Goal: Task Accomplishment & Management: Manage account settings

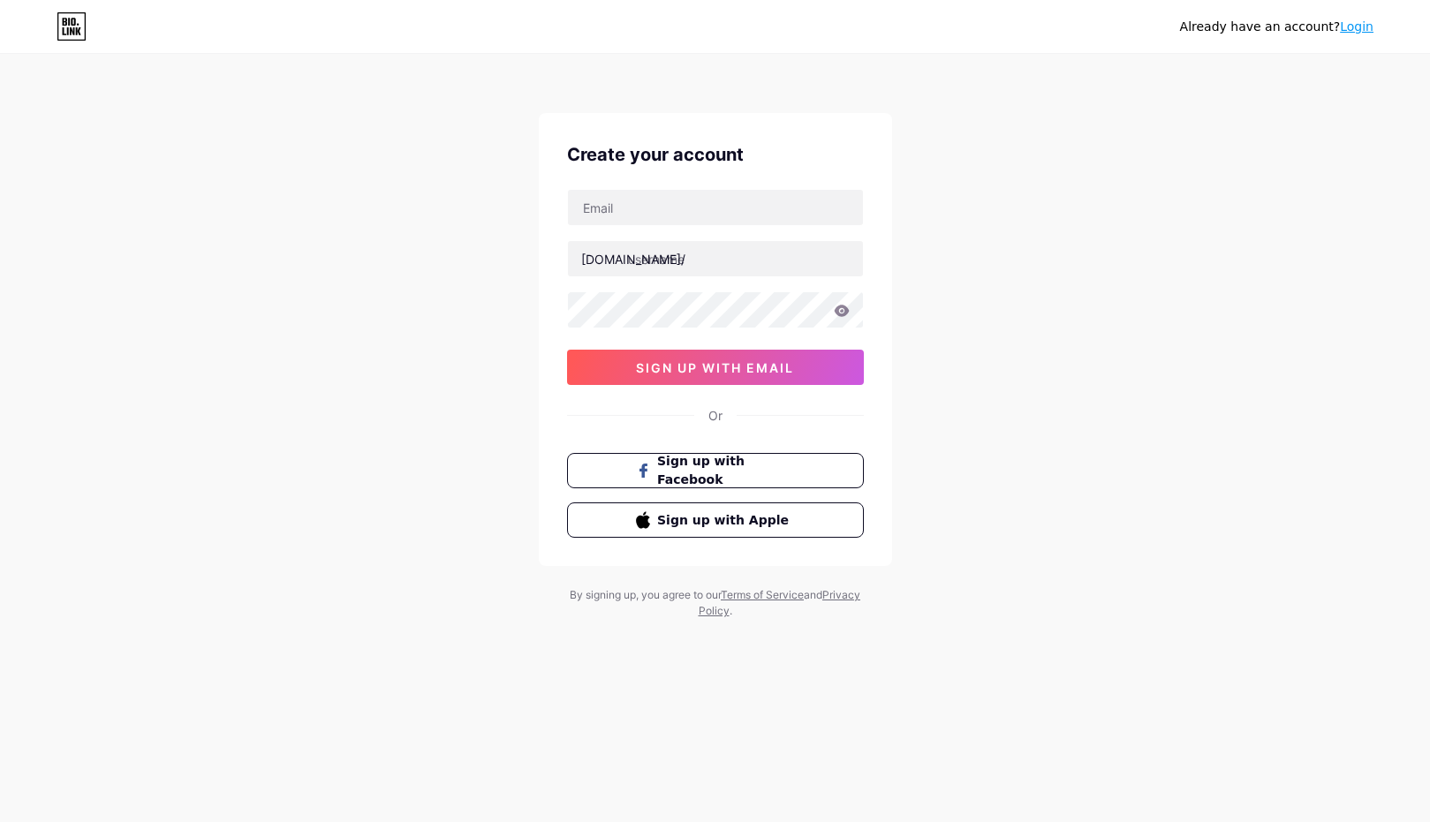
click at [948, 406] on div "Already have an account? Login Create your account [DOMAIN_NAME]/ sign up with …" at bounding box center [715, 337] width 1430 height 675
click at [629, 208] on input "text" at bounding box center [715, 207] width 295 height 35
type input "[EMAIL_ADDRESS][DOMAIN_NAME]"
click at [736, 260] on input "text" at bounding box center [715, 258] width 295 height 35
type input "helmintosib"
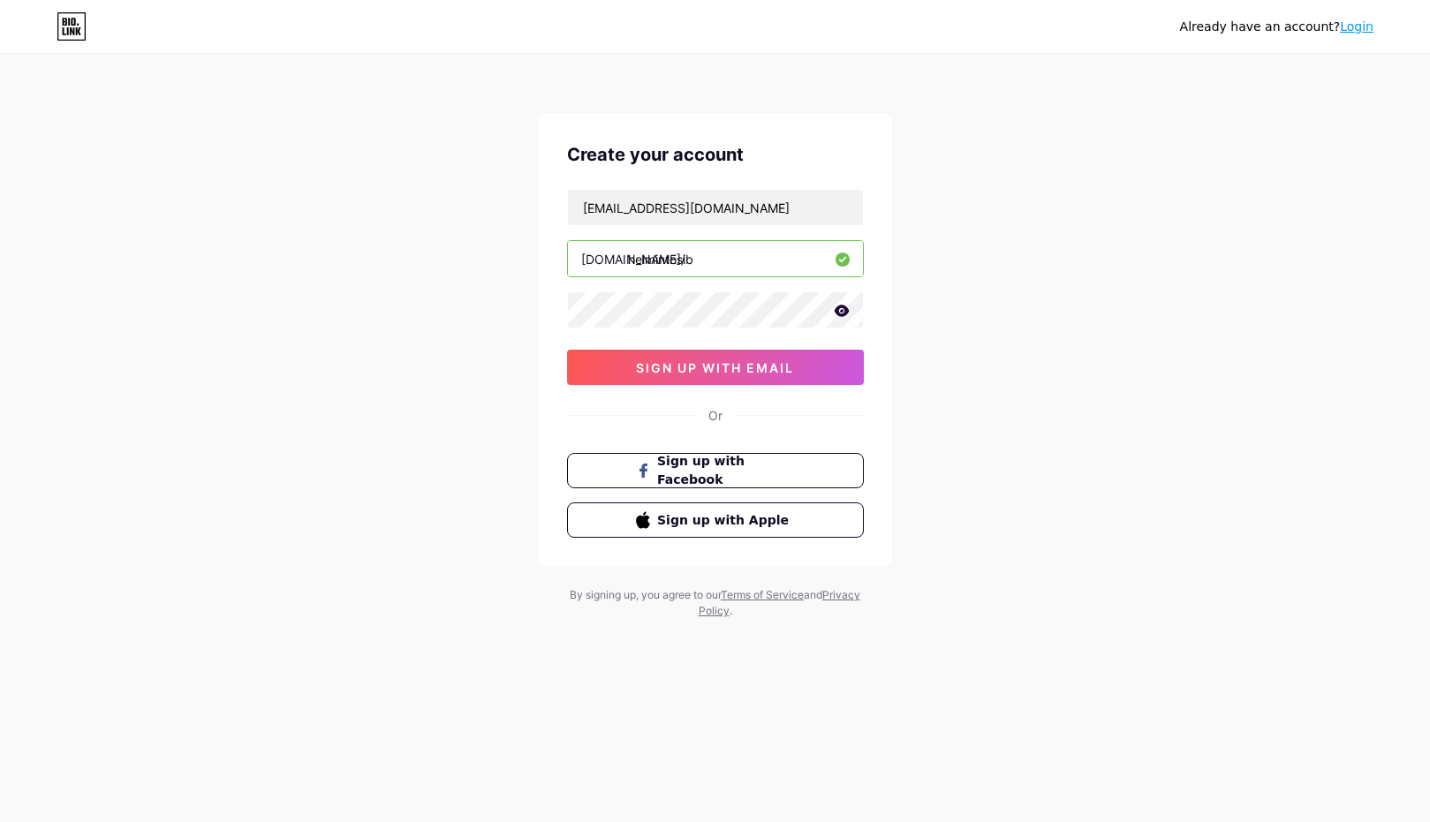
click at [847, 312] on icon at bounding box center [842, 311] width 16 height 12
click at [746, 371] on span "sign up with email" at bounding box center [715, 367] width 158 height 15
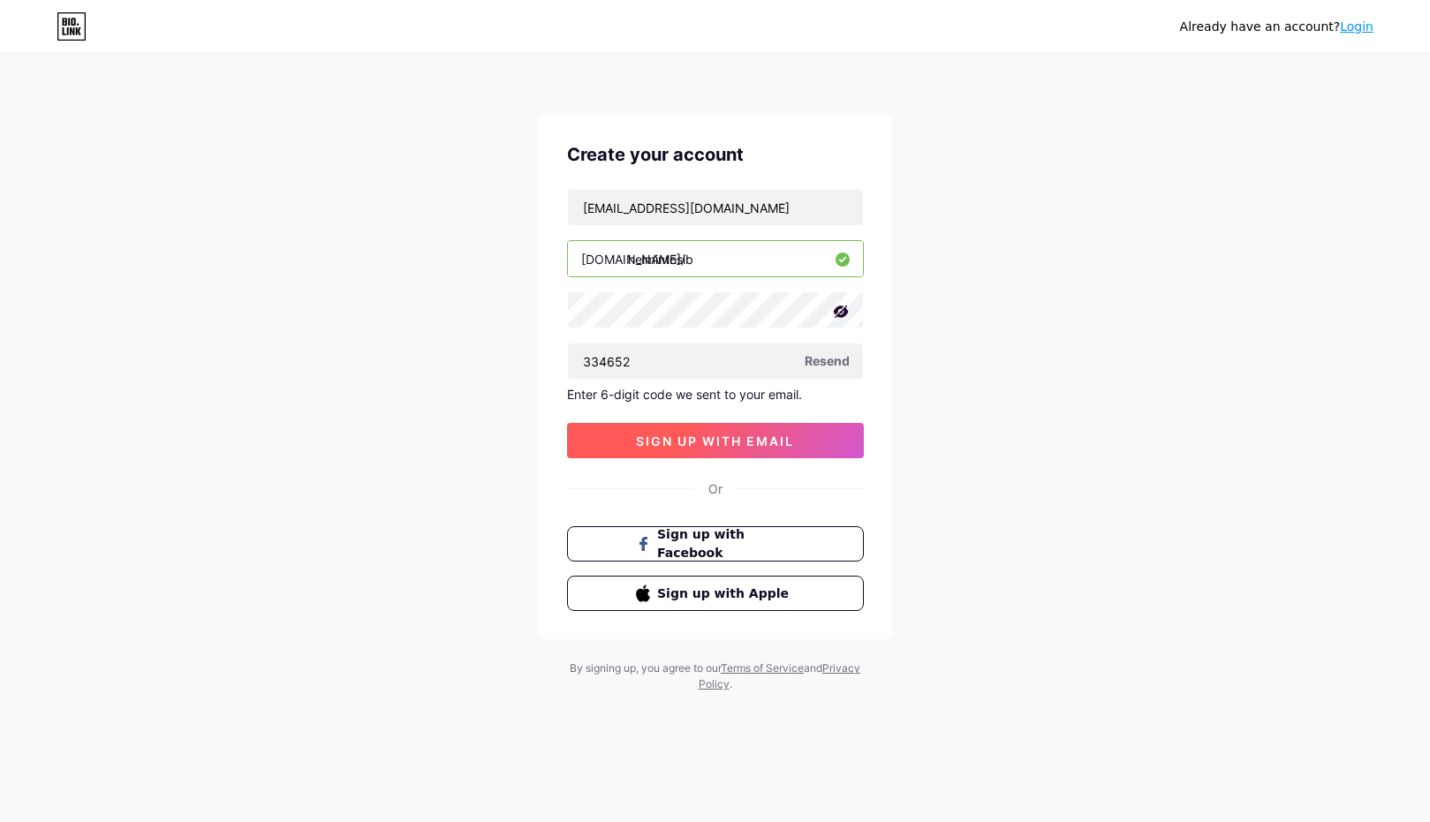
type input "334652"
click at [799, 441] on button "sign up with email" at bounding box center [715, 440] width 297 height 35
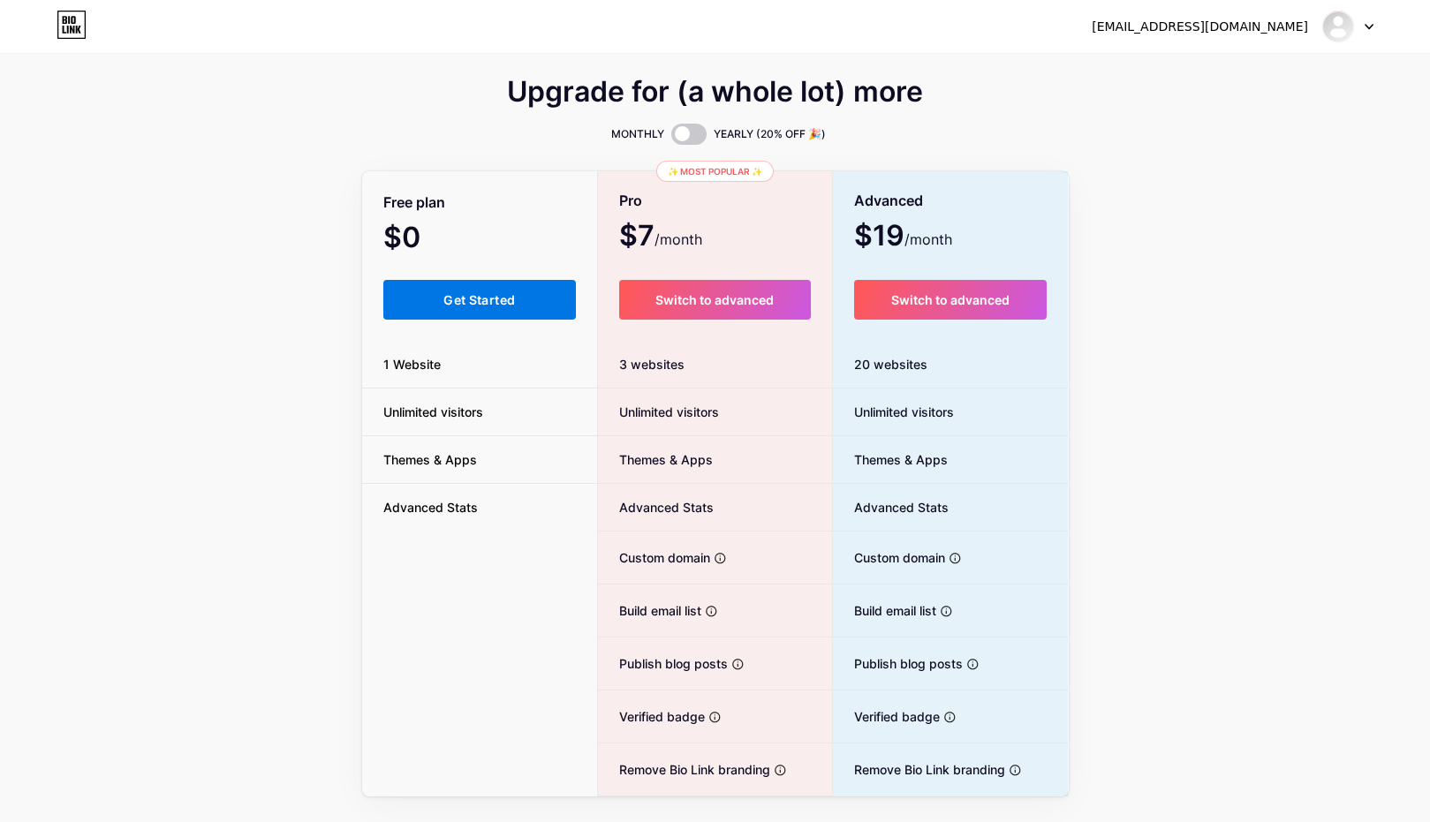
click at [434, 298] on button "Get Started" at bounding box center [479, 300] width 193 height 40
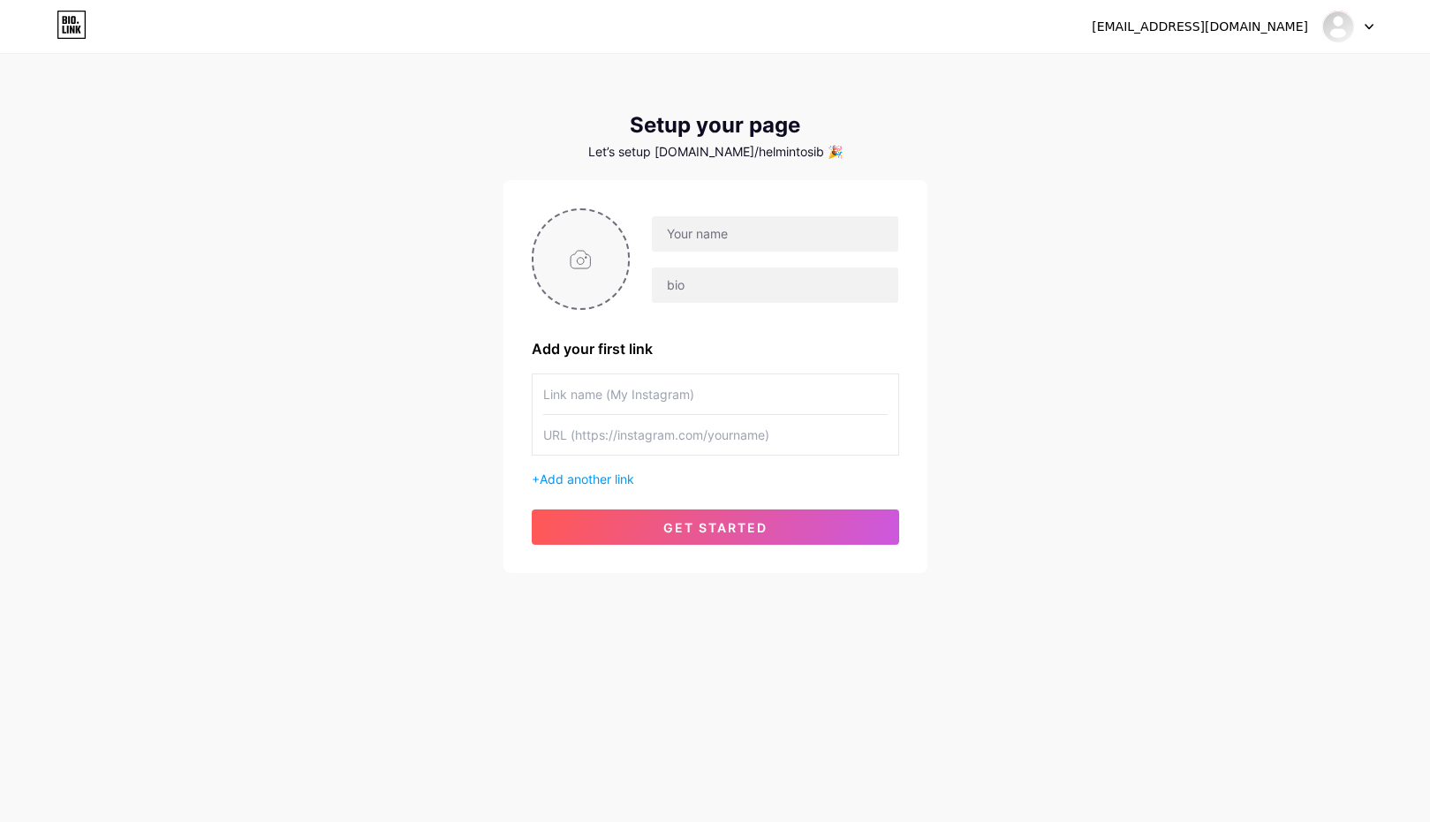
click at [579, 256] on input "file" at bounding box center [580, 259] width 95 height 98
type input "C:\fakepath\Captura de pantalla [DATE] a la(s) 1.36.15 p.m..png"
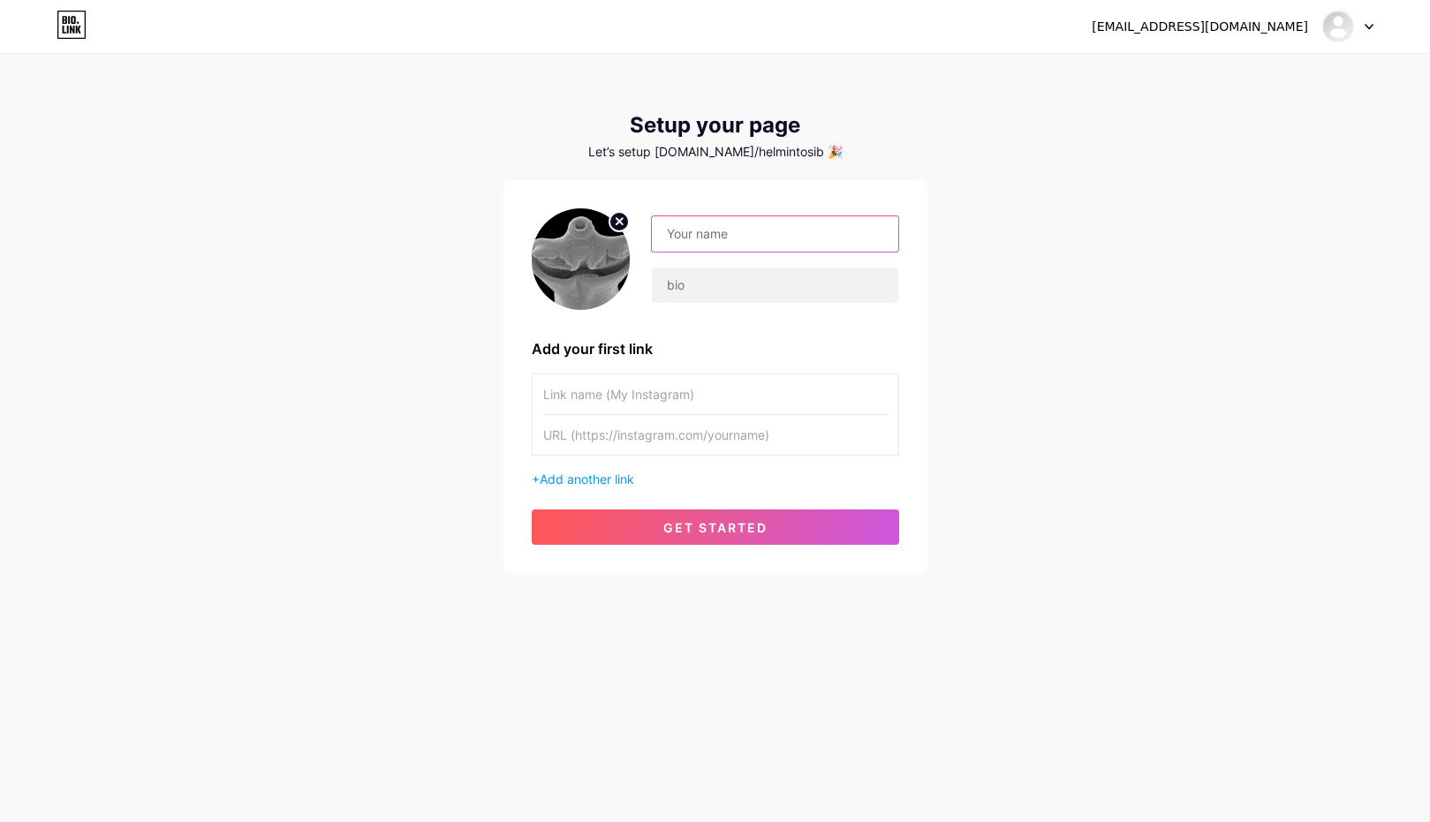
click at [746, 228] on input "text" at bounding box center [774, 233] width 245 height 35
type input "Helmintos IBUNAM"
click at [694, 289] on input "text" at bounding box center [774, 285] width 245 height 35
type input "}"
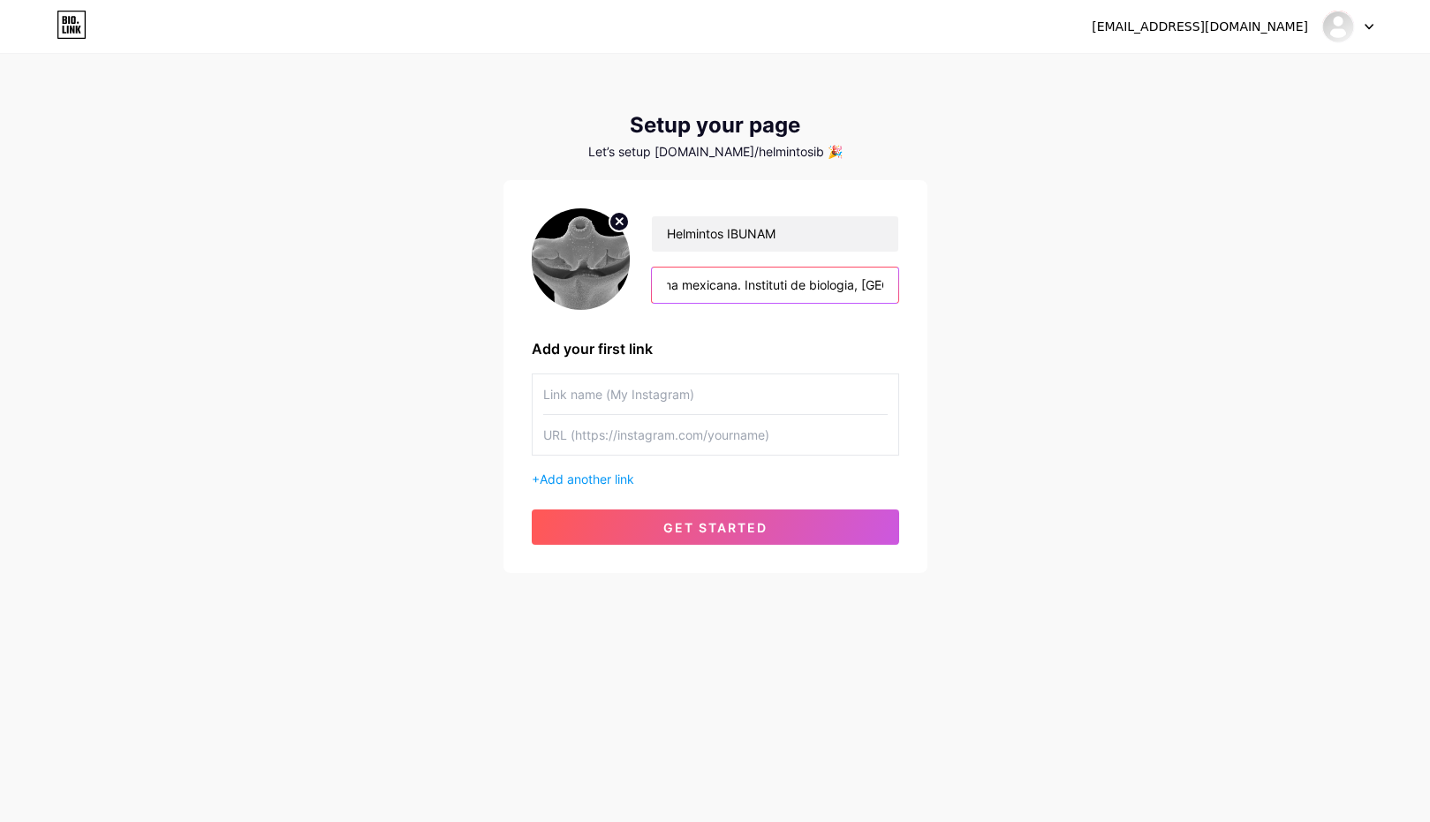
drag, startPoint x: 796, startPoint y: 284, endPoint x: 837, endPoint y: 346, distance: 74.0
click at [803, 290] on input "Sitios de difusión y divulgación sobre parasitos de animales de [PERSON_NAME], …" at bounding box center [774, 285] width 245 height 35
type input "Sitios de difusión y divulgación sobre parasitos de animales de [PERSON_NAME], …"
click at [1034, 459] on div "[EMAIL_ADDRESS][DOMAIN_NAME] Dashboard Logout Setup your page Let’s setup [DOMA…" at bounding box center [715, 315] width 1430 height 630
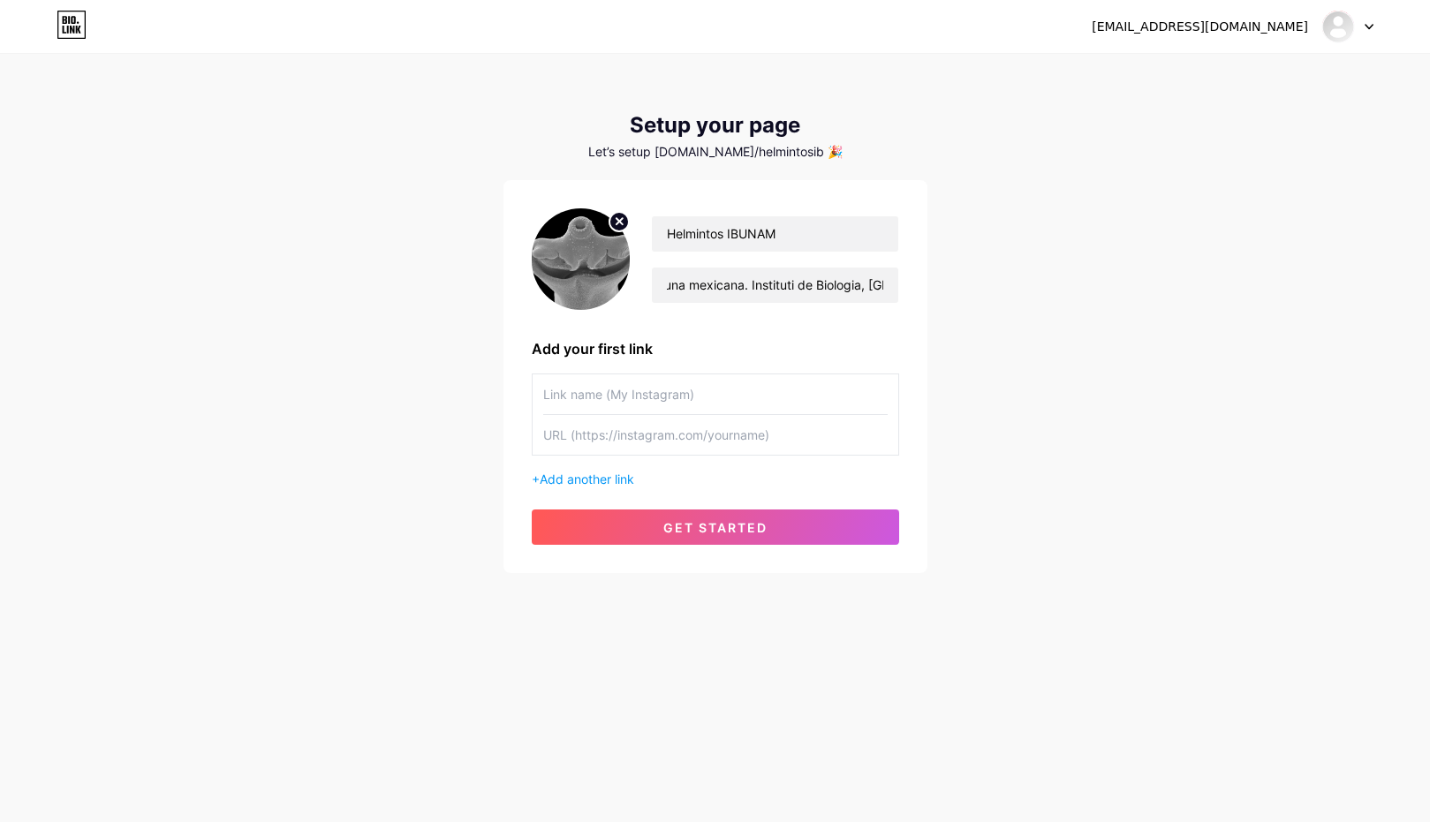
scroll to position [0, 0]
click at [589, 475] on span "Add another link" at bounding box center [586, 478] width 94 height 15
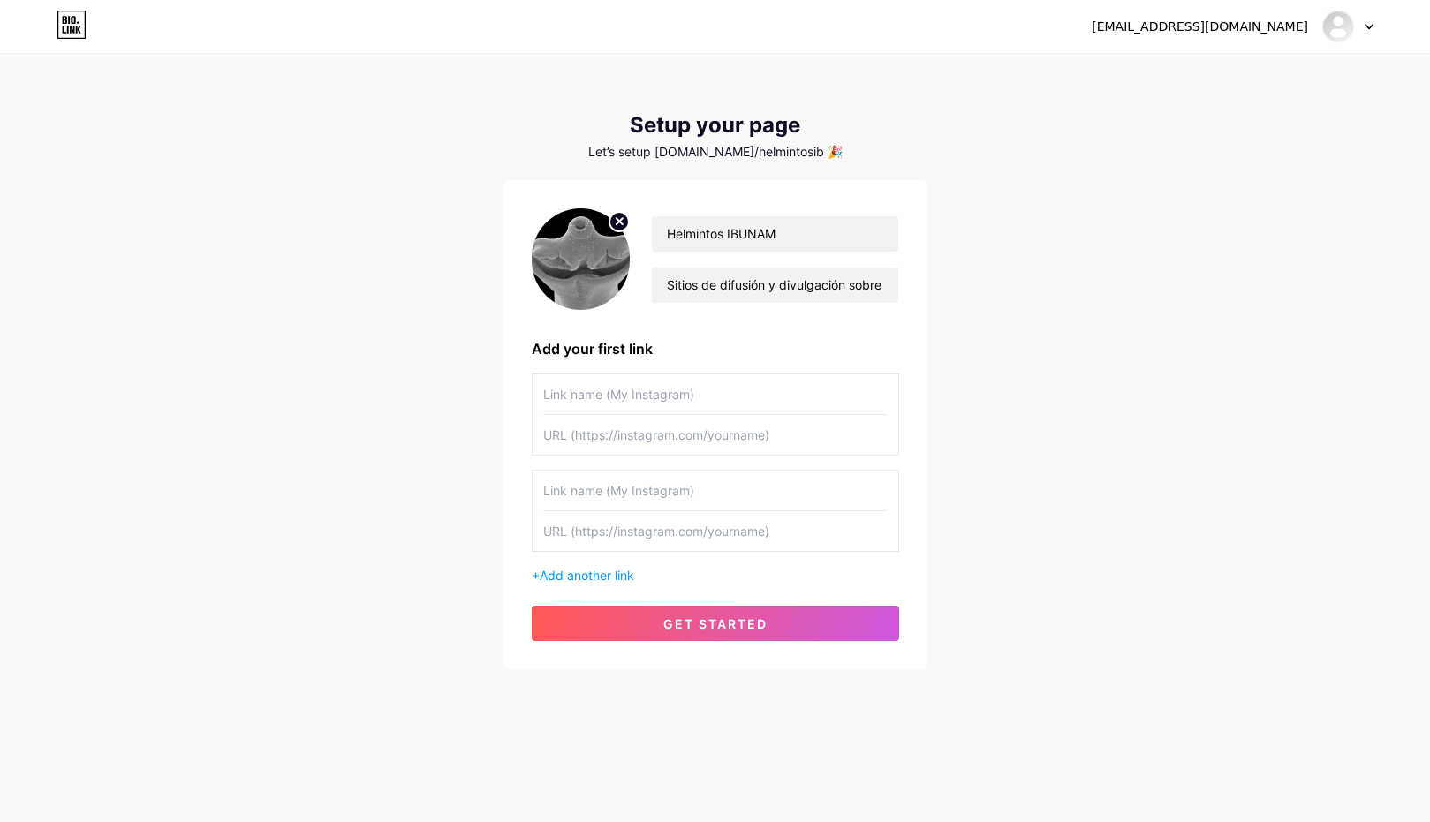
click at [705, 410] on input "text" at bounding box center [715, 394] width 344 height 40
click at [705, 433] on input "text" at bounding box center [715, 435] width 344 height 40
paste input "[URL][DOMAIN_NAME]"
type input "[URL][DOMAIN_NAME]"
click at [694, 389] on input "text" at bounding box center [715, 394] width 344 height 40
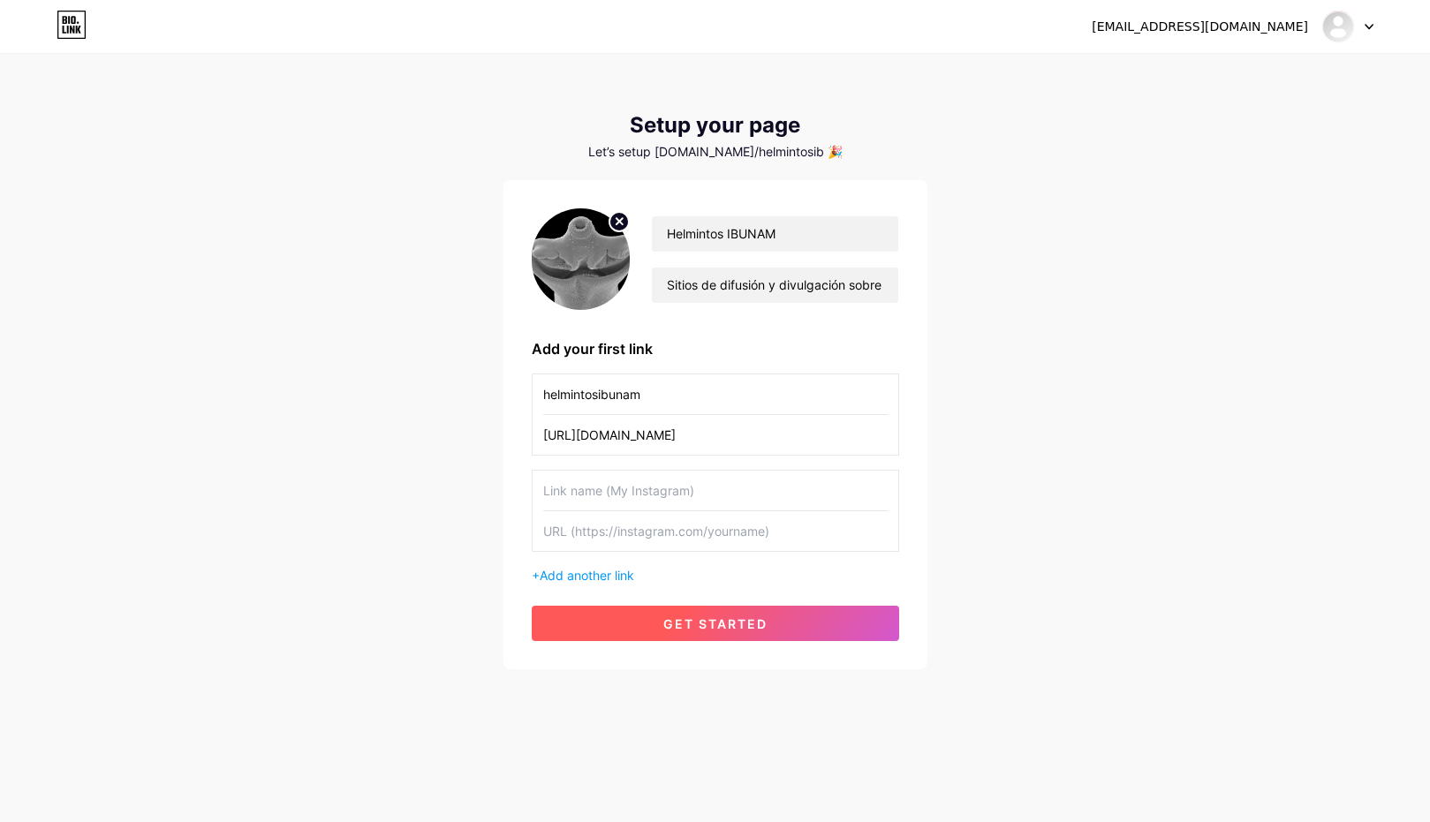
type input "helmintosibunam"
click at [814, 615] on button "get started" at bounding box center [715, 623] width 367 height 35
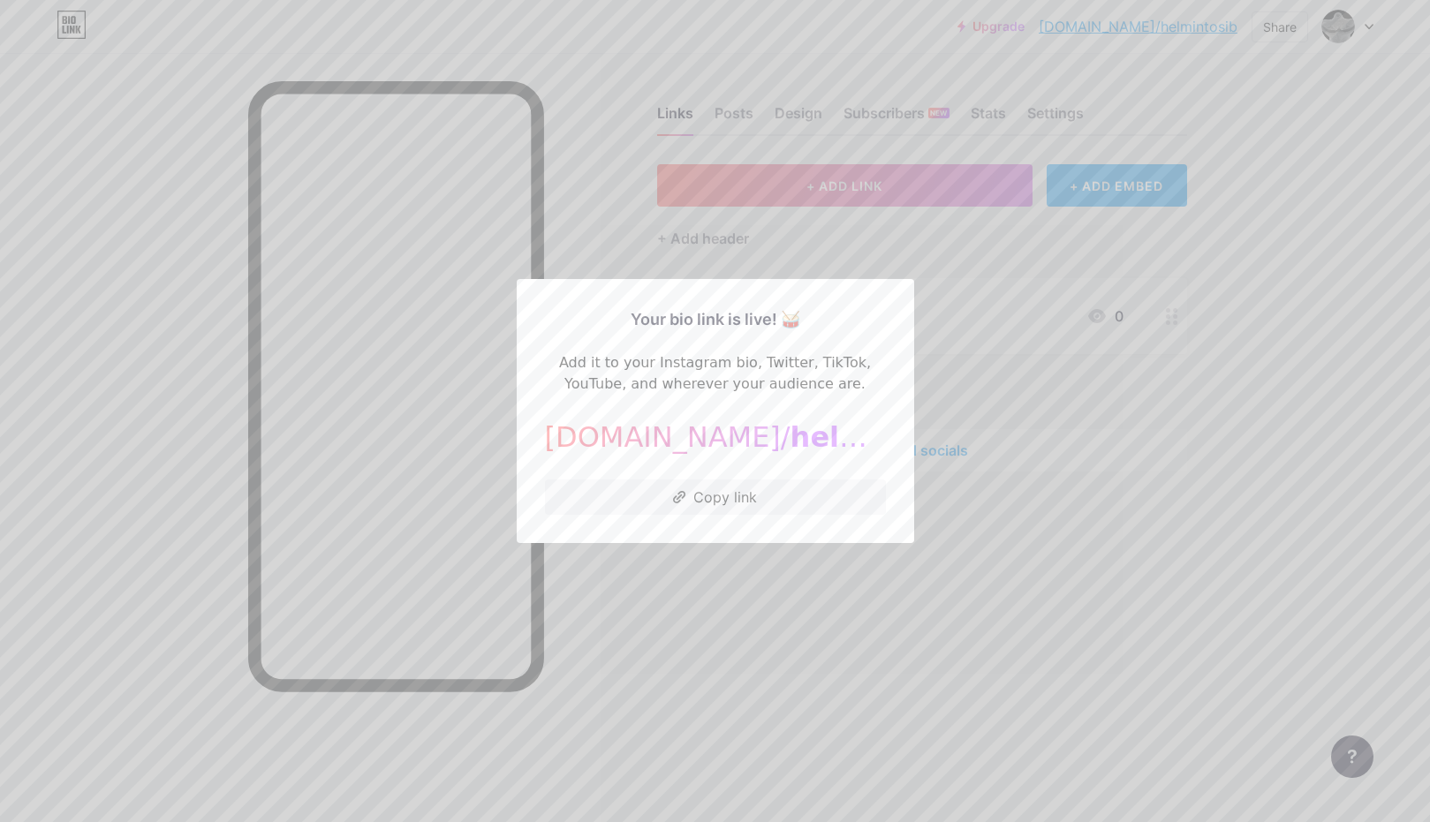
click at [1035, 663] on div at bounding box center [715, 411] width 1430 height 822
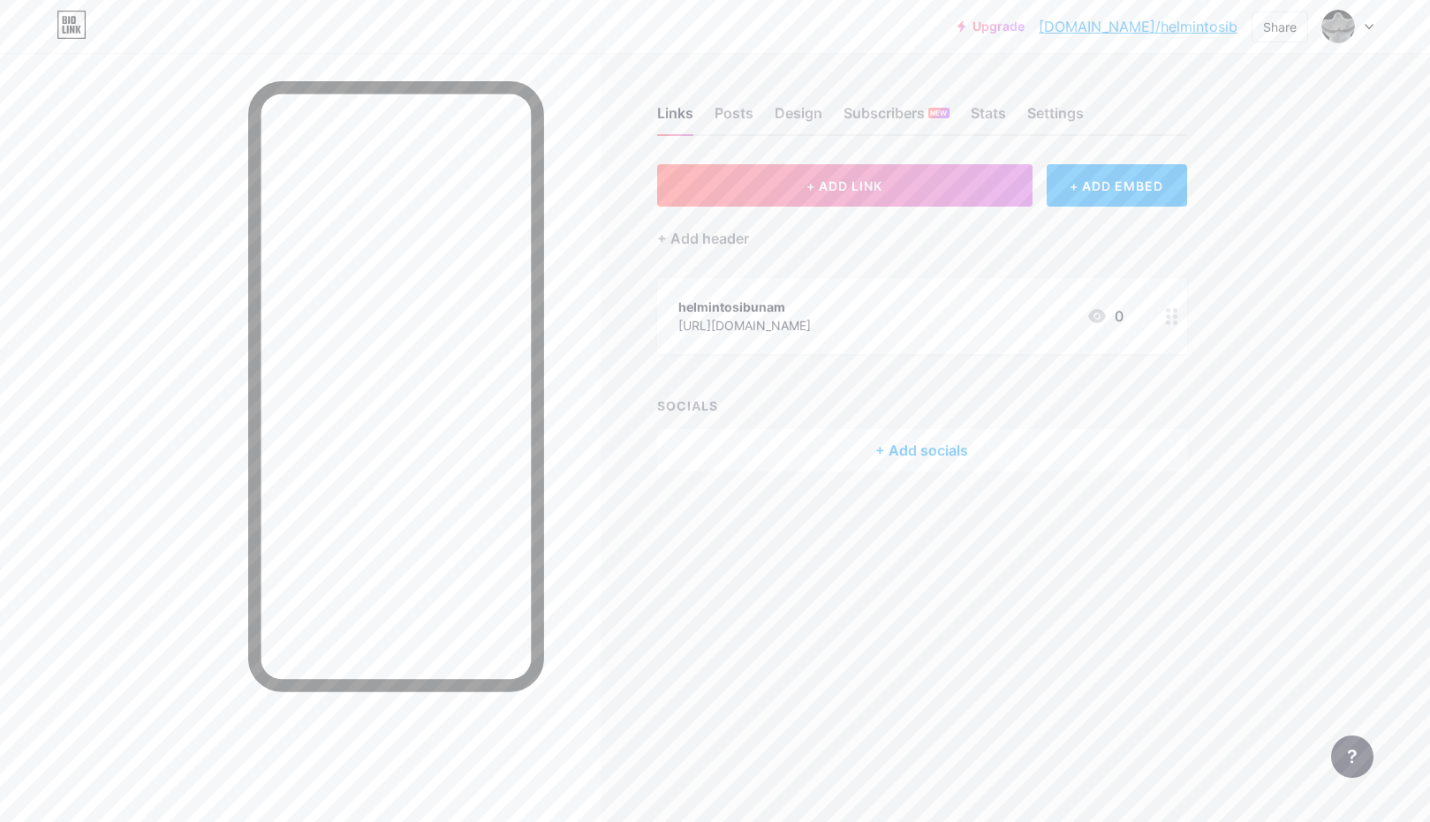
click at [864, 445] on div "+ Add socials" at bounding box center [922, 450] width 530 height 42
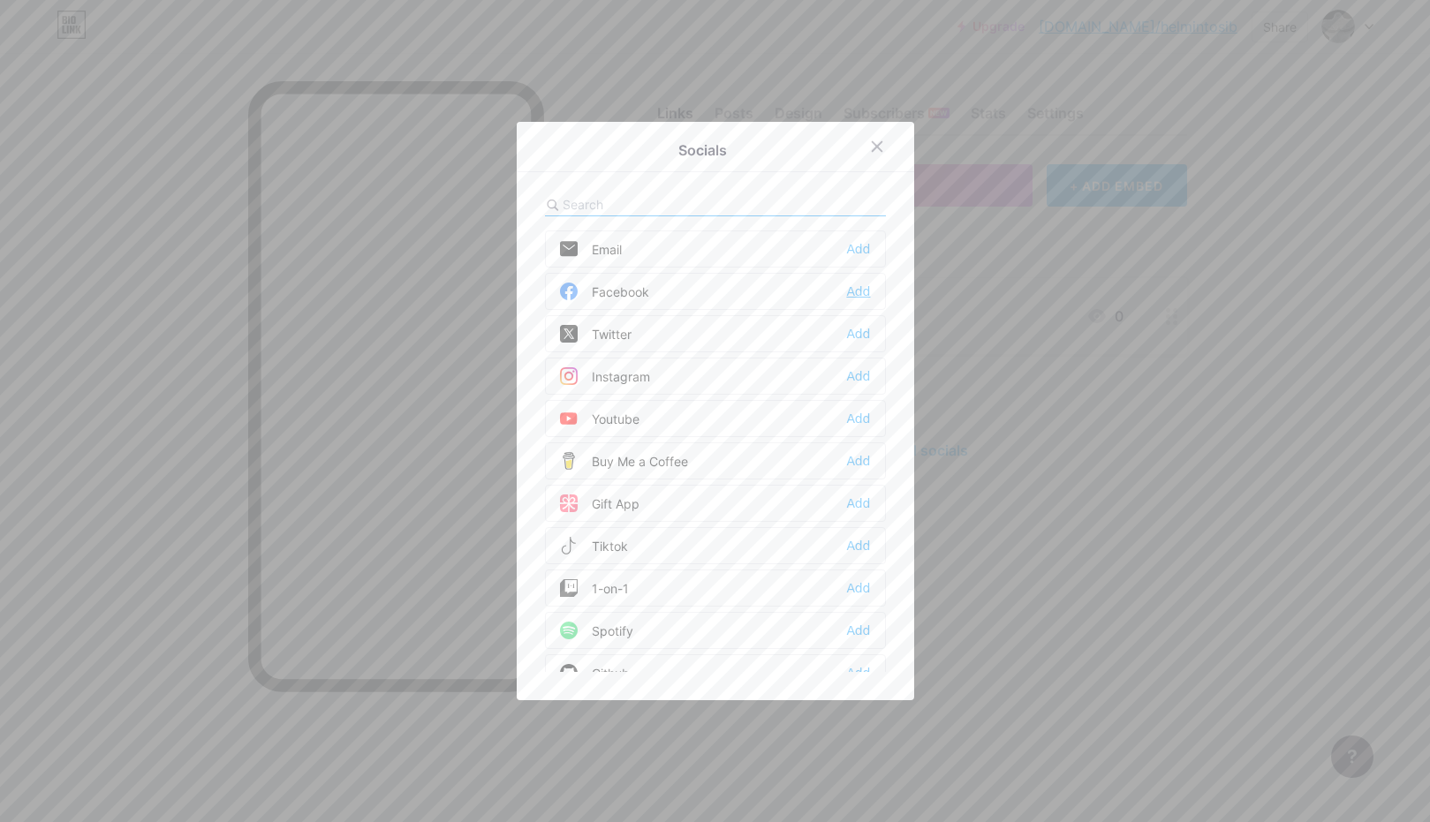
click at [864, 294] on div "Add" at bounding box center [858, 292] width 24 height 18
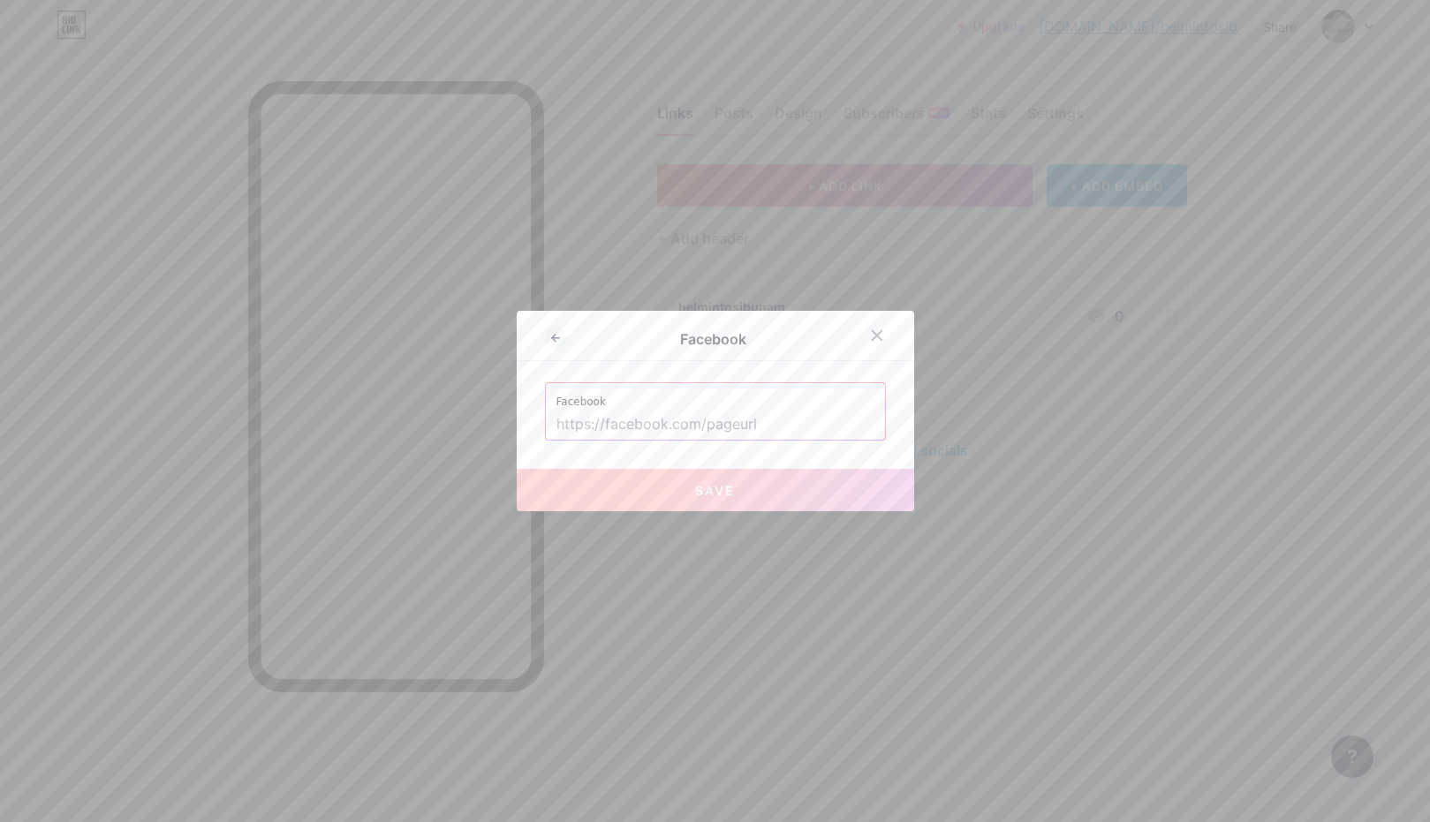
click at [772, 433] on input "text" at bounding box center [715, 425] width 318 height 30
paste input "[URL][DOMAIN_NAME]"
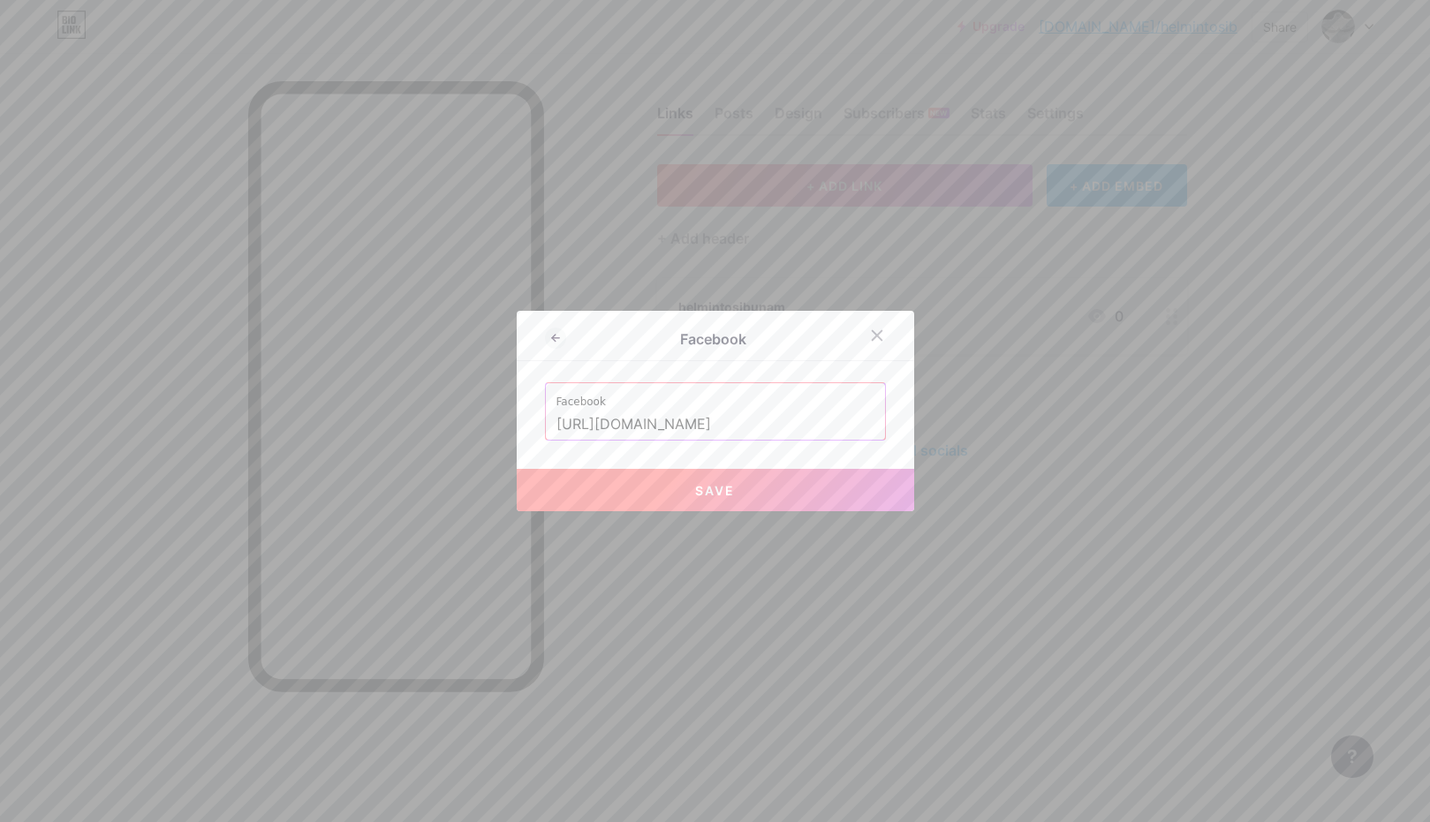
scroll to position [0, 84]
type input "[URL][DOMAIN_NAME]"
click at [761, 491] on button "Save" at bounding box center [715, 490] width 397 height 42
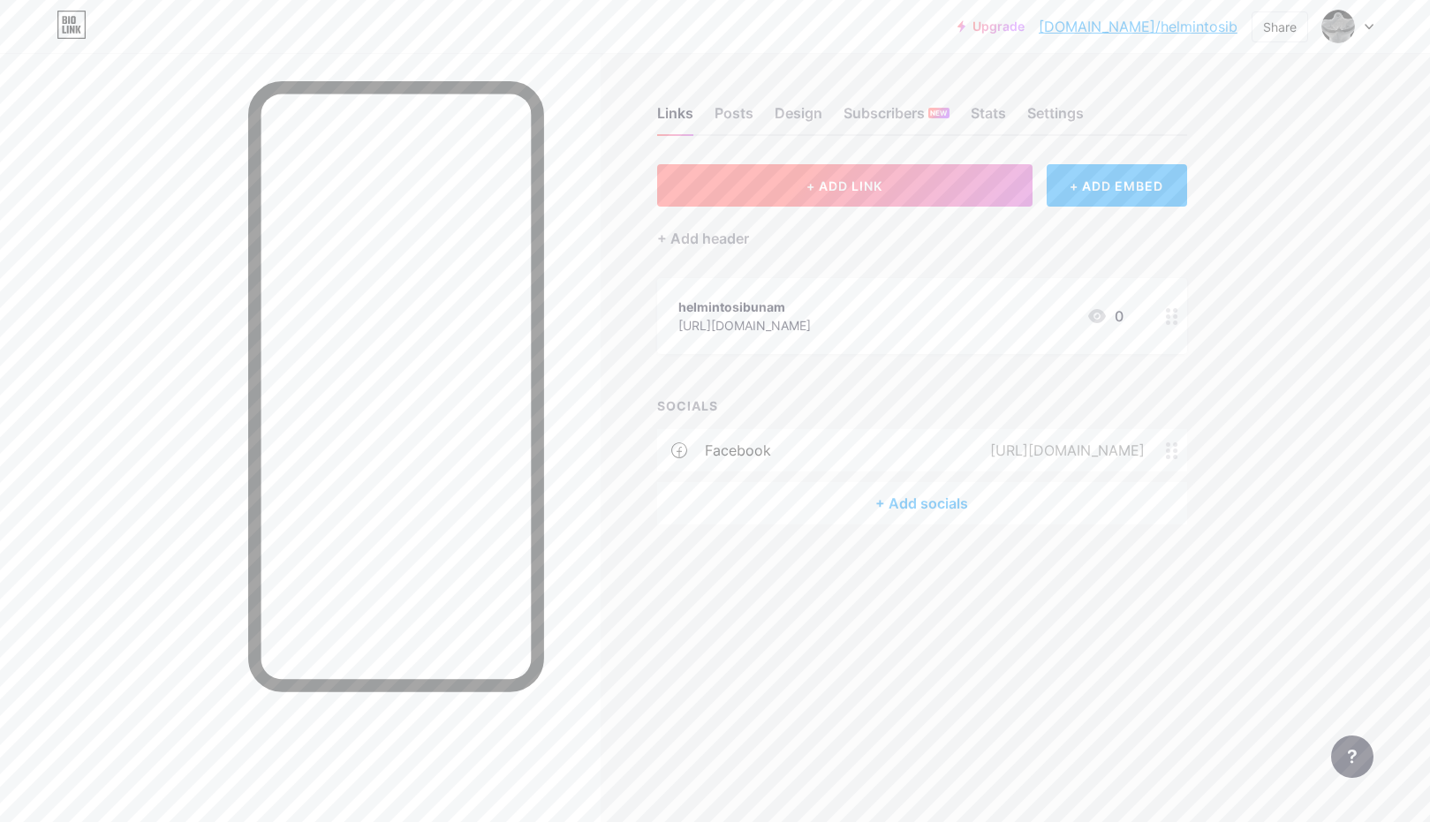
click at [821, 197] on button "+ ADD LINK" at bounding box center [844, 185] width 375 height 42
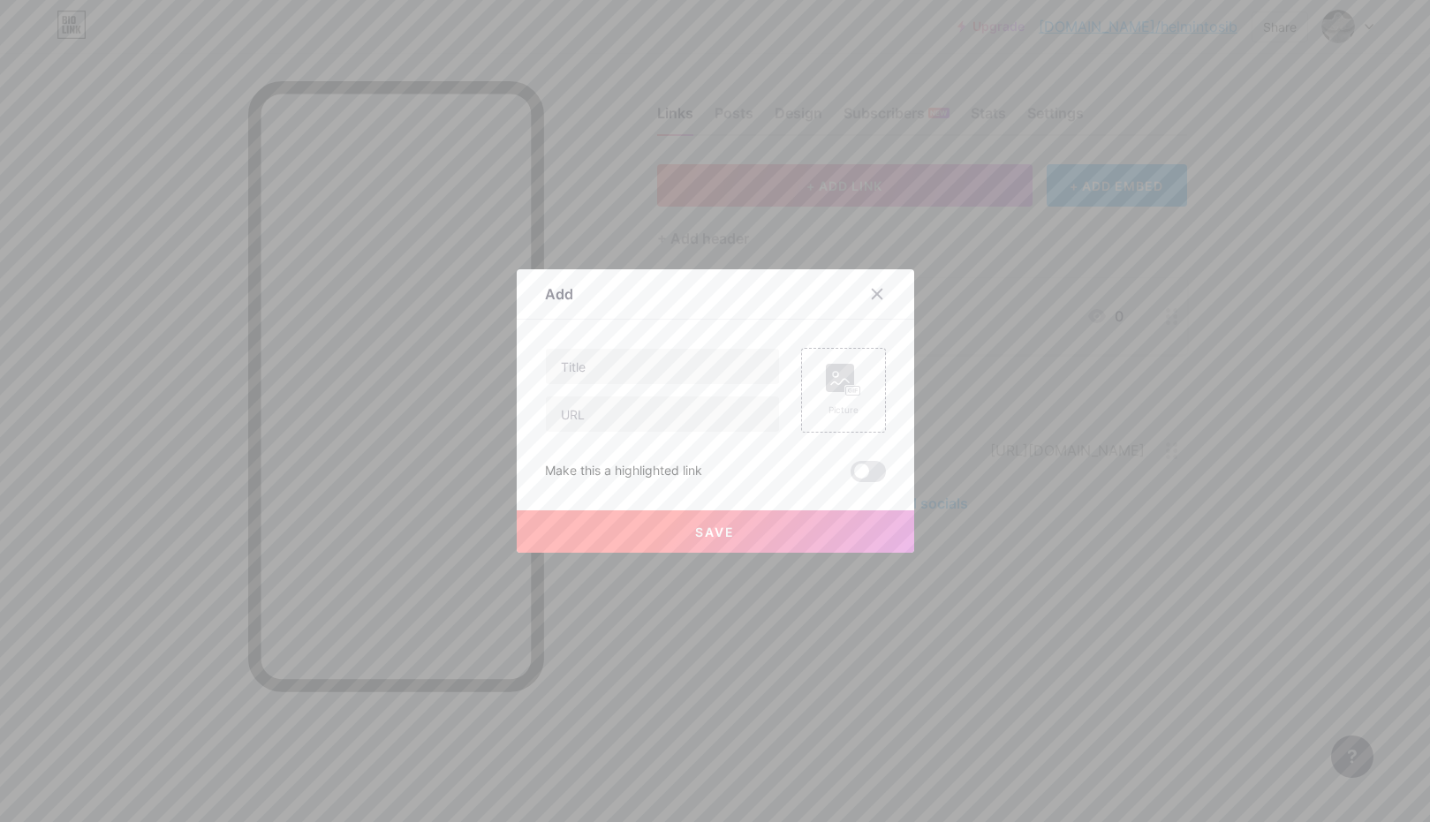
click at [969, 238] on div at bounding box center [715, 411] width 1430 height 822
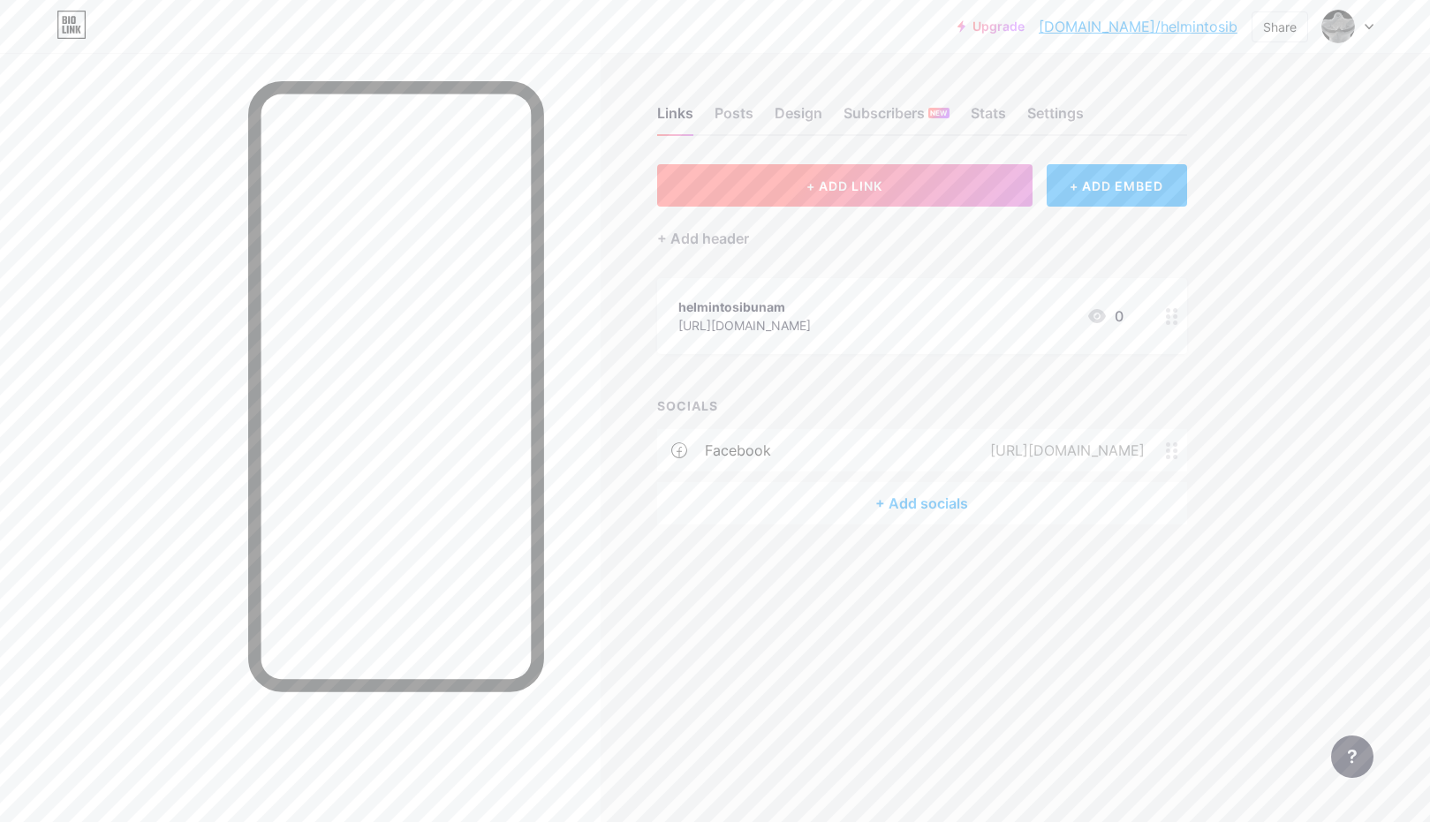
click at [896, 190] on button "+ ADD LINK" at bounding box center [844, 185] width 375 height 42
click at [880, 297] on icon at bounding box center [877, 294] width 14 height 14
click at [927, 506] on div "+ Add socials" at bounding box center [922, 503] width 530 height 42
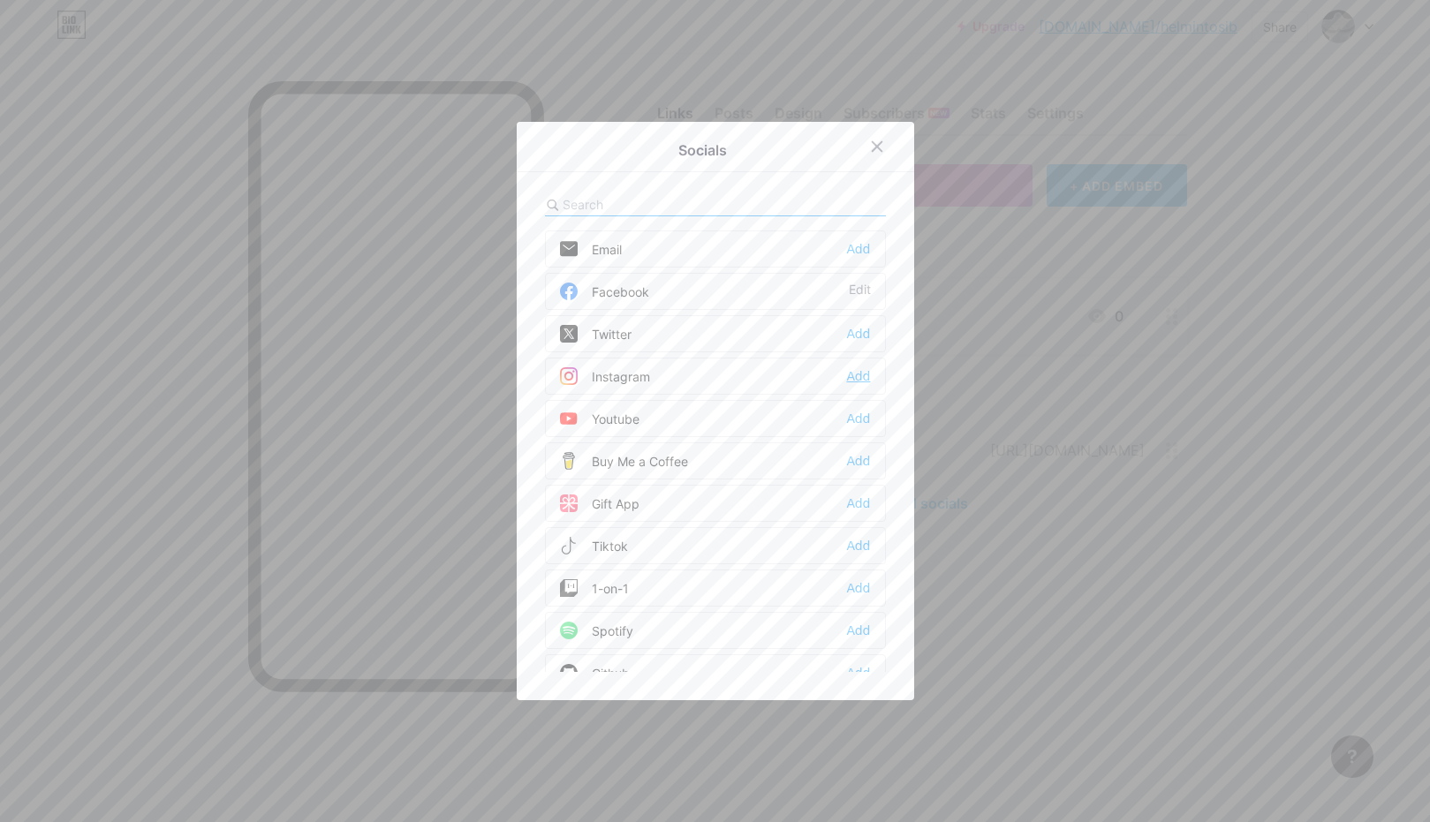
click at [867, 376] on div "Add" at bounding box center [858, 376] width 24 height 18
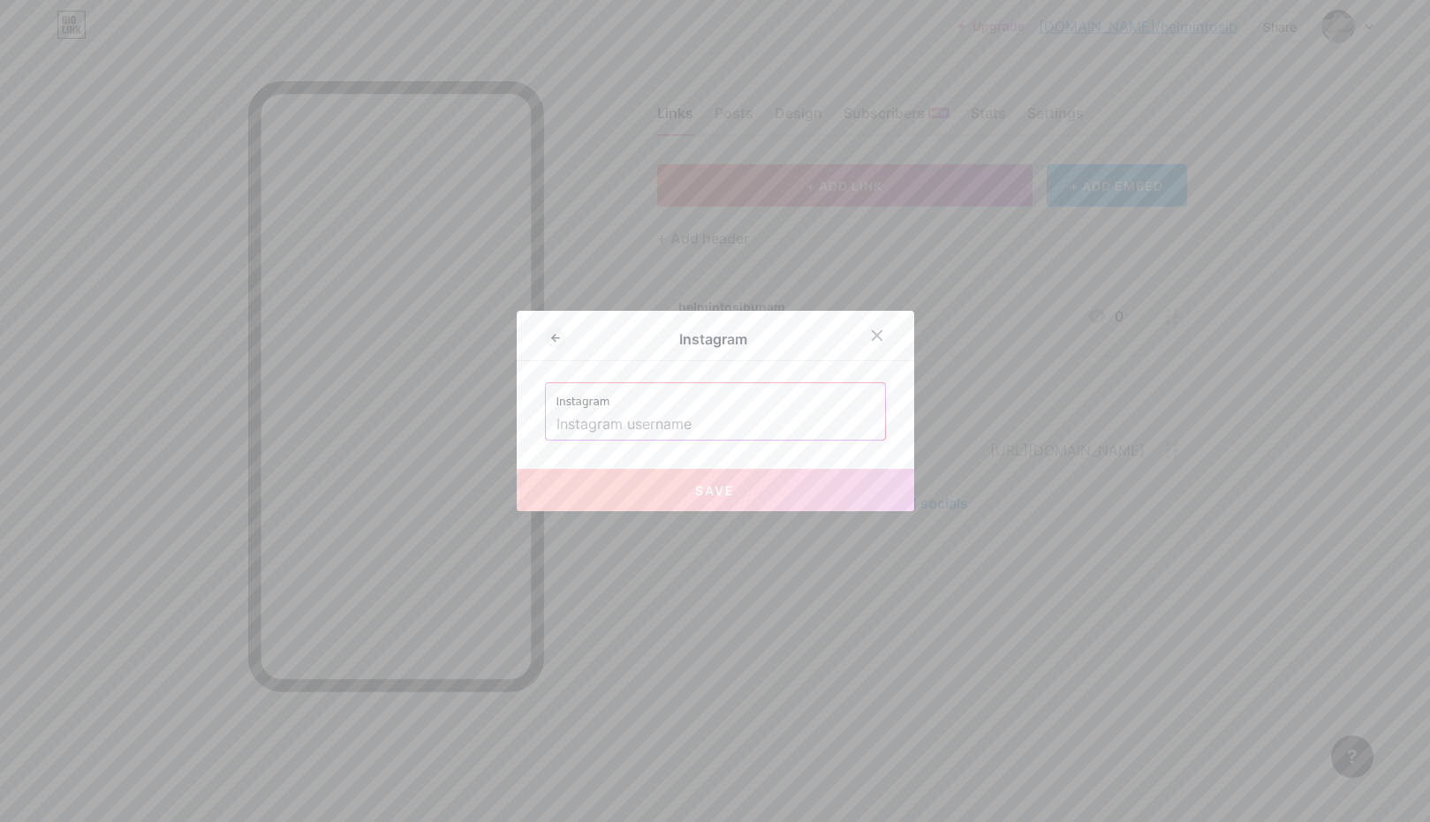
click at [791, 427] on input "text" at bounding box center [715, 425] width 318 height 30
click at [675, 426] on input "text" at bounding box center [715, 425] width 318 height 30
click at [679, 422] on input "text" at bounding box center [715, 425] width 318 height 30
paste input "helmintosibunam"
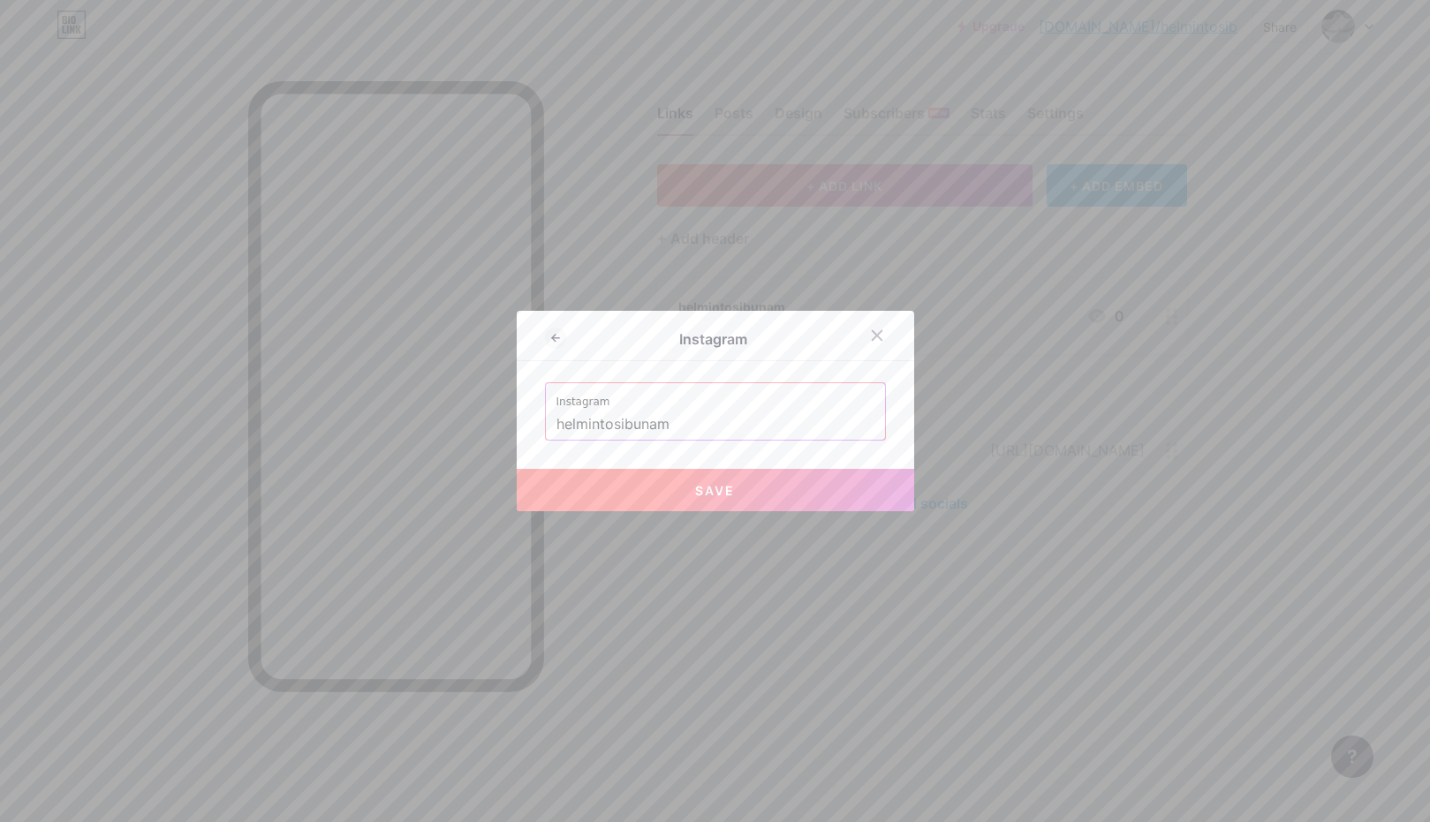
click at [721, 494] on span "Save" at bounding box center [715, 490] width 40 height 15
type input "[URL][DOMAIN_NAME]"
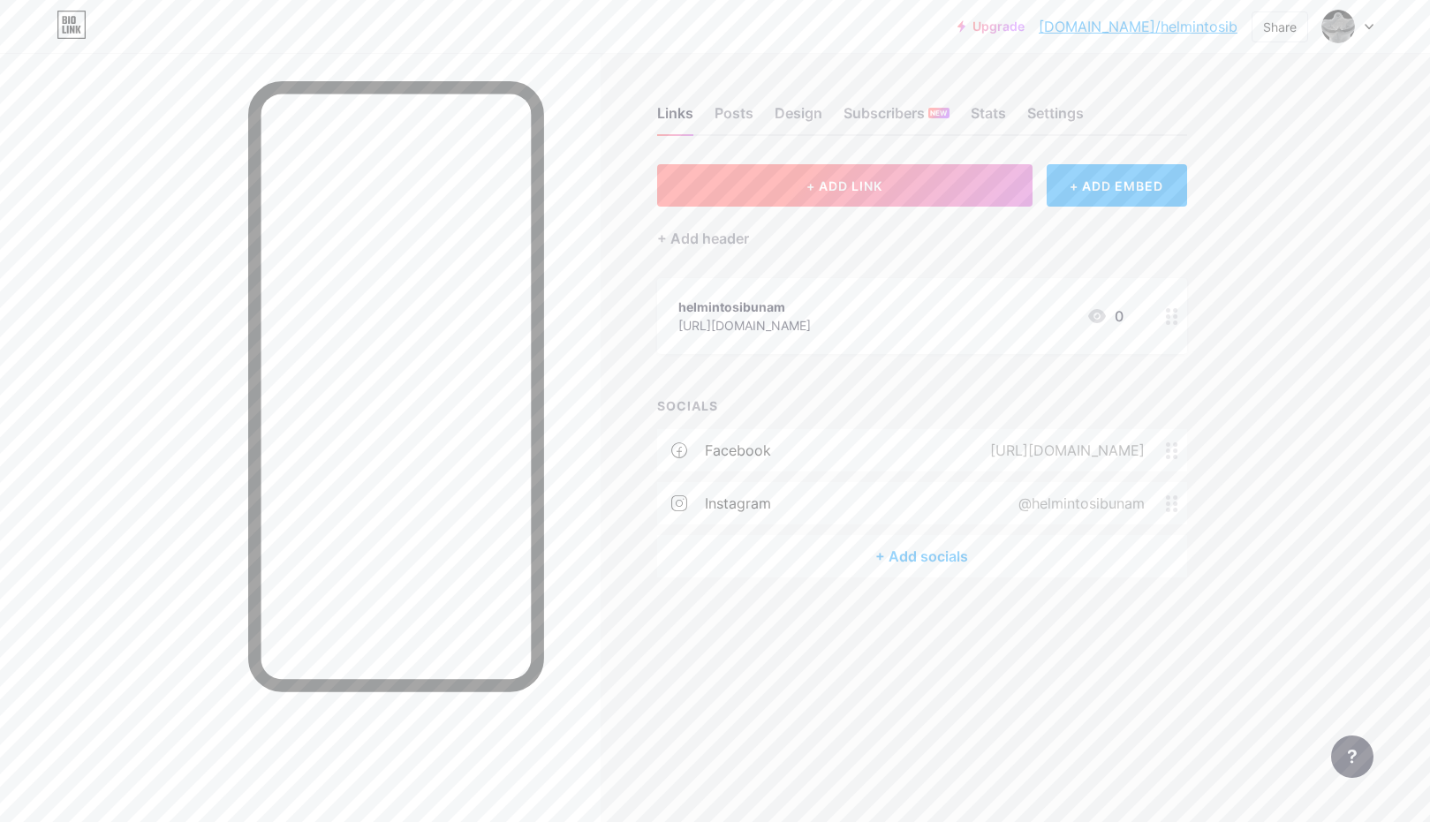
click at [845, 202] on button "+ ADD LINK" at bounding box center [844, 185] width 375 height 42
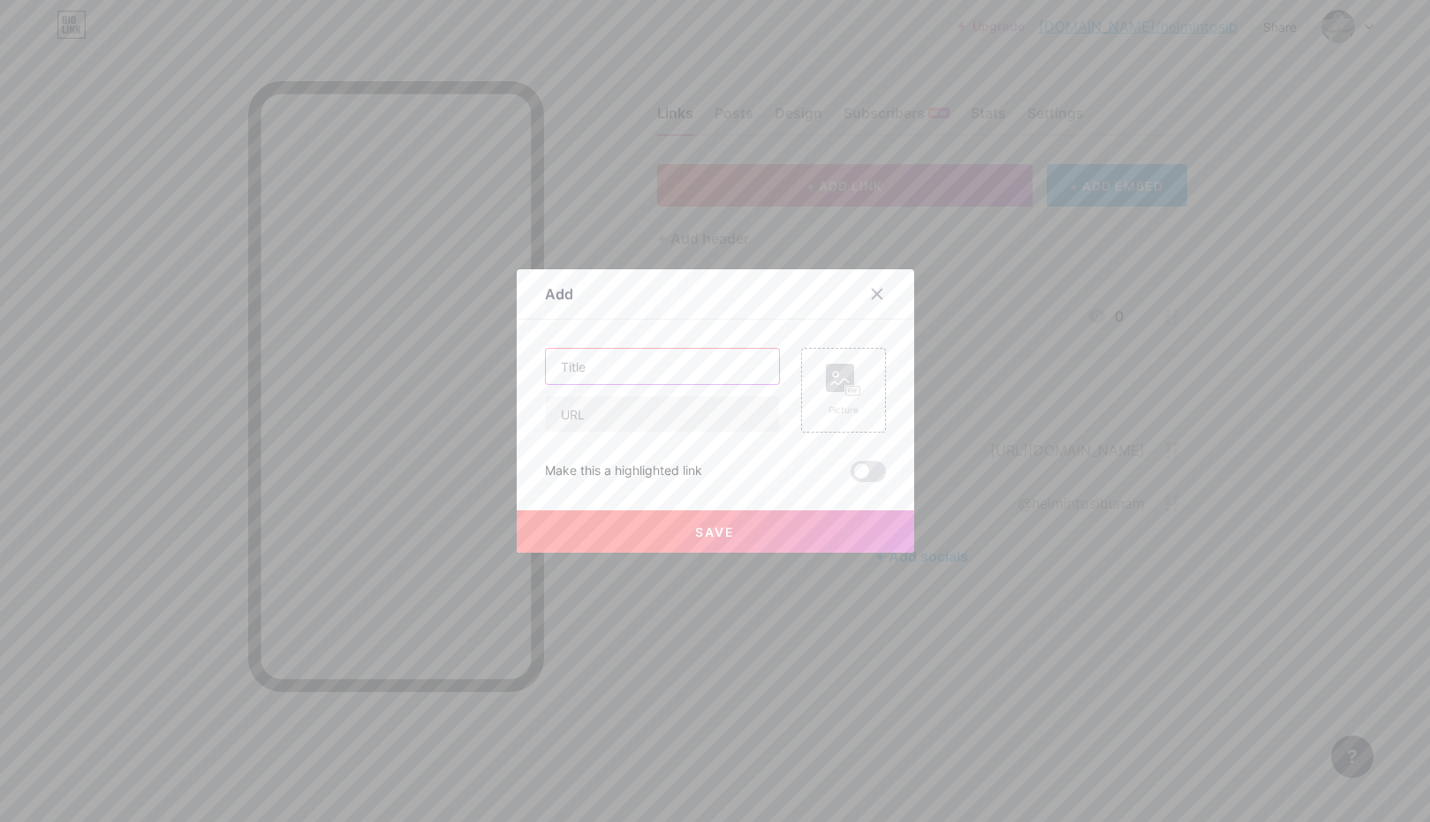
click at [716, 364] on input "text" at bounding box center [662, 366] width 233 height 35
type input "[PERSON_NAME]"
click at [715, 415] on input "text" at bounding box center [662, 413] width 233 height 35
paste input "[URL][DOMAIN_NAME]"
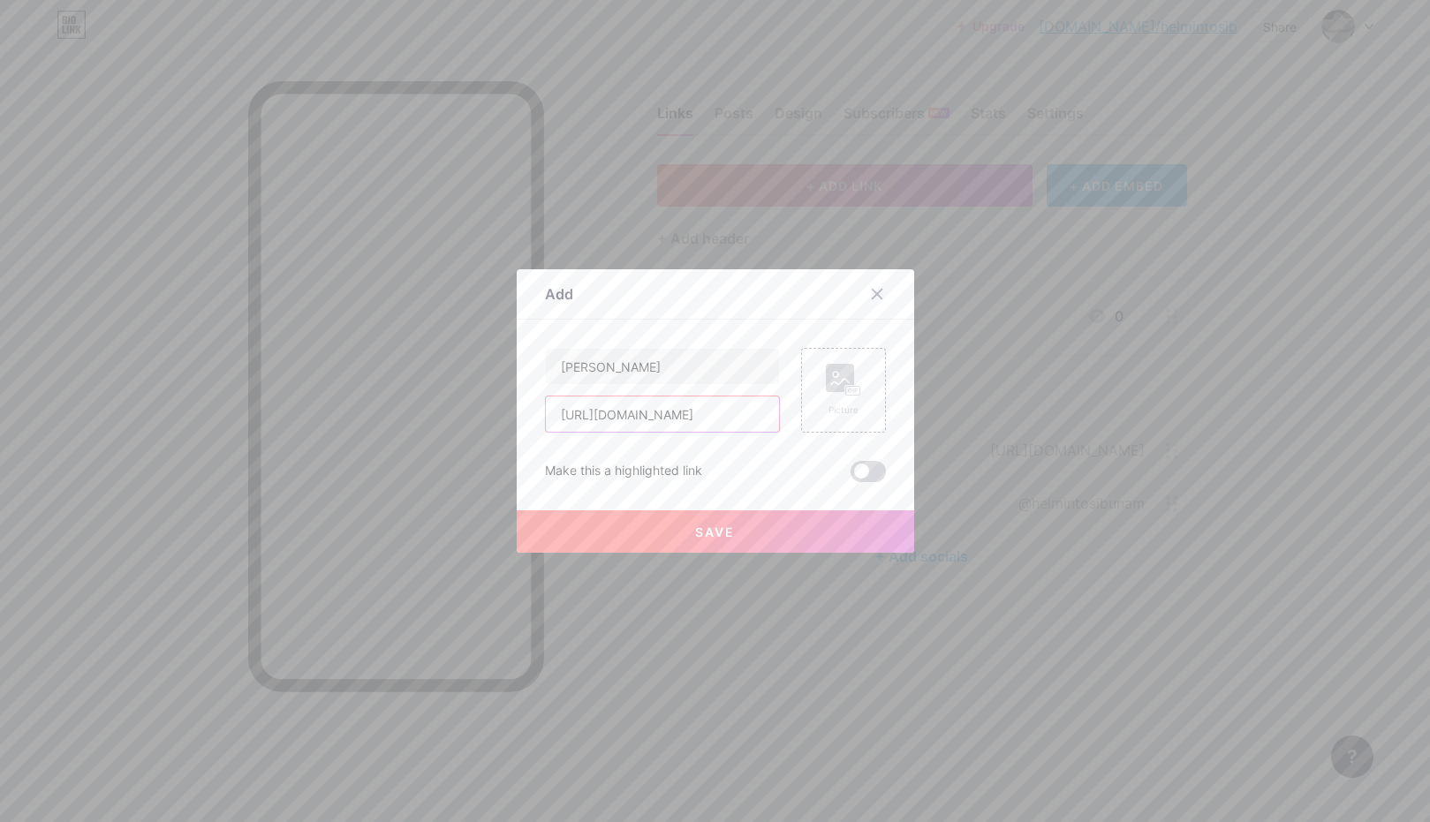
type input "[URL][DOMAIN_NAME]"
click at [863, 469] on span at bounding box center [867, 471] width 35 height 21
click at [850, 476] on input "checkbox" at bounding box center [850, 476] width 0 height 0
click at [769, 532] on button "Save" at bounding box center [715, 531] width 397 height 42
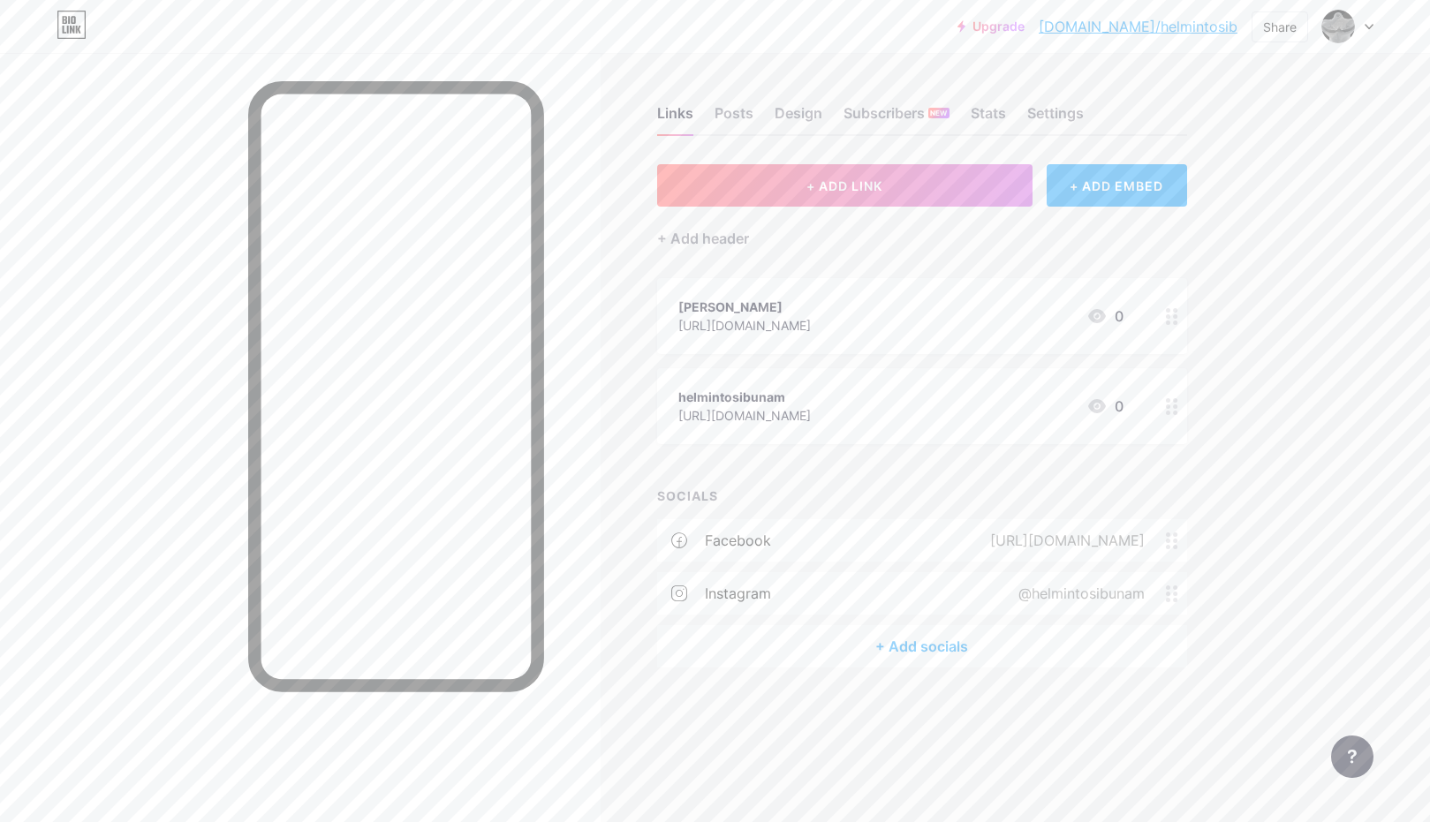
click at [1180, 410] on div at bounding box center [1172, 406] width 30 height 76
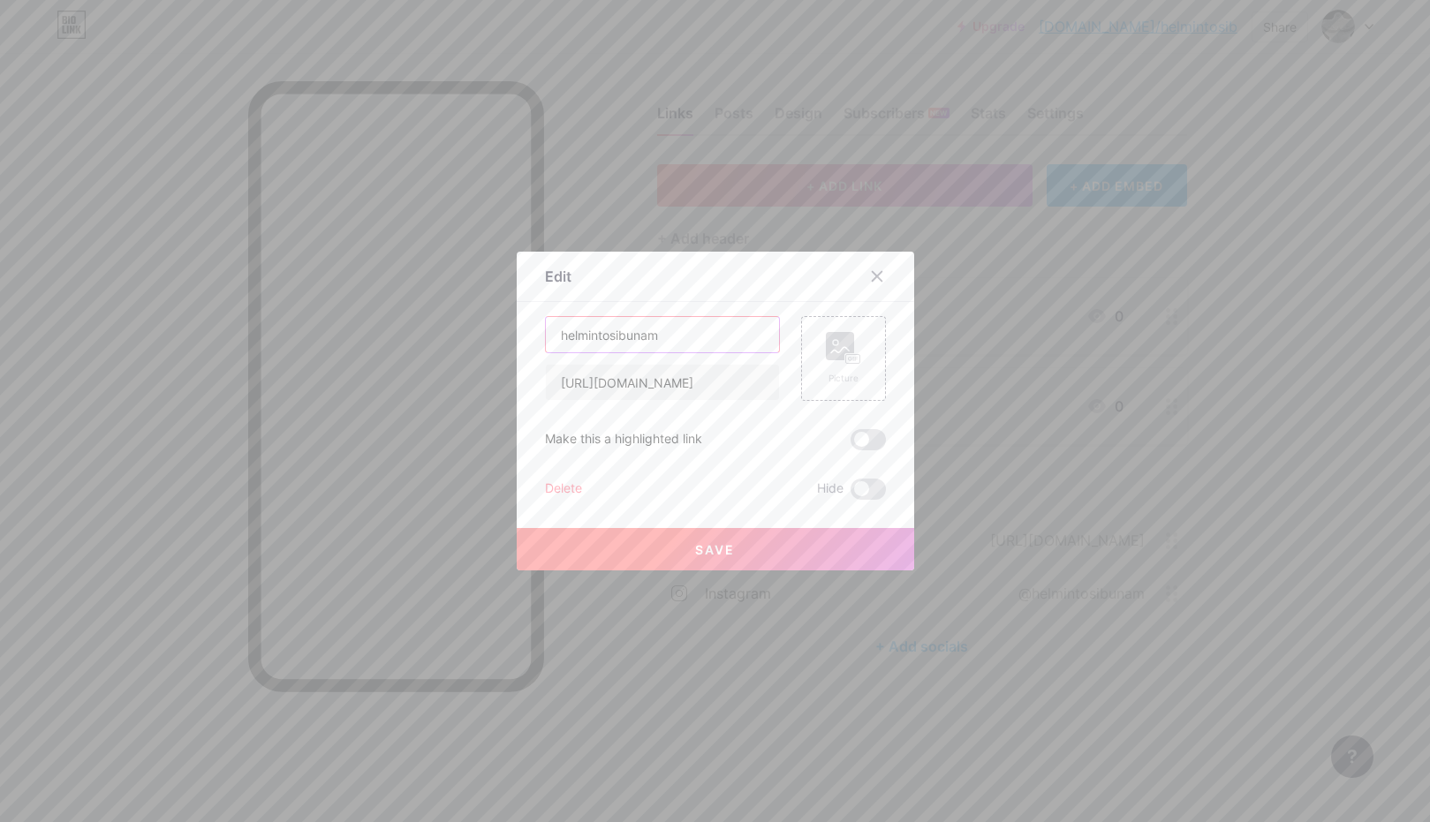
drag, startPoint x: 714, startPoint y: 344, endPoint x: 524, endPoint y: 331, distance: 191.2
click at [524, 331] on div "Edit Content YouTube Play YouTube video without leaving your page. ADD Vimeo Pl…" at bounding box center [715, 411] width 397 height 319
click at [705, 390] on input "[URL][DOMAIN_NAME]" at bounding box center [662, 382] width 233 height 35
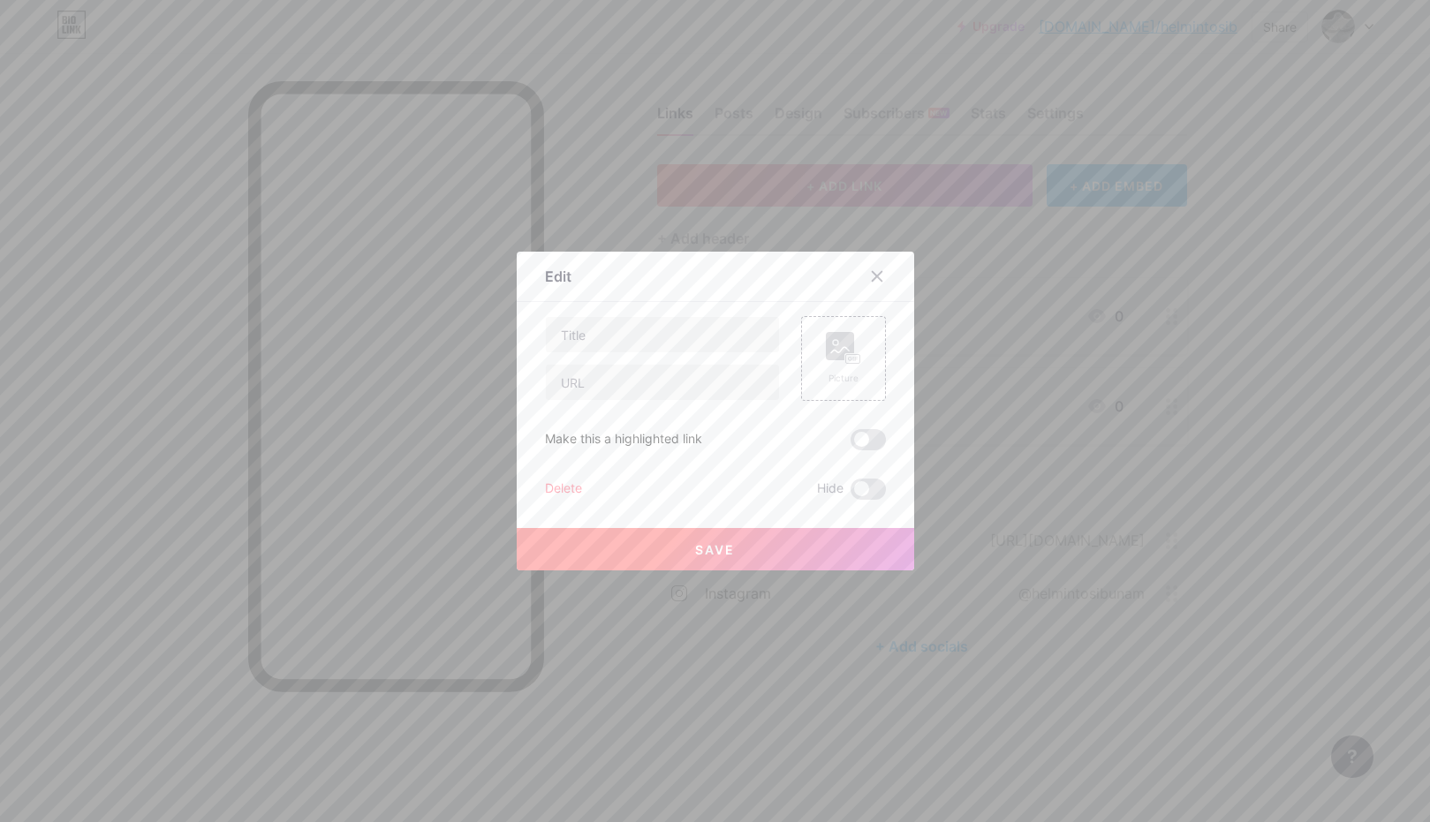
click at [573, 487] on div "Delete" at bounding box center [563, 489] width 37 height 21
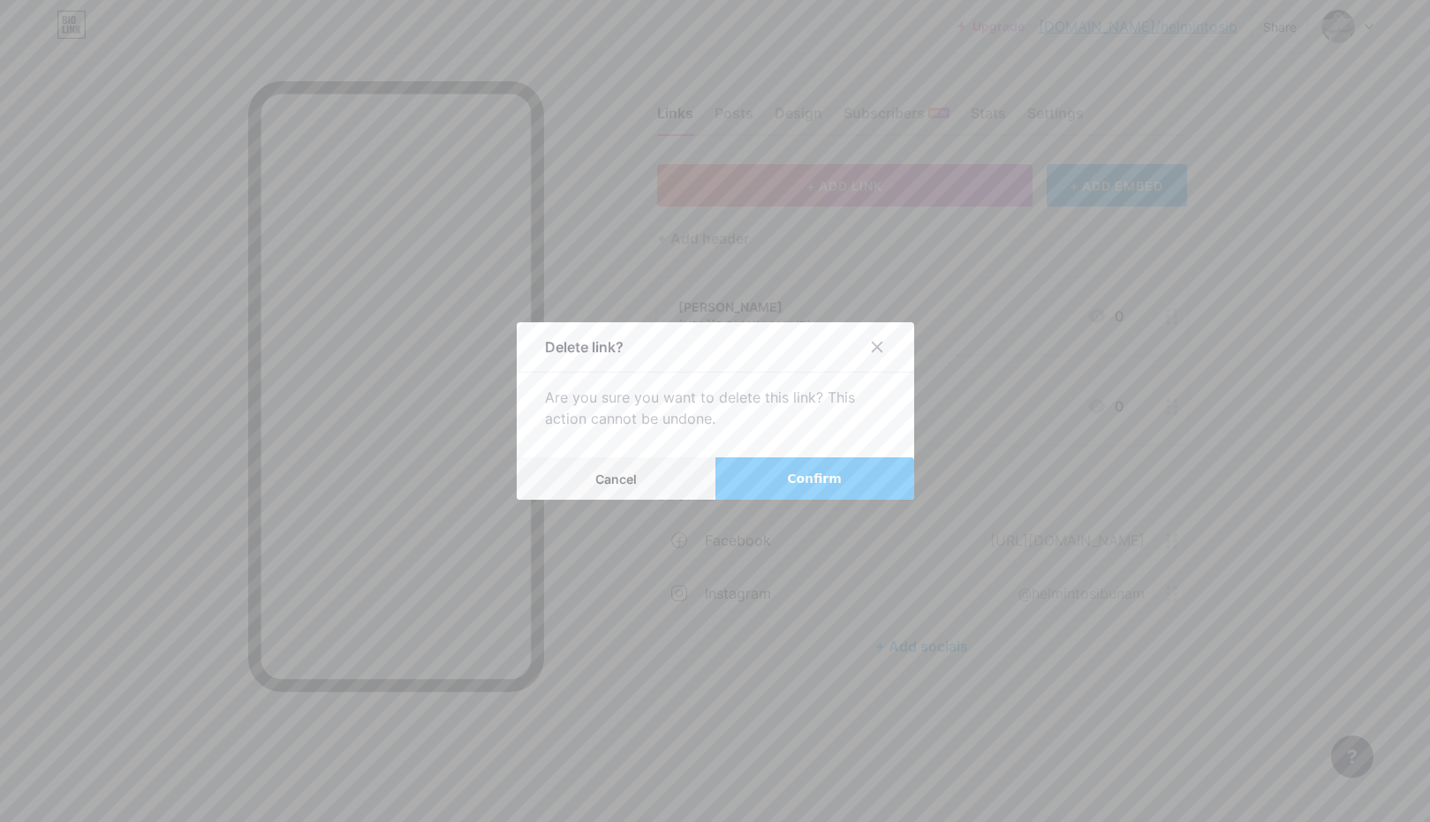
click at [796, 482] on span "Confirm" at bounding box center [814, 479] width 55 height 19
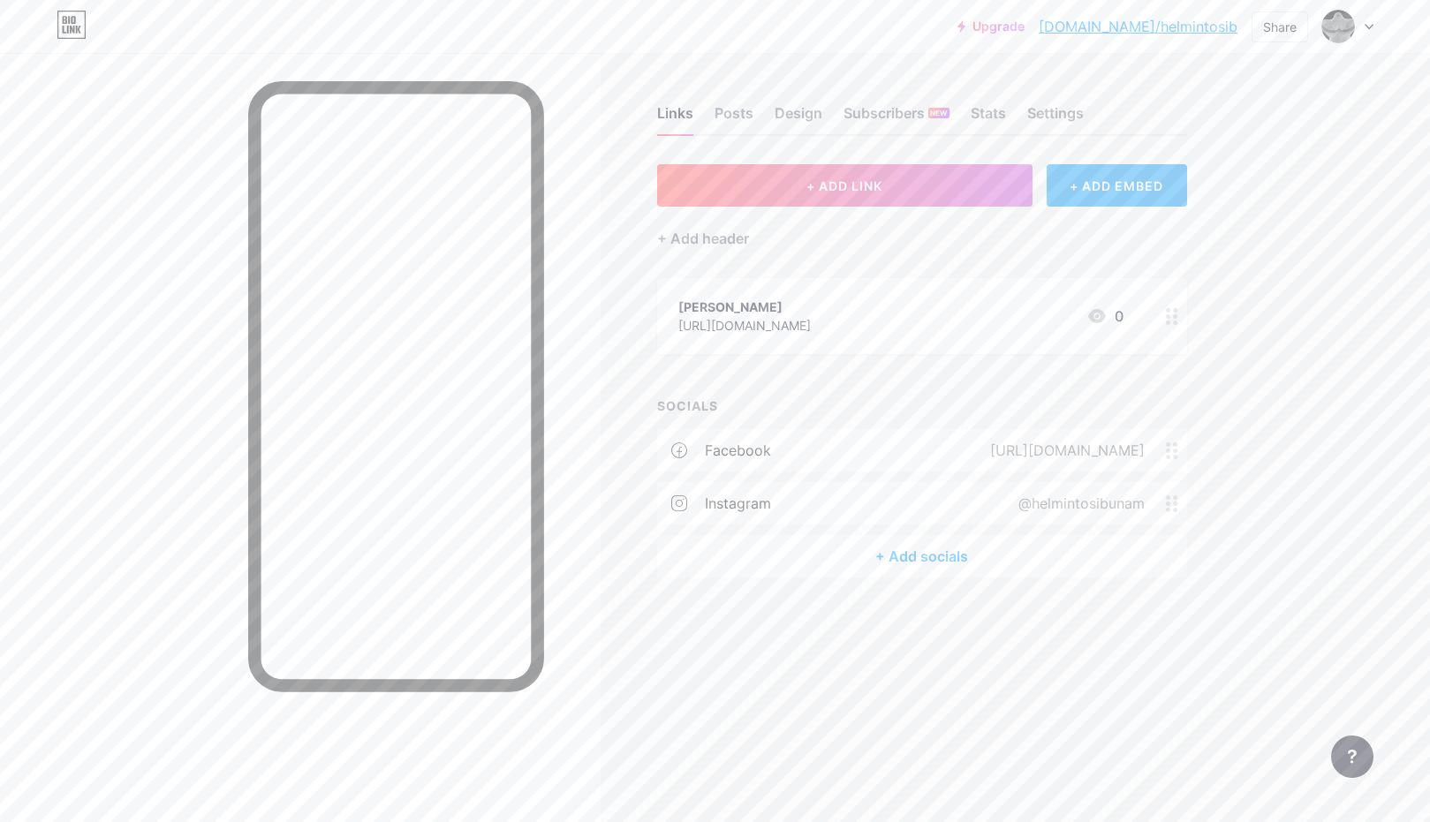
drag, startPoint x: 1261, startPoint y: 517, endPoint x: 1161, endPoint y: 538, distance: 102.0
click at [1261, 517] on div "Upgrade [DOMAIN_NAME]/[PERSON_NAME]... [DOMAIN_NAME]/helmintosib Share Switch a…" at bounding box center [715, 411] width 1430 height 822
click at [949, 551] on div "+ Add socials" at bounding box center [922, 556] width 530 height 42
click at [865, 338] on div "Add" at bounding box center [858, 334] width 24 height 18
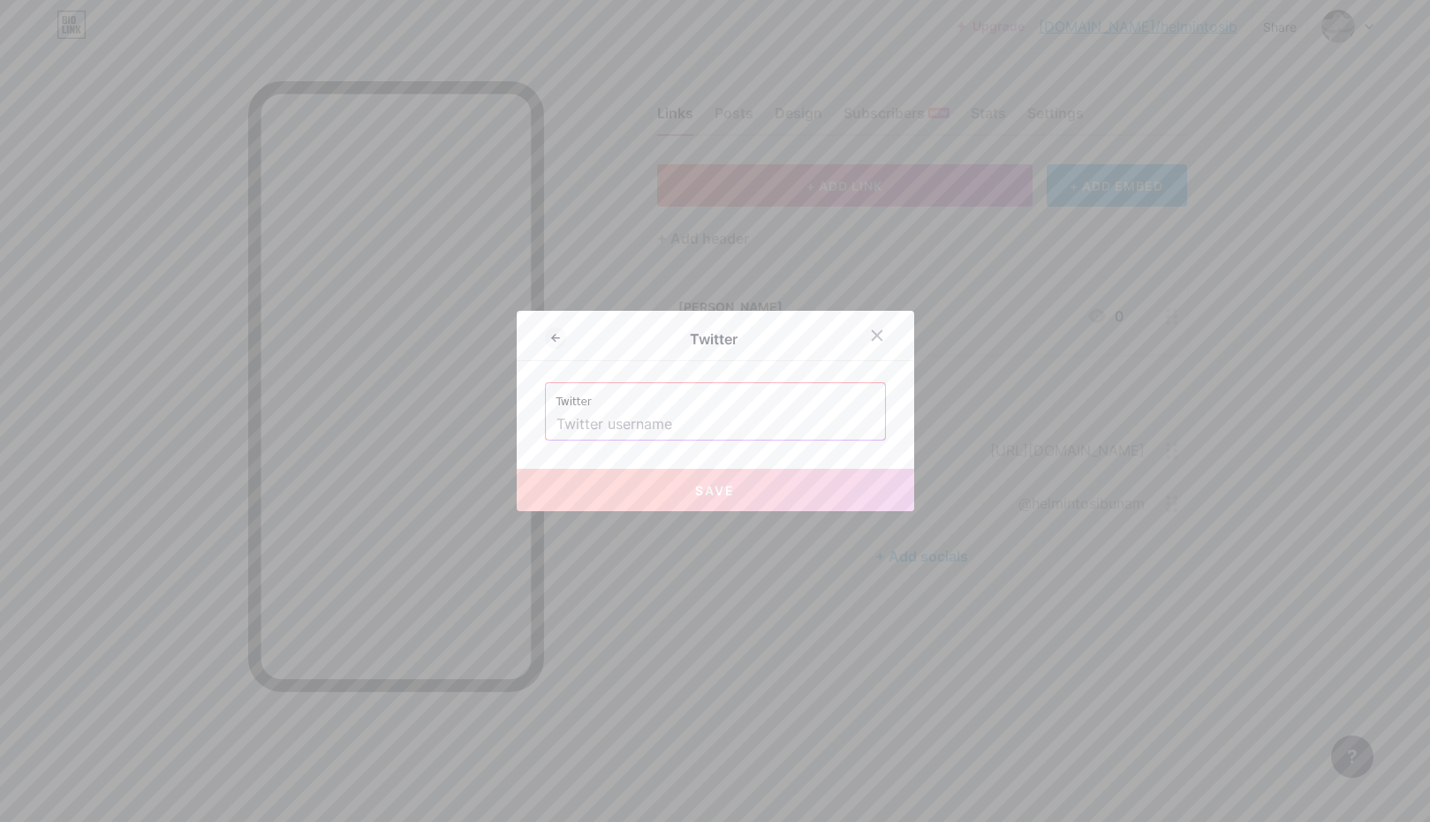
click at [622, 426] on input "text" at bounding box center [715, 425] width 318 height 30
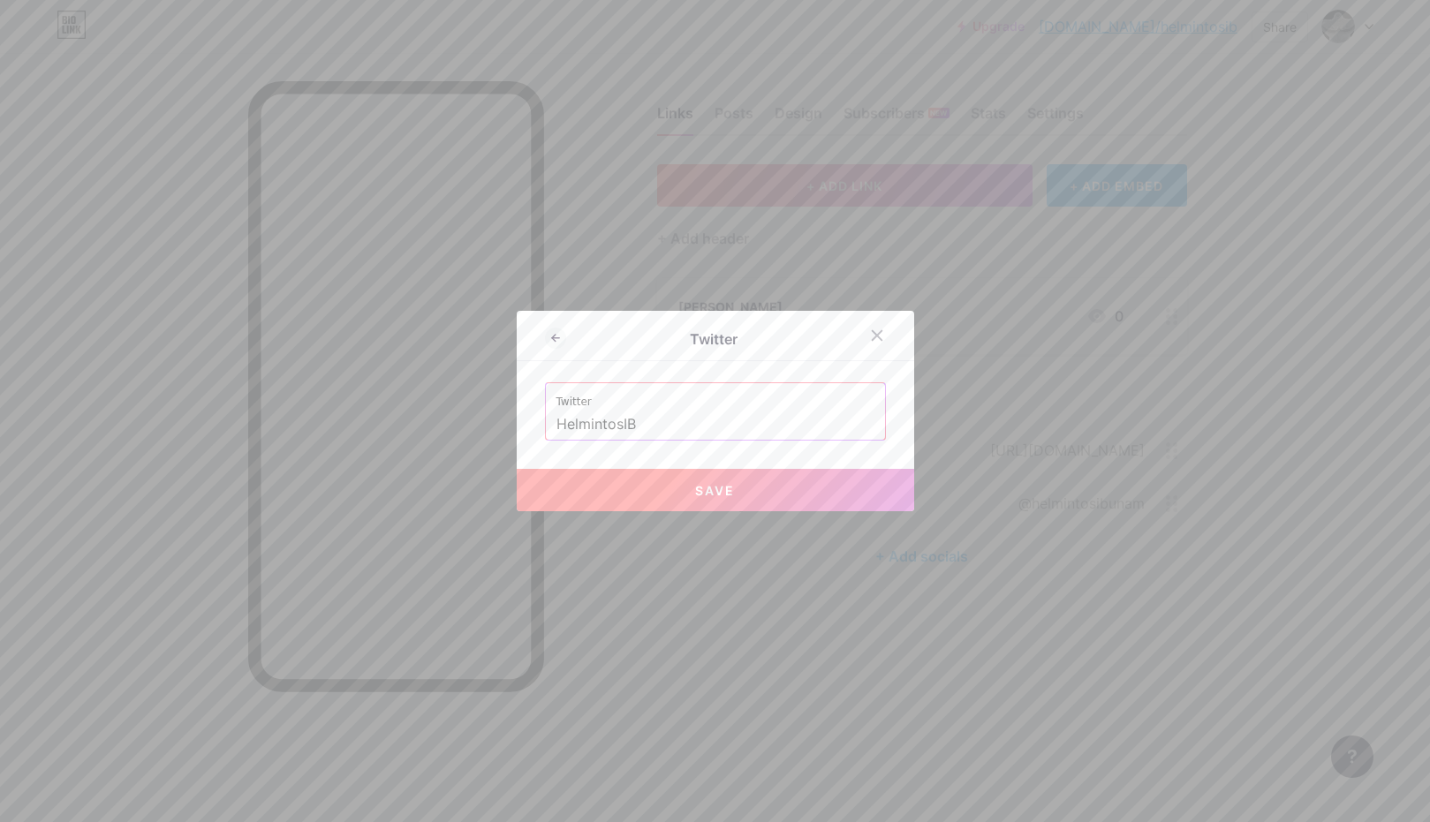
click at [807, 498] on button "Save" at bounding box center [715, 490] width 397 height 42
type input "[URL][DOMAIN_NAME]"
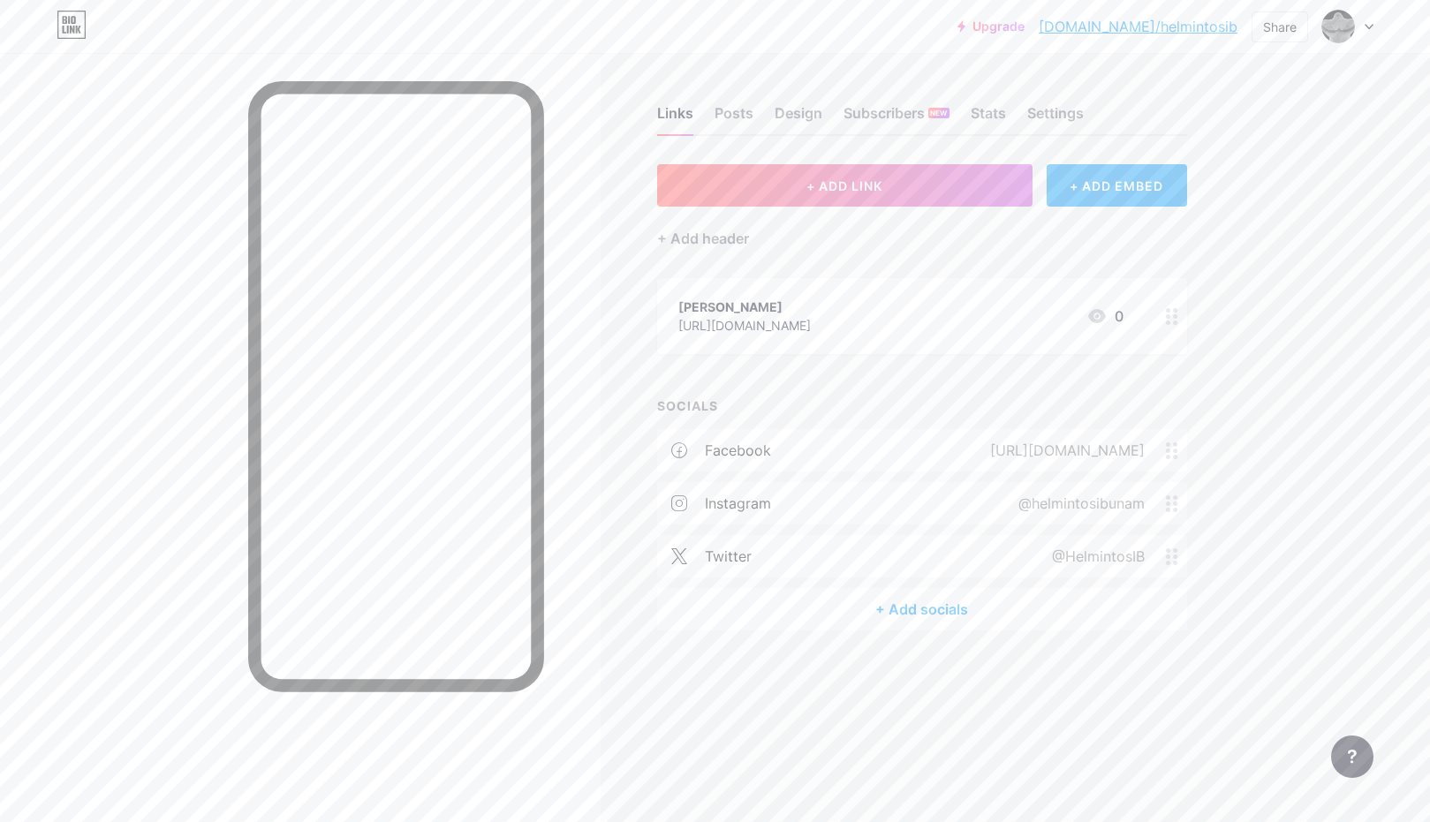
click at [918, 615] on div "+ Add socials" at bounding box center [922, 609] width 530 height 42
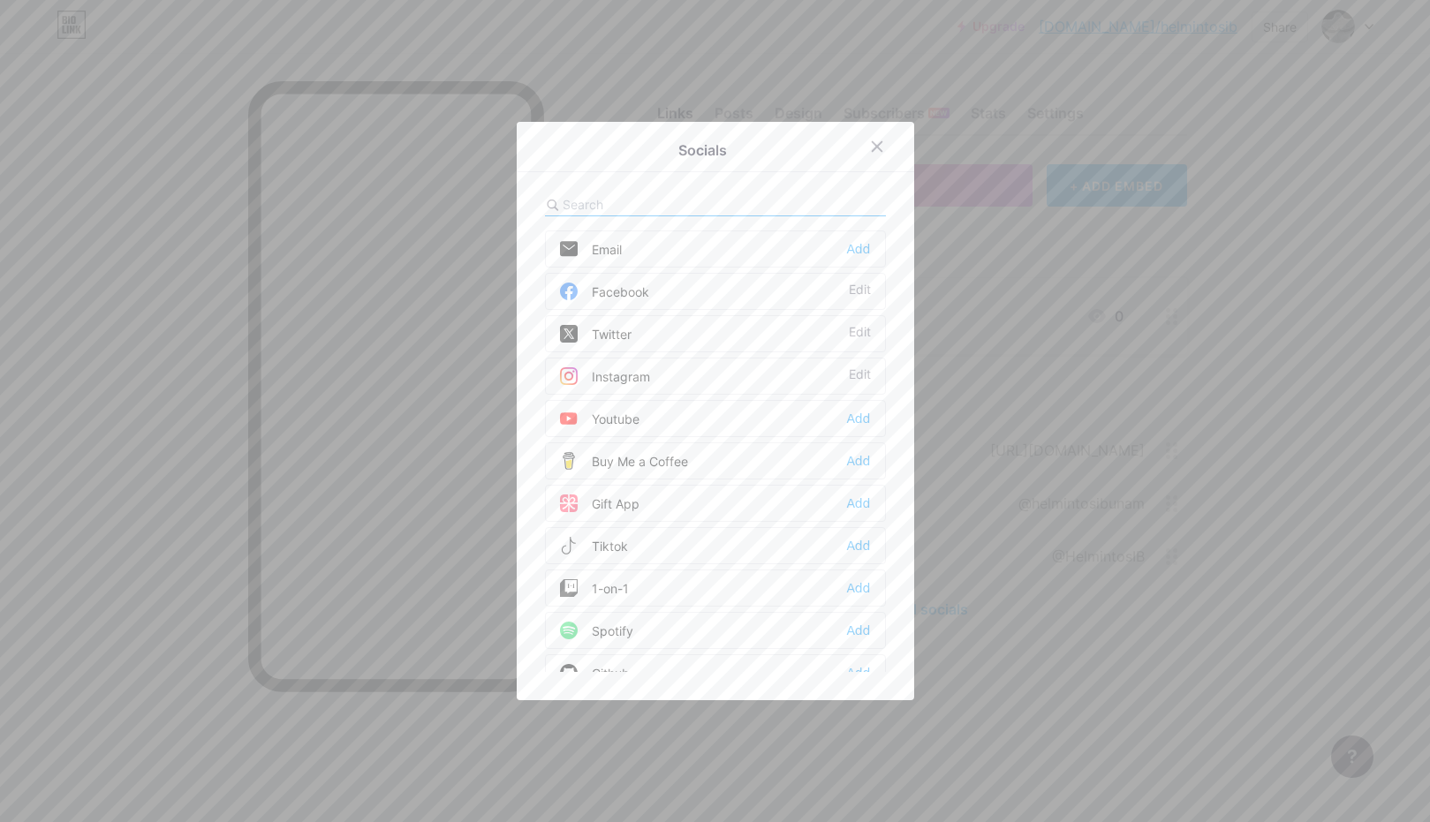
click at [810, 142] on div "Socials" at bounding box center [703, 150] width 316 height 25
click at [876, 150] on icon at bounding box center [877, 147] width 14 height 14
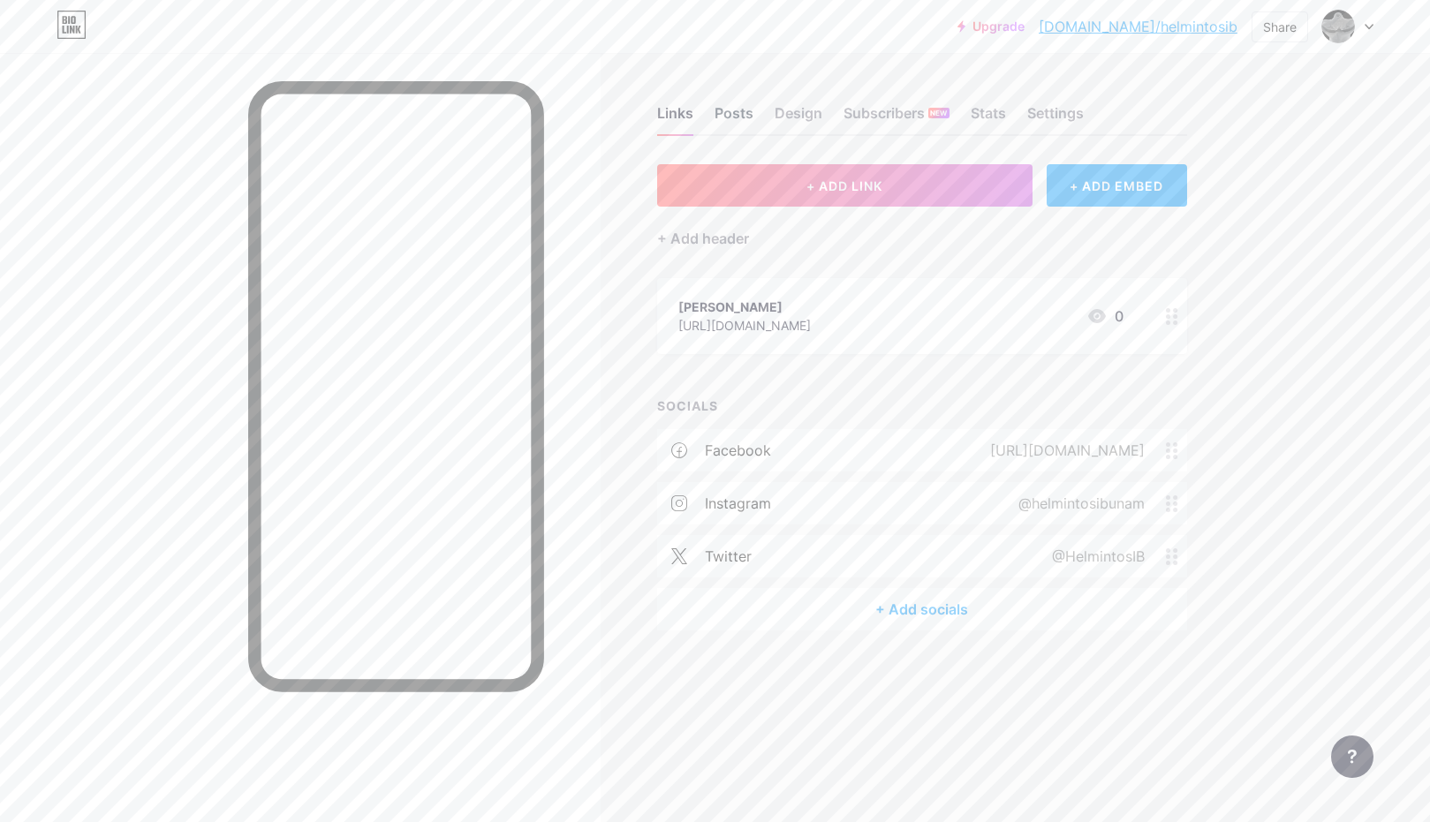
click at [742, 116] on div "Posts" at bounding box center [733, 118] width 39 height 32
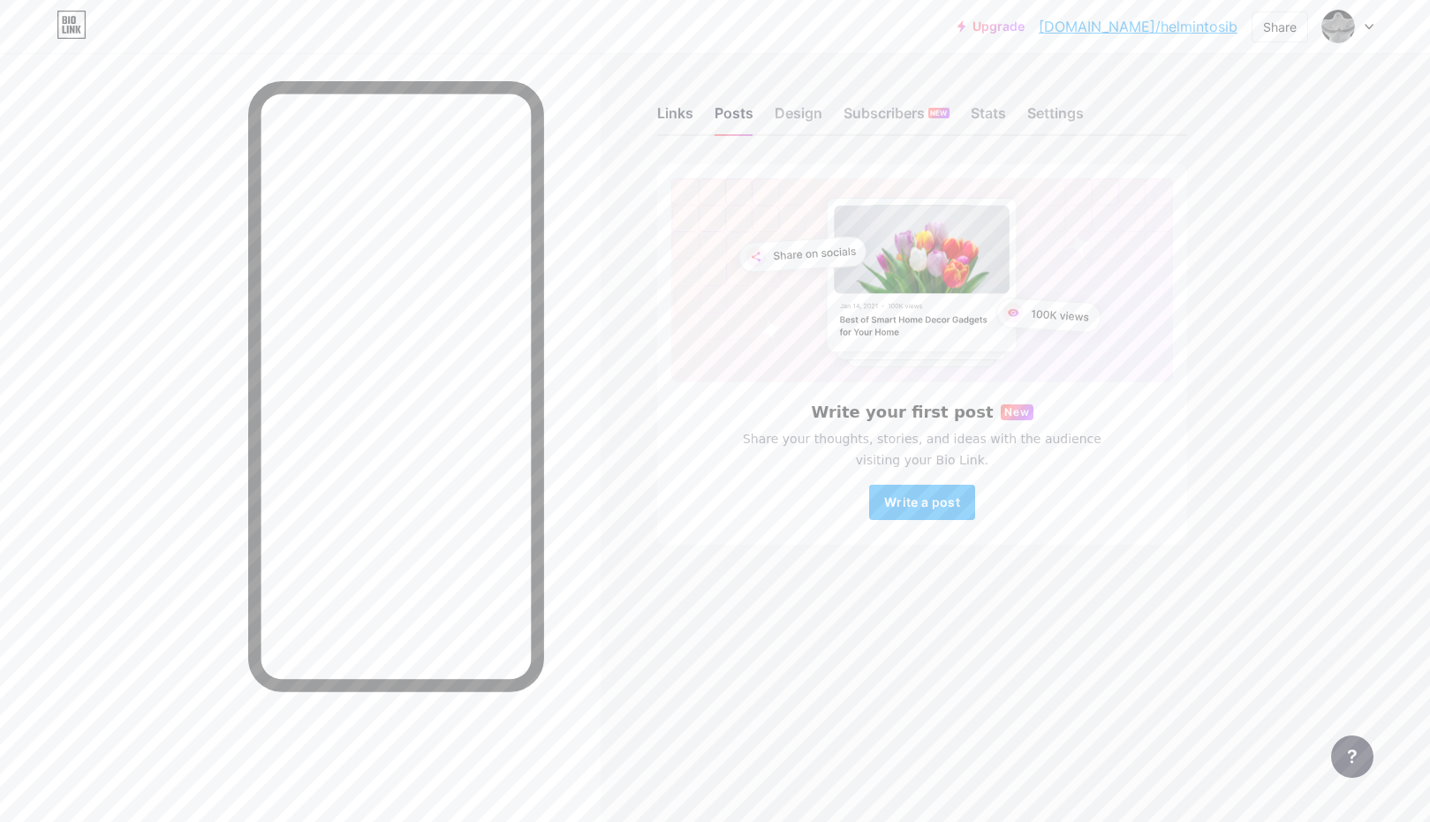
click at [668, 118] on div "Links" at bounding box center [675, 118] width 36 height 32
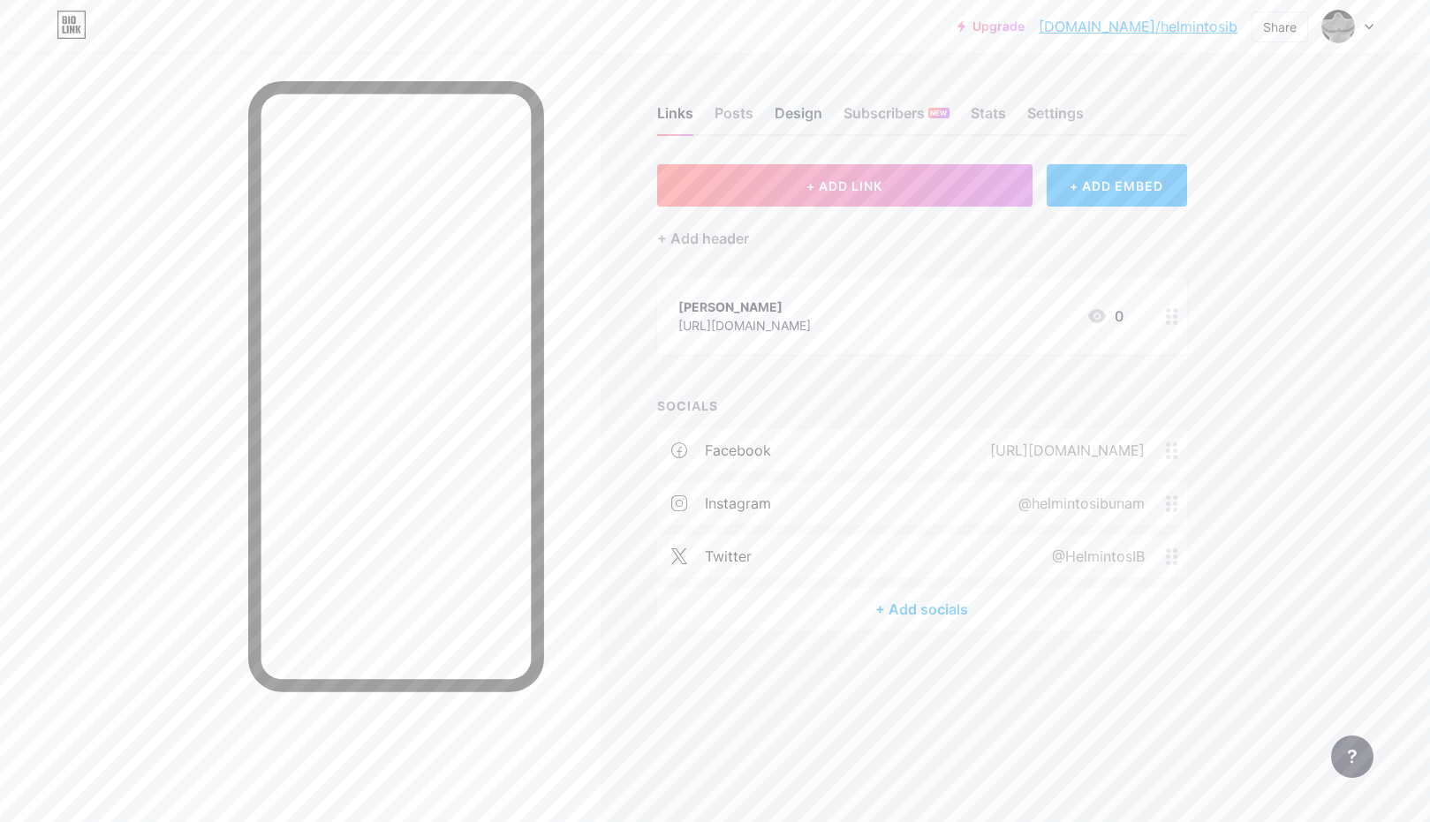
click at [796, 123] on div "Design" at bounding box center [798, 118] width 48 height 32
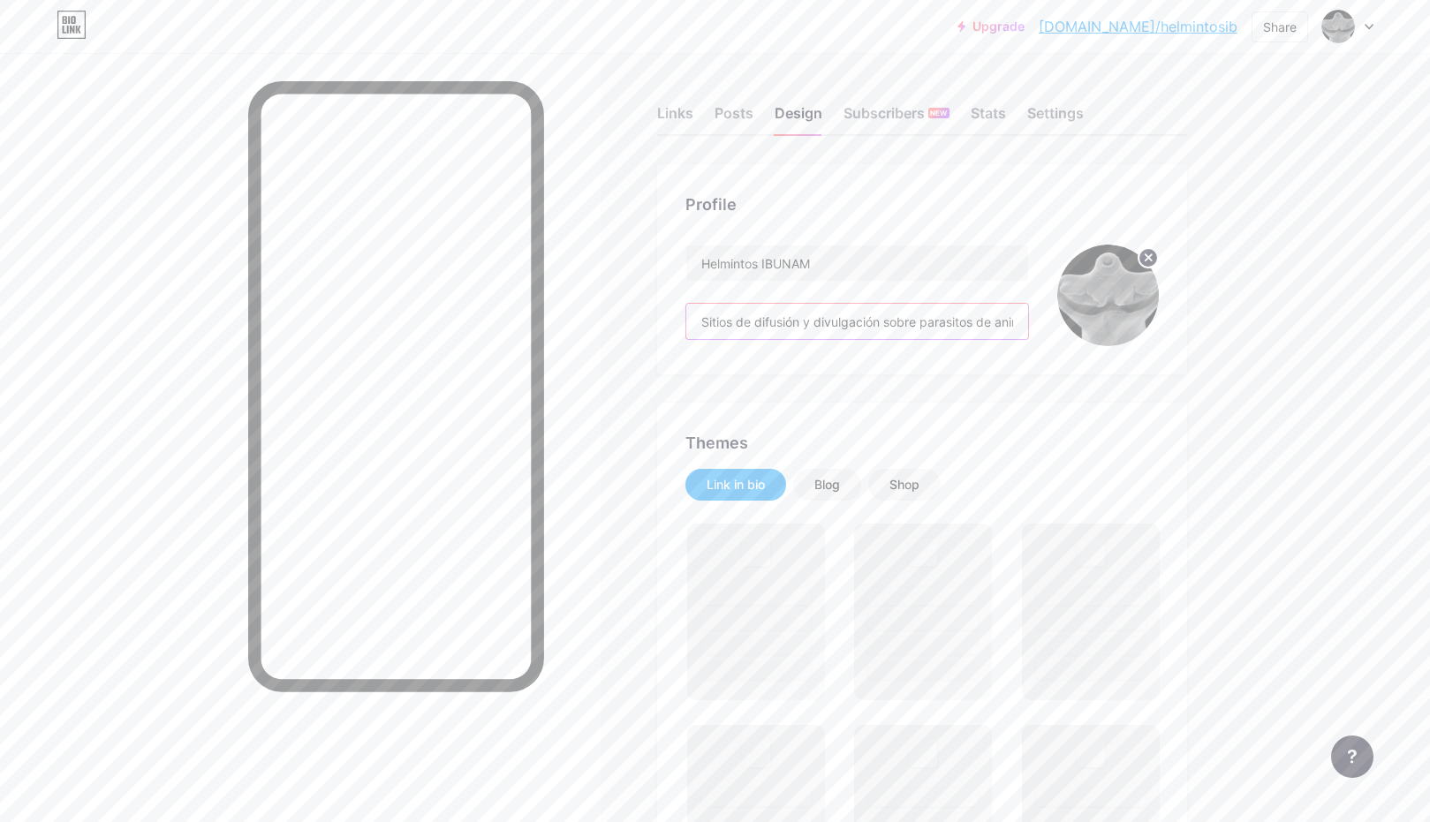
click at [801, 317] on input "Sitios de difusión y divulgación sobre parasitos de animales de [PERSON_NAME], …" at bounding box center [857, 321] width 342 height 35
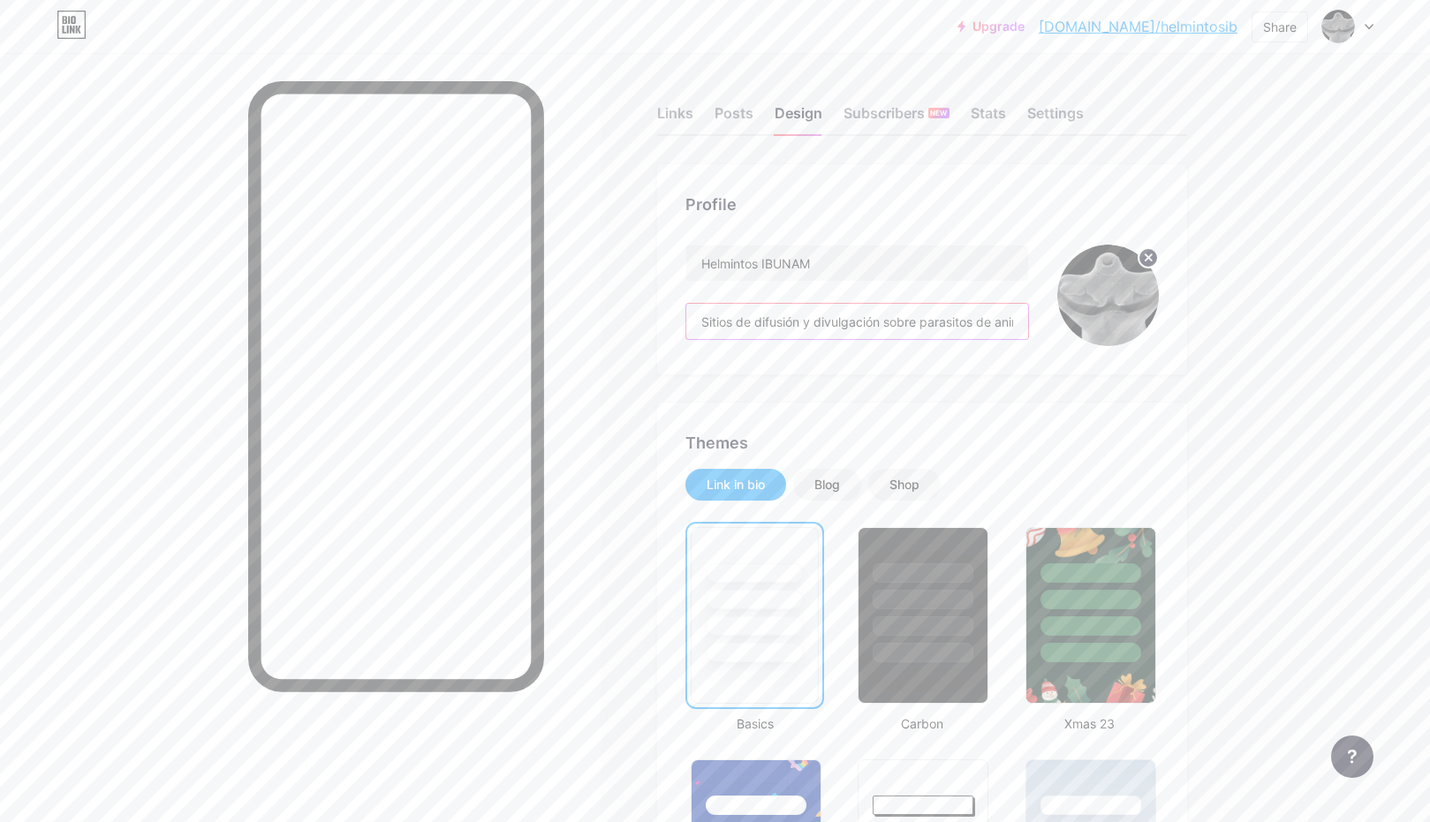
click at [877, 322] on input "Sitios de difusión y divulgación sobre parasitos de animales de [PERSON_NAME], …" at bounding box center [857, 321] width 342 height 35
click at [793, 321] on input "Sitios de difusión y divulgación sobre parasitos de animales de [PERSON_NAME], …" at bounding box center [857, 321] width 342 height 35
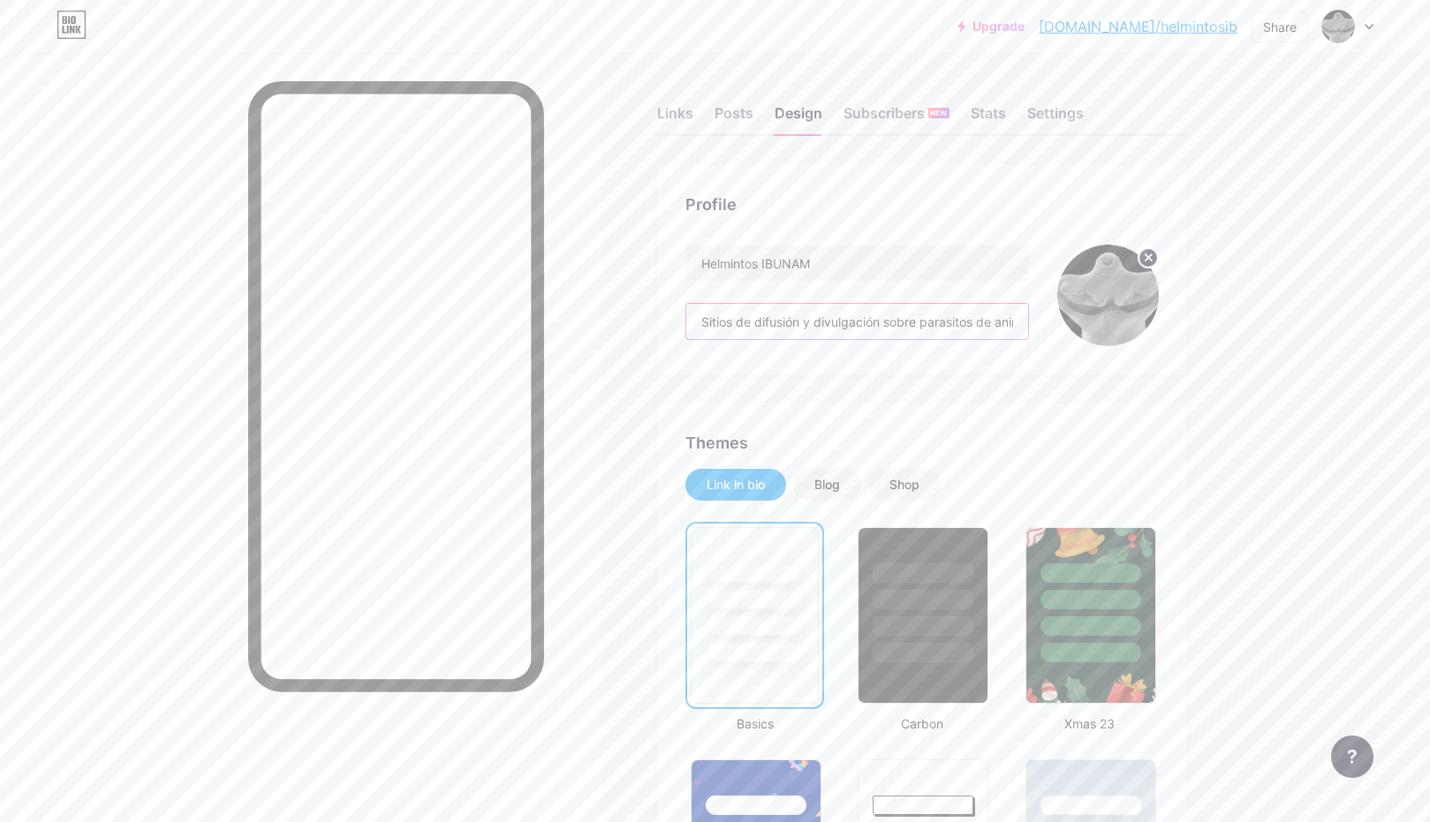
click at [803, 329] on input "Sitios de difusión y divulgación sobre parasitos de animales de [PERSON_NAME], …" at bounding box center [857, 321] width 342 height 35
drag, startPoint x: 948, startPoint y: 320, endPoint x: 954, endPoint y: 379, distance: 59.4
click at [948, 321] on input "Sitios de difusión y divulgación sobre parasitos de animales de [PERSON_NAME], …" at bounding box center [857, 321] width 342 height 35
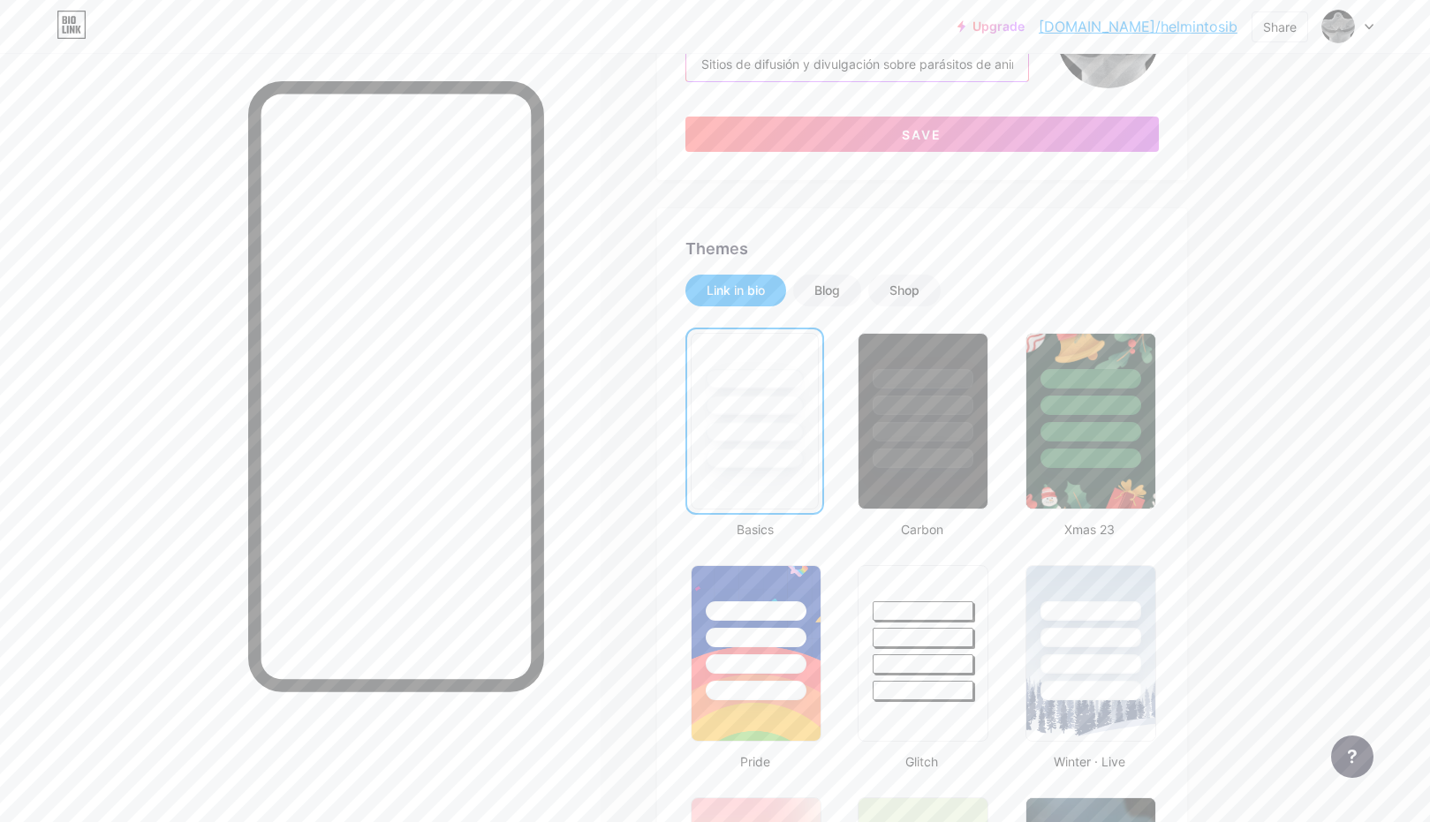
scroll to position [260, 0]
type input "Sitios de difusión y divulgación sobre parásitos de animales de [PERSON_NAME], …"
click at [954, 491] on div at bounding box center [923, 419] width 134 height 182
click at [917, 449] on div at bounding box center [921, 456] width 98 height 19
click at [1081, 420] on div at bounding box center [1089, 430] width 103 height 20
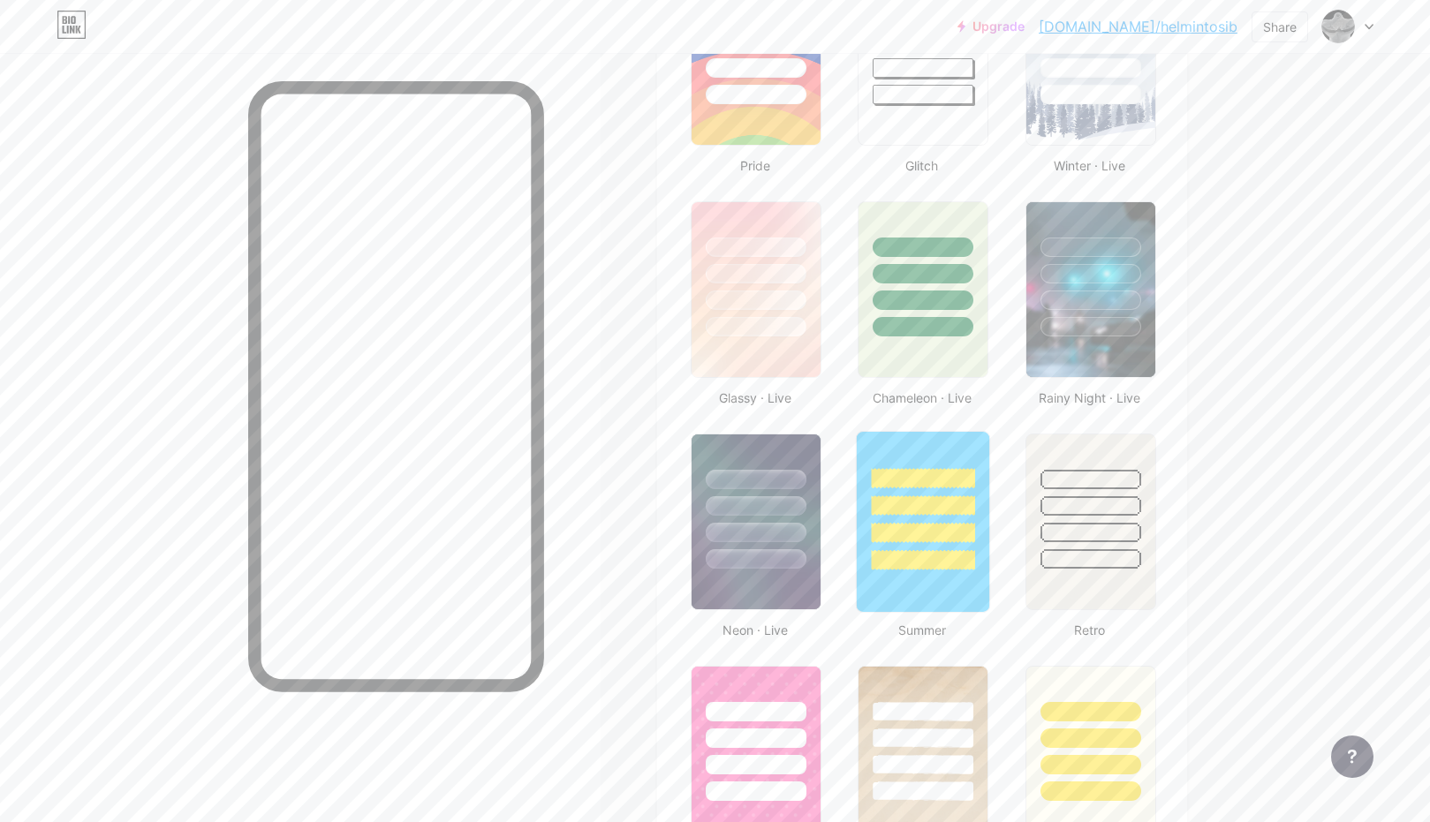
scroll to position [853, 0]
click at [974, 359] on div at bounding box center [923, 291] width 134 height 182
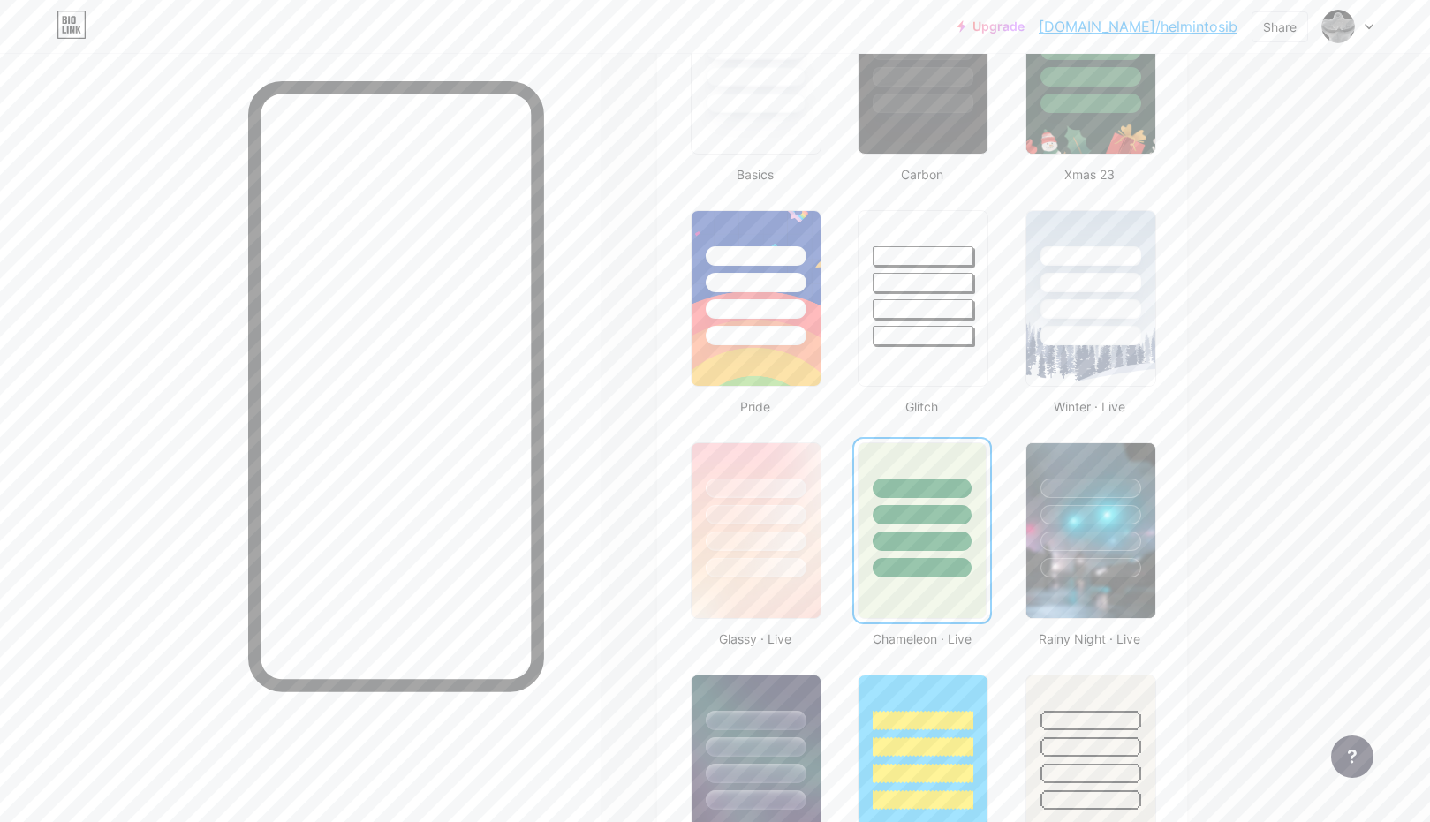
scroll to position [592, 0]
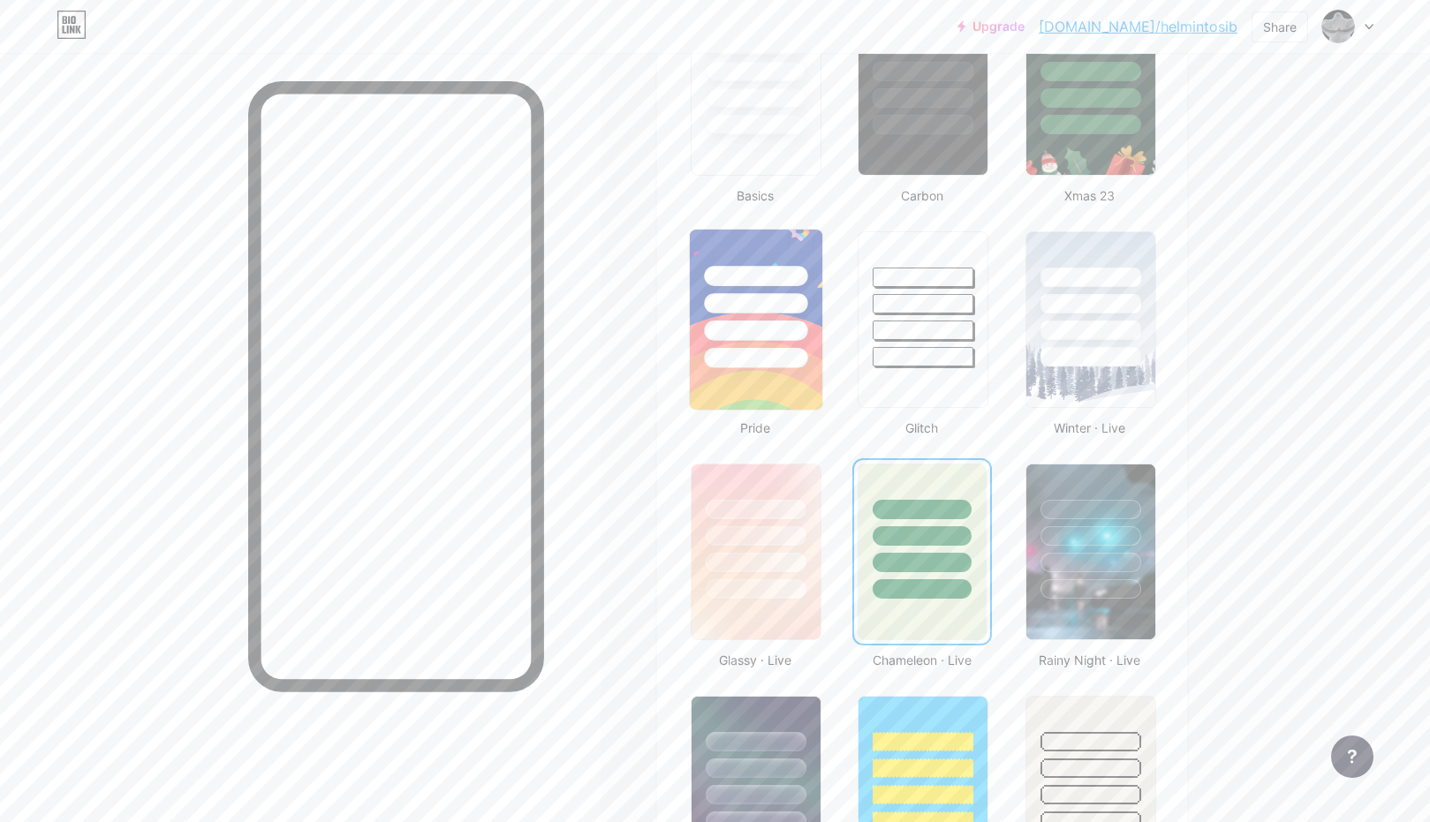
click at [779, 386] on img at bounding box center [756, 320] width 132 height 180
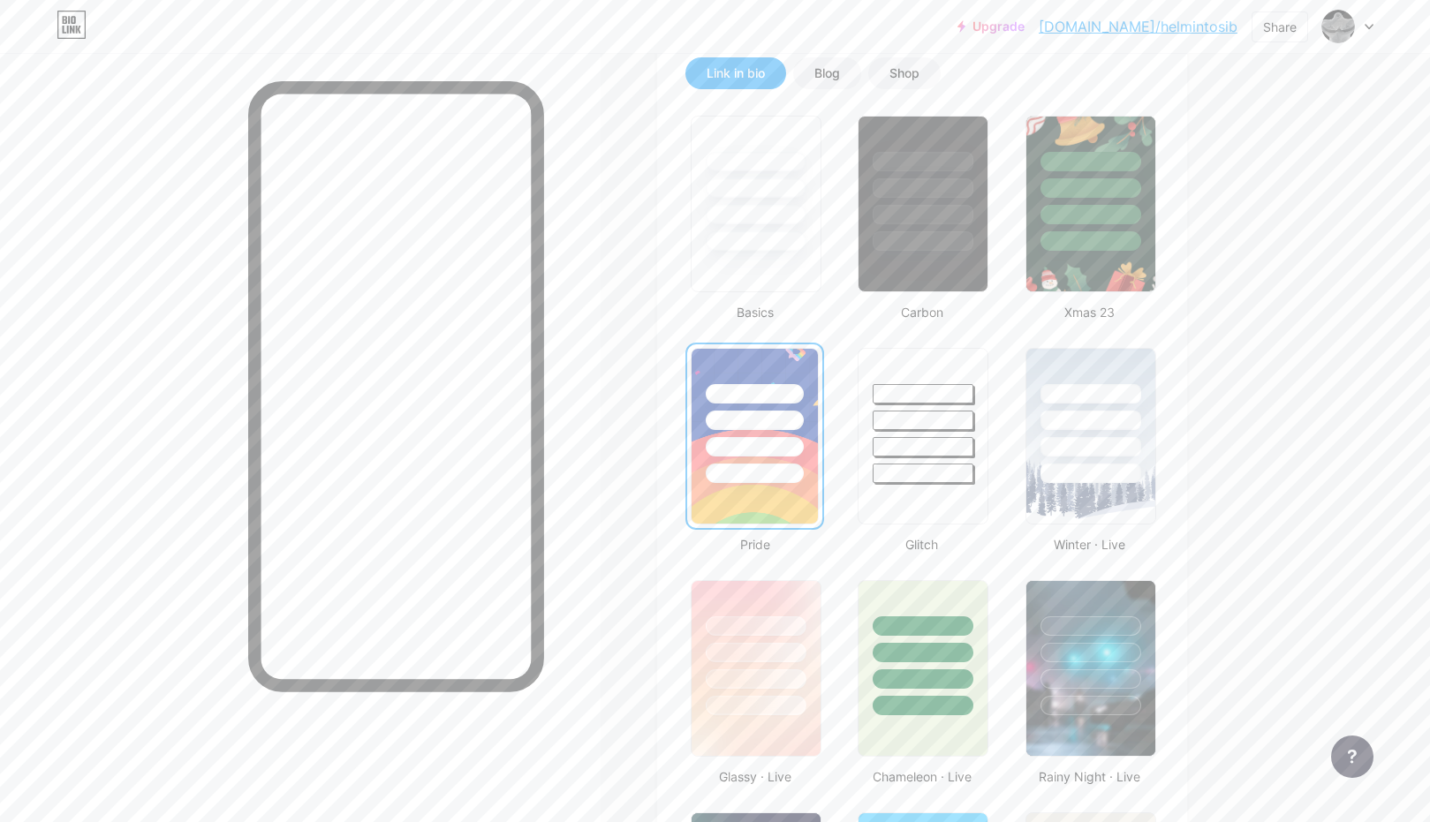
scroll to position [474, 0]
click at [897, 229] on div at bounding box center [922, 184] width 132 height 139
click at [928, 424] on div at bounding box center [922, 421] width 103 height 20
click at [1100, 434] on div at bounding box center [1089, 416] width 132 height 139
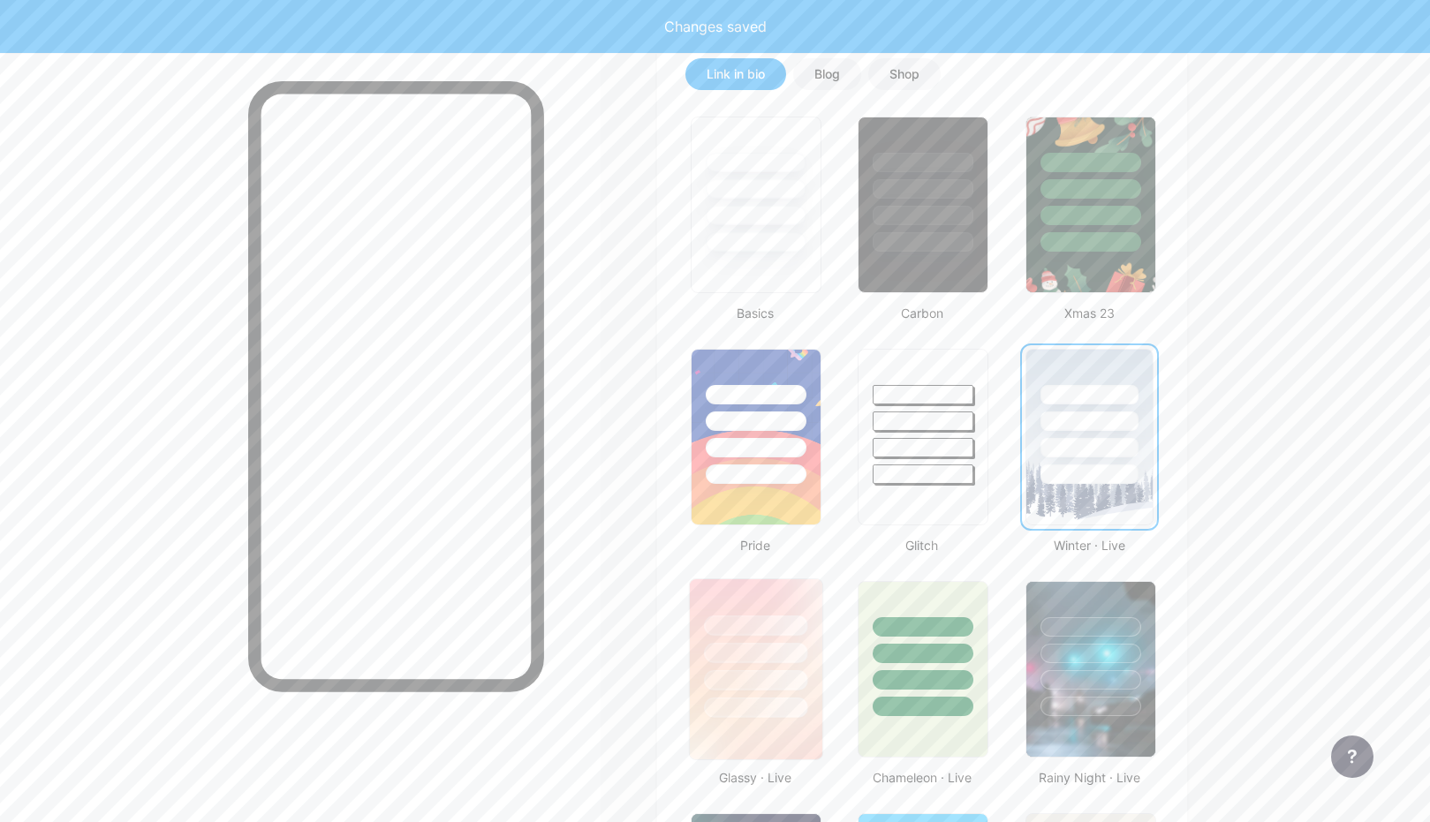
click at [768, 668] on div at bounding box center [756, 648] width 132 height 139
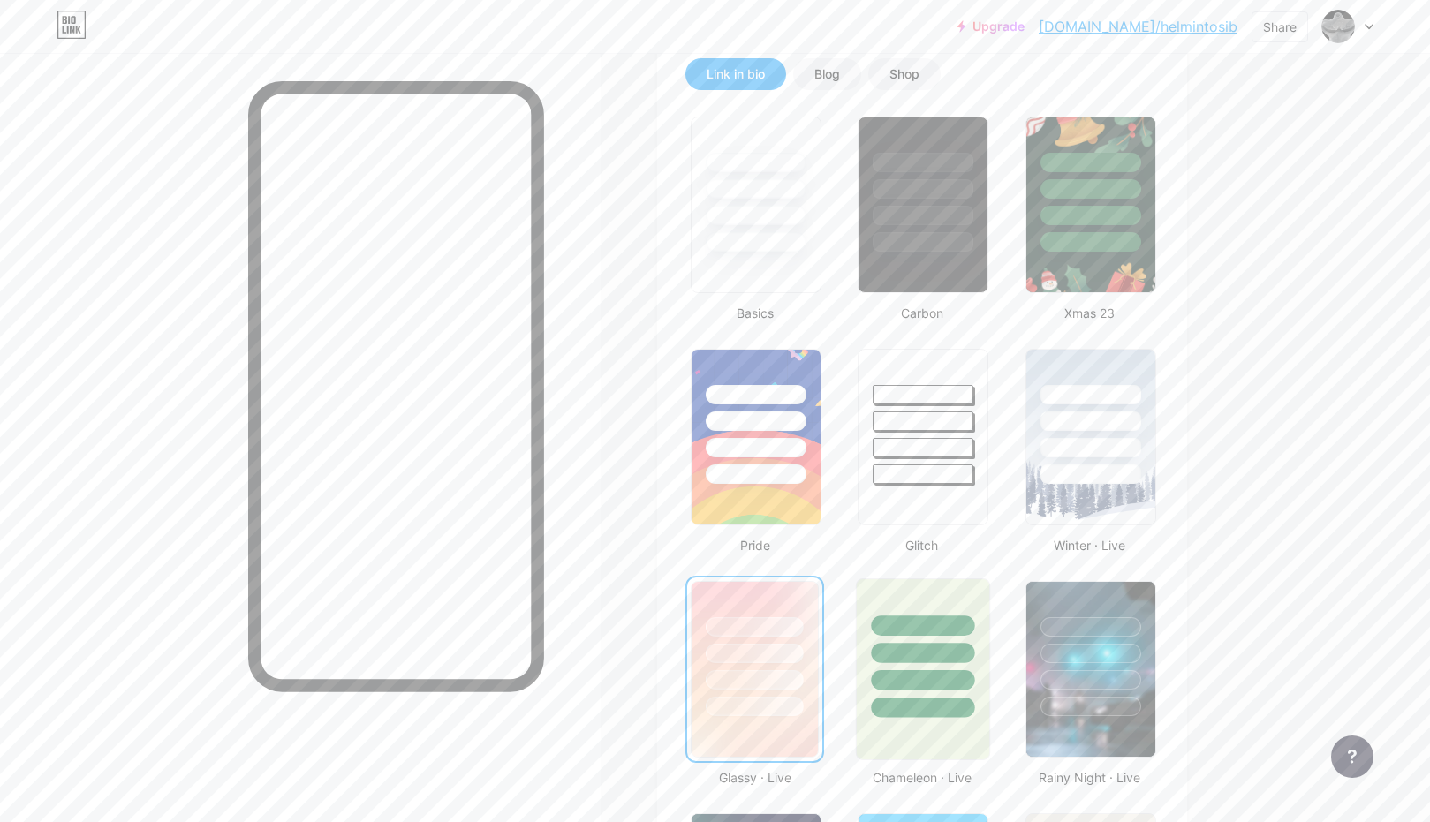
click at [944, 682] on div at bounding box center [922, 680] width 103 height 20
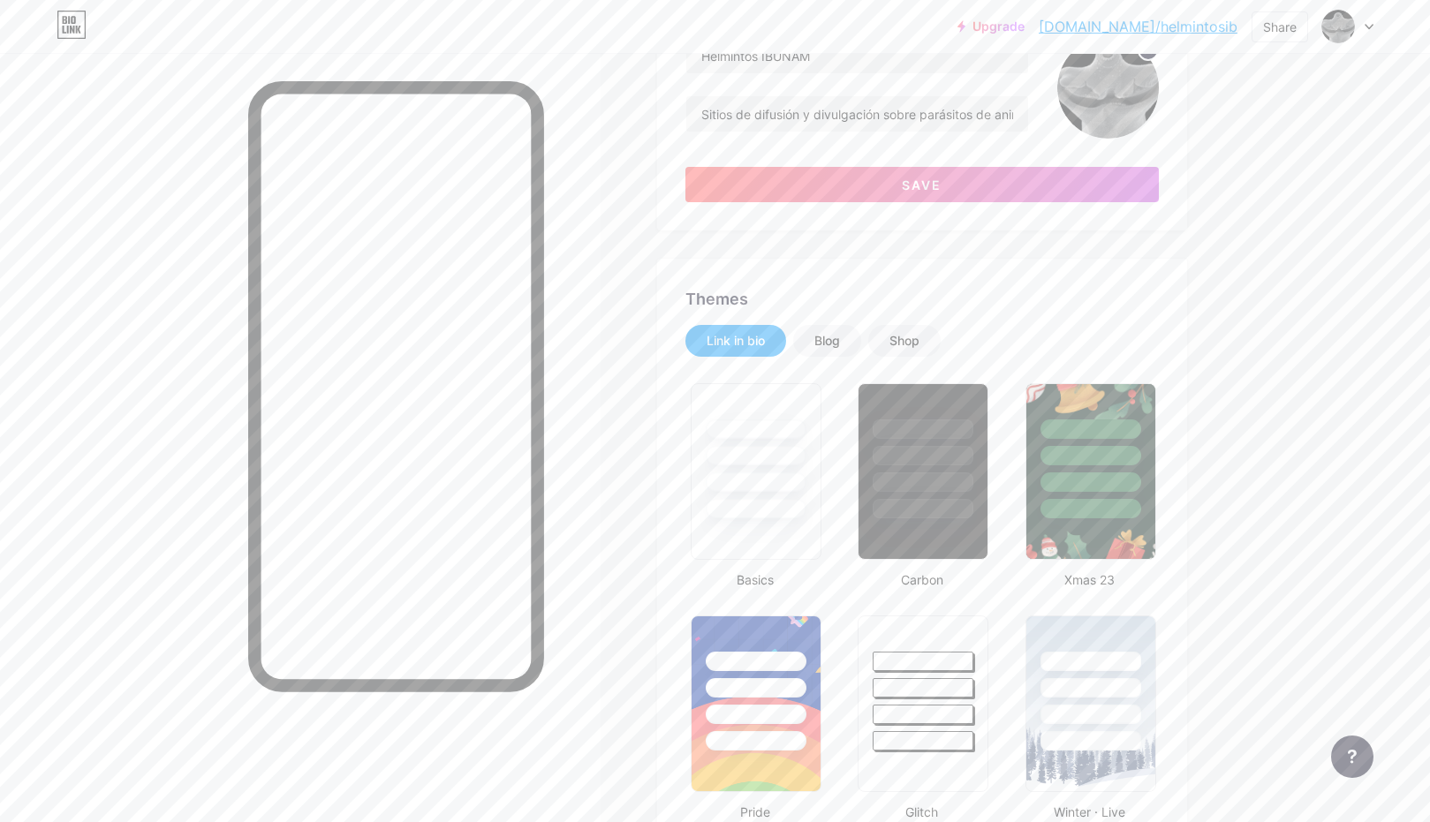
scroll to position [0, 0]
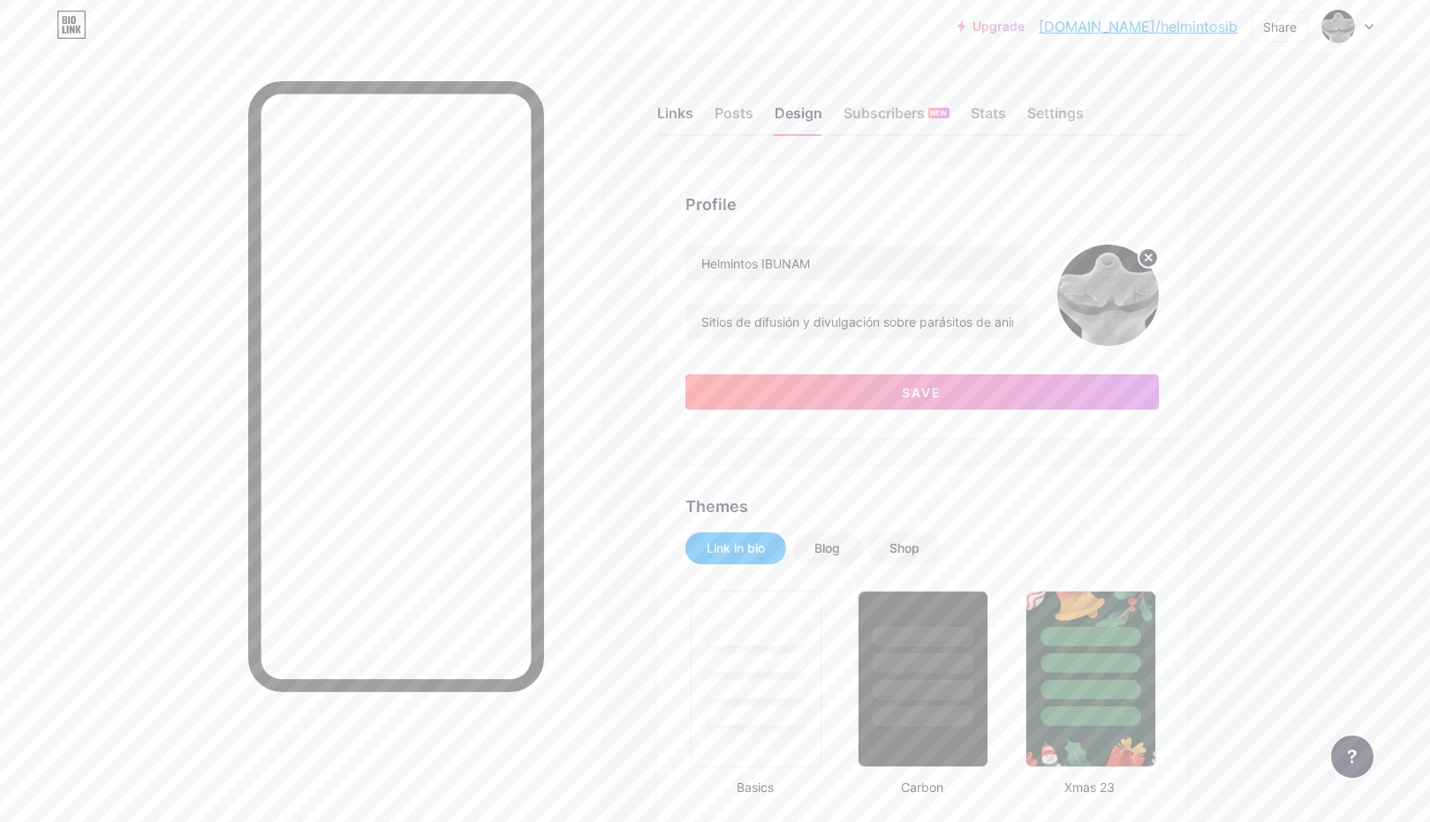
click at [666, 117] on div "Links" at bounding box center [675, 118] width 36 height 32
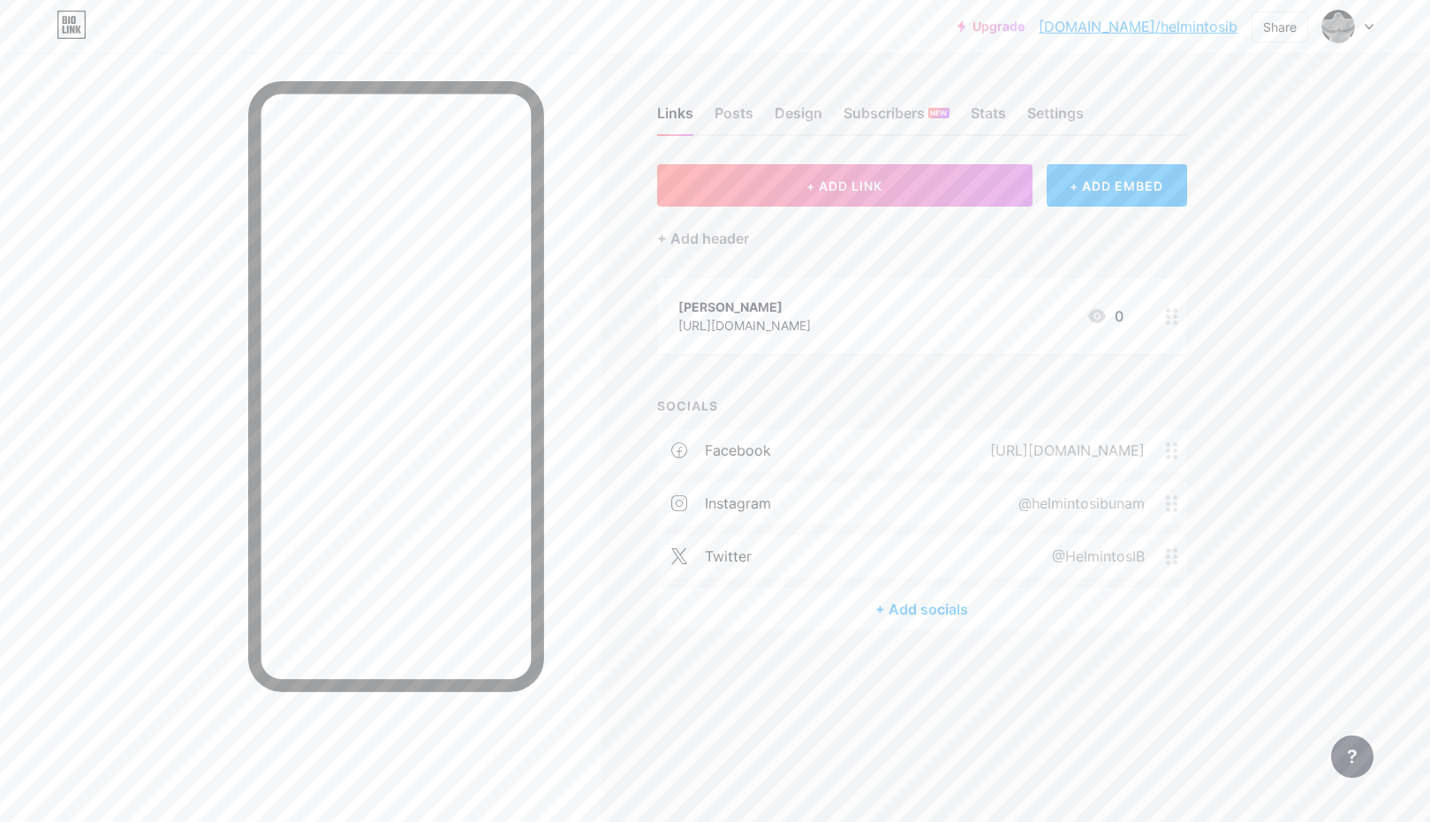
click at [981, 621] on div "+ Add socials" at bounding box center [922, 609] width 530 height 42
click at [854, 248] on div "Add" at bounding box center [858, 249] width 24 height 18
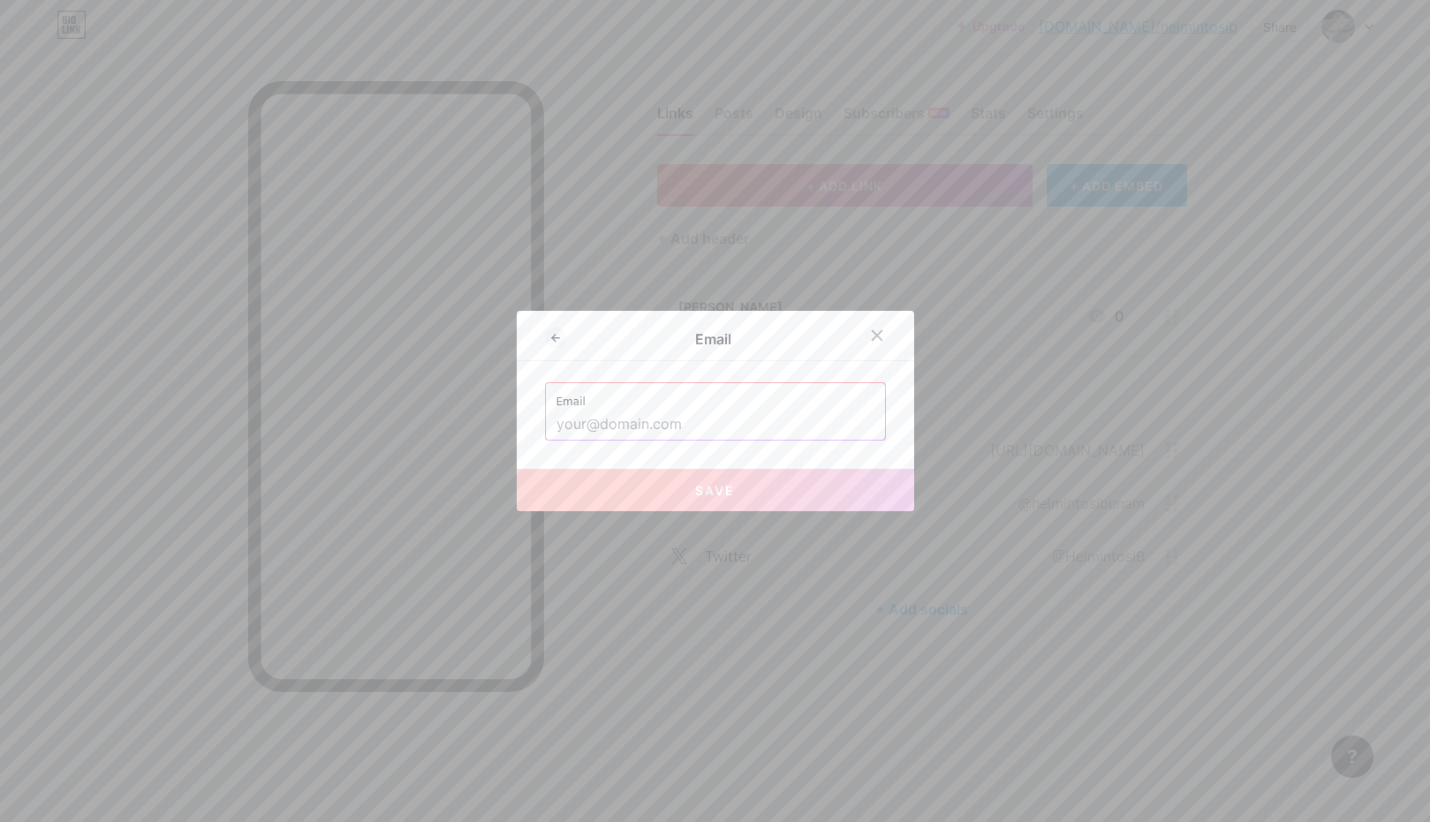
click at [711, 436] on input "text" at bounding box center [715, 425] width 318 height 30
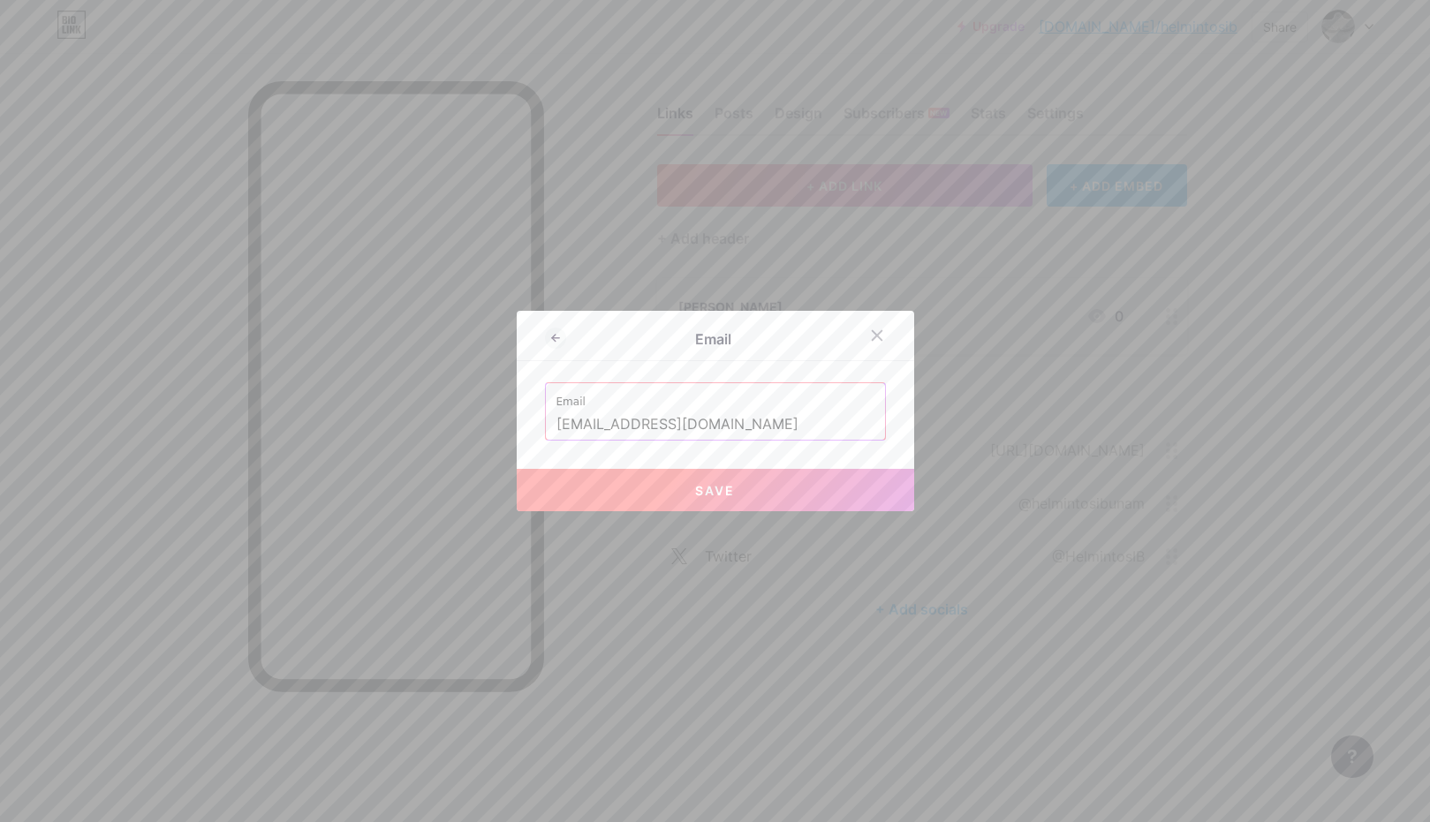
click at [688, 501] on button "Save" at bounding box center [715, 490] width 397 height 42
type input "mailto:[EMAIL_ADDRESS][DOMAIN_NAME]"
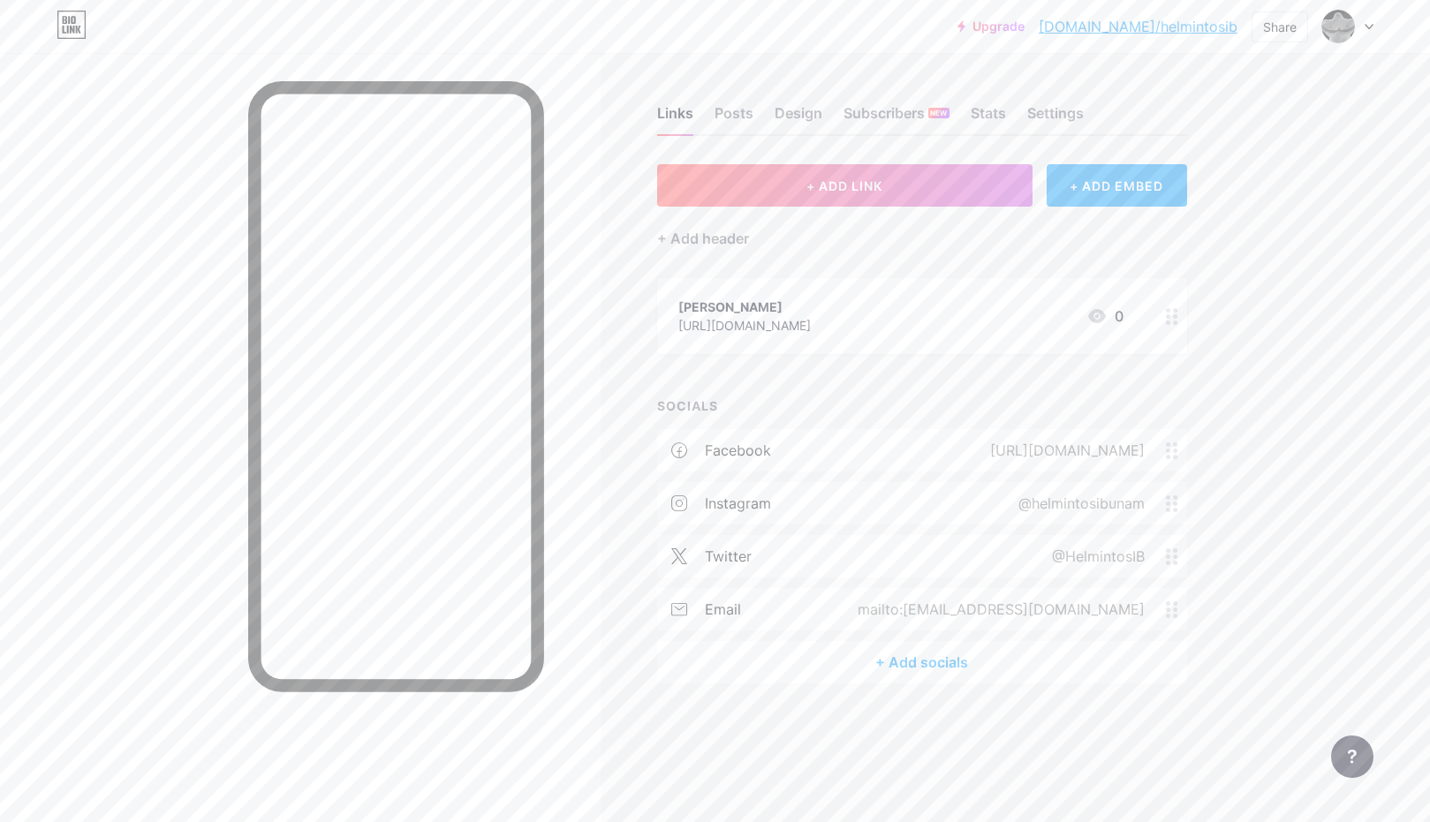
click at [922, 662] on div "+ Add socials" at bounding box center [922, 662] width 530 height 42
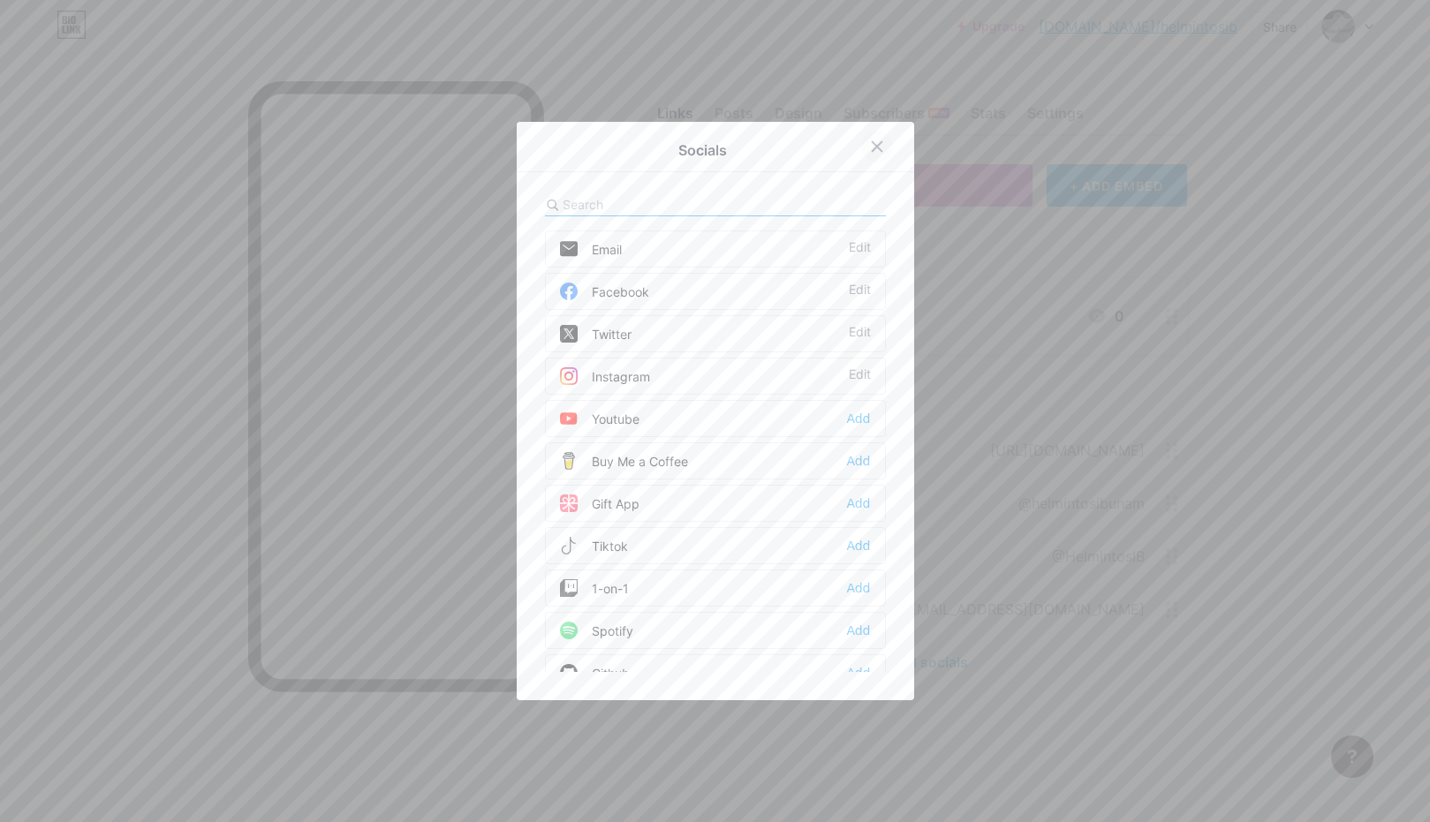
click at [881, 150] on icon at bounding box center [877, 147] width 14 height 14
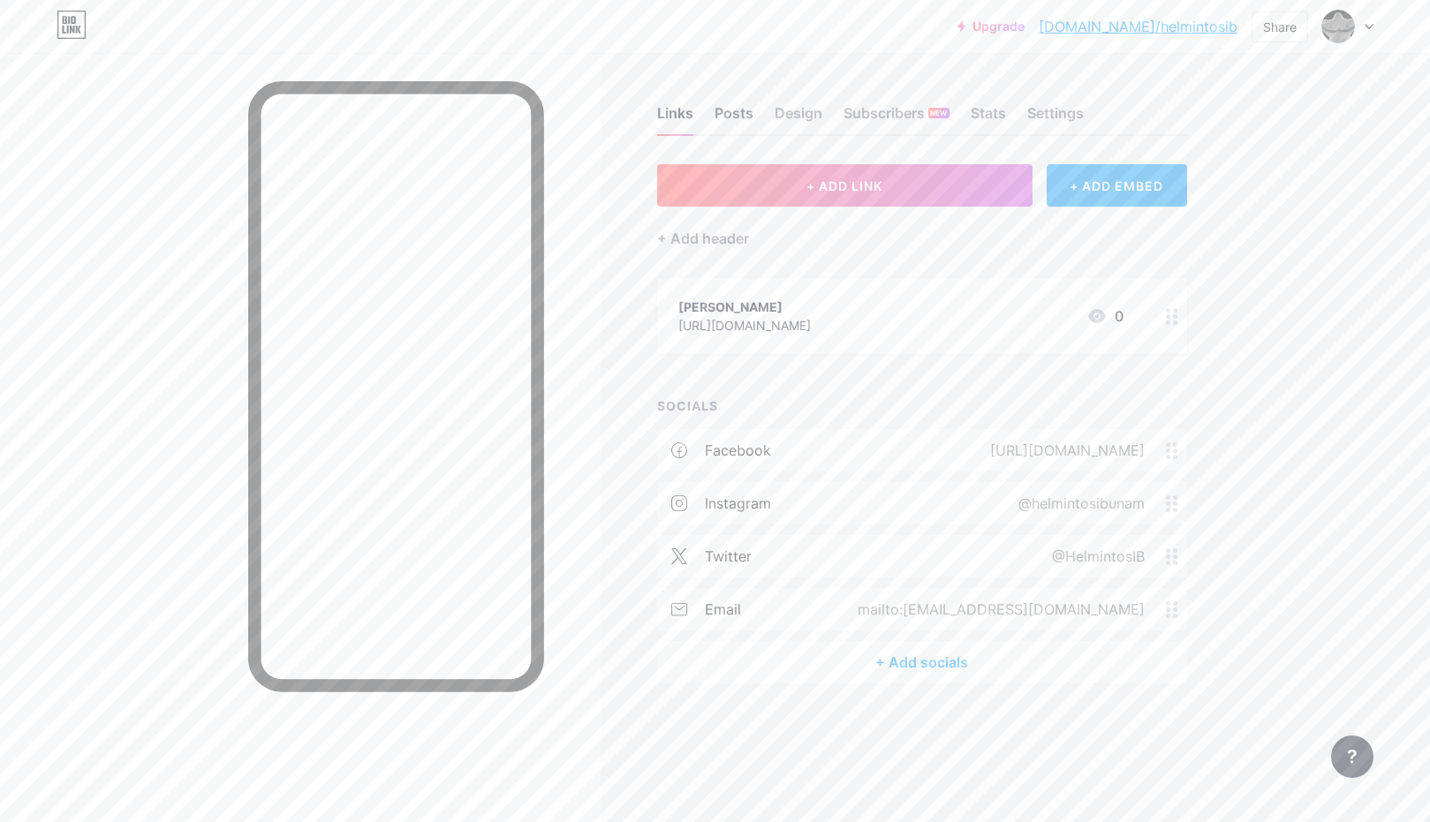
click at [734, 119] on div "Posts" at bounding box center [733, 118] width 39 height 32
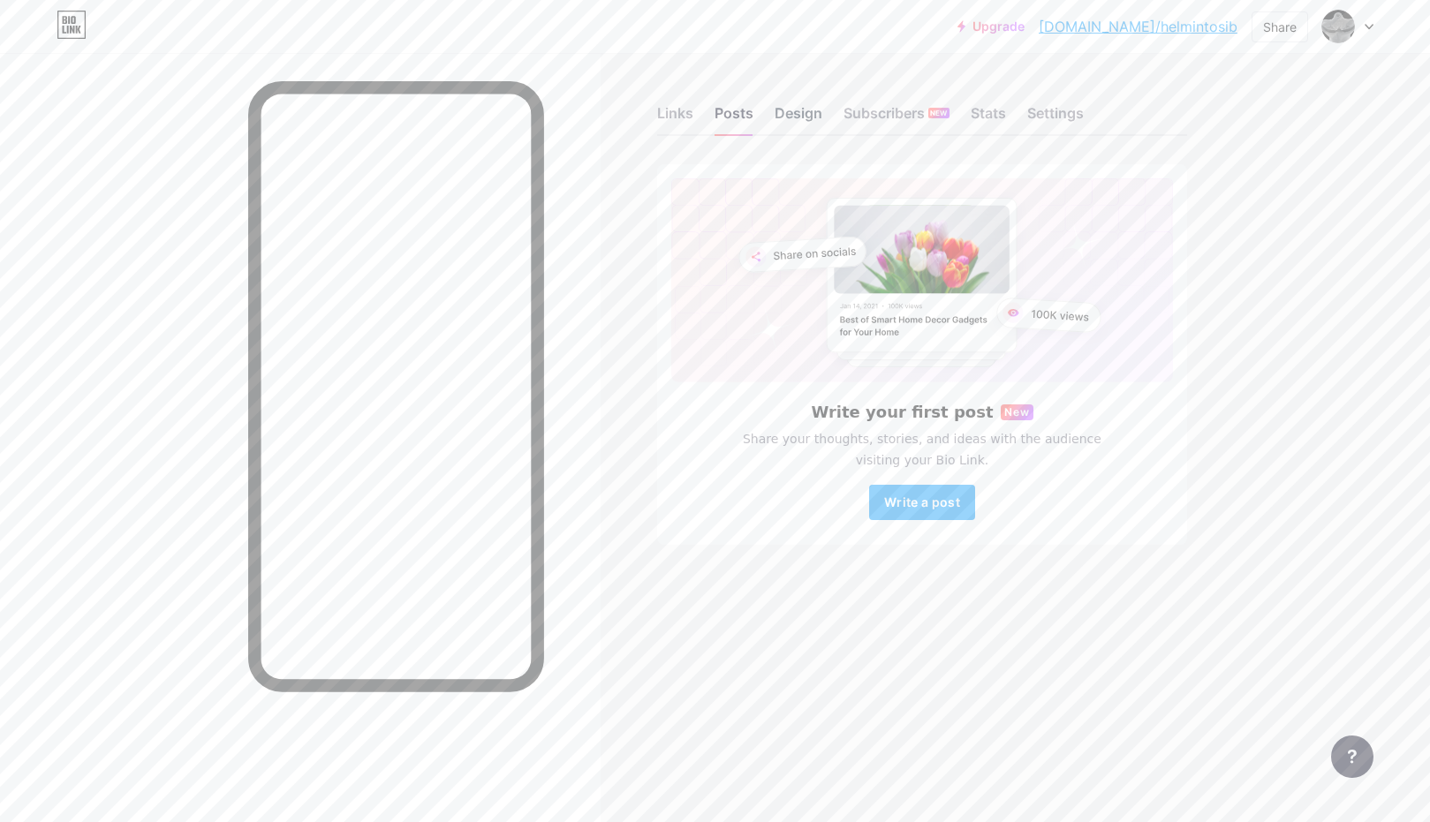
click at [803, 117] on div "Design" at bounding box center [798, 118] width 48 height 32
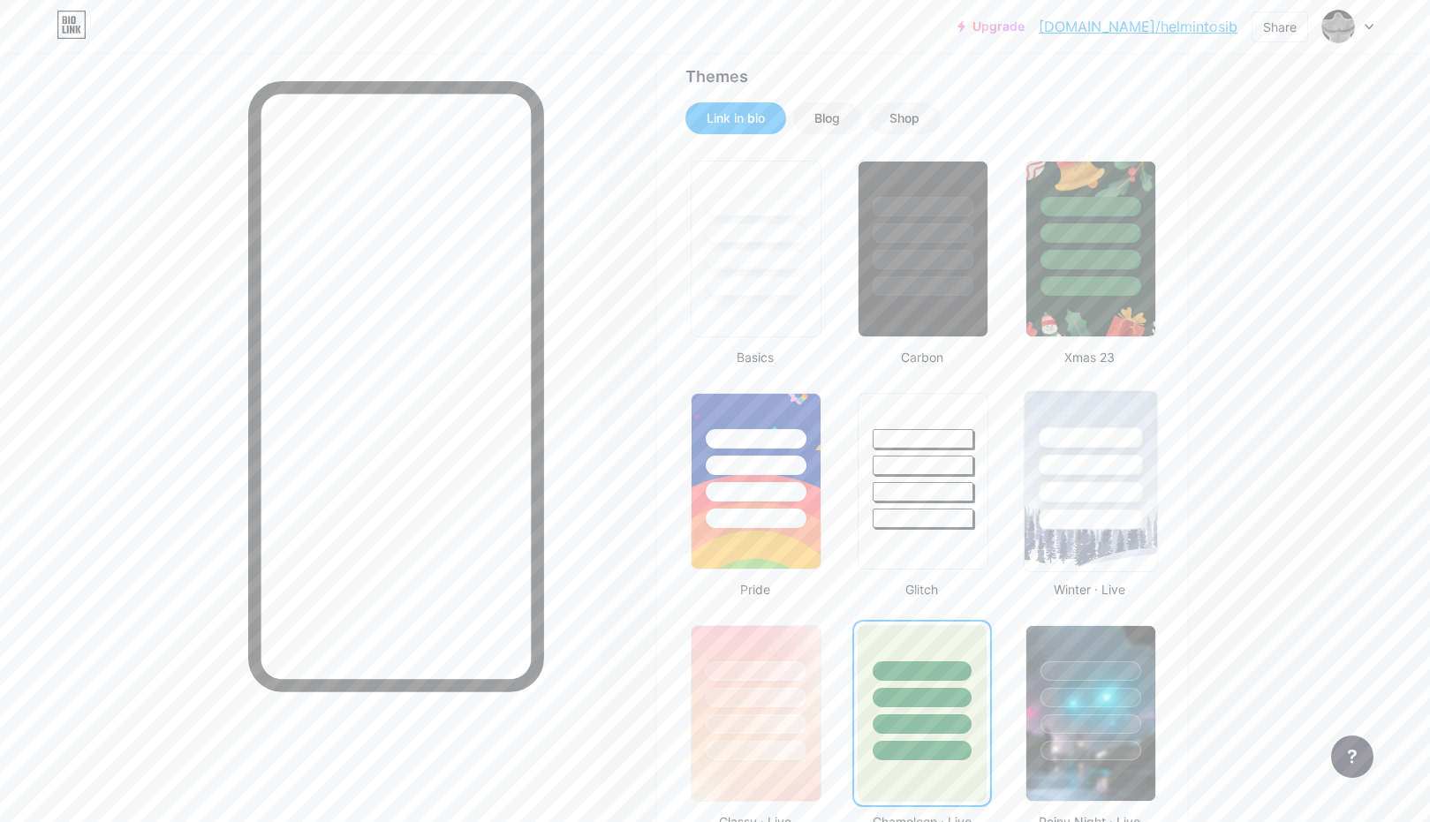
scroll to position [365, 0]
click at [1088, 277] on div at bounding box center [1089, 230] width 132 height 139
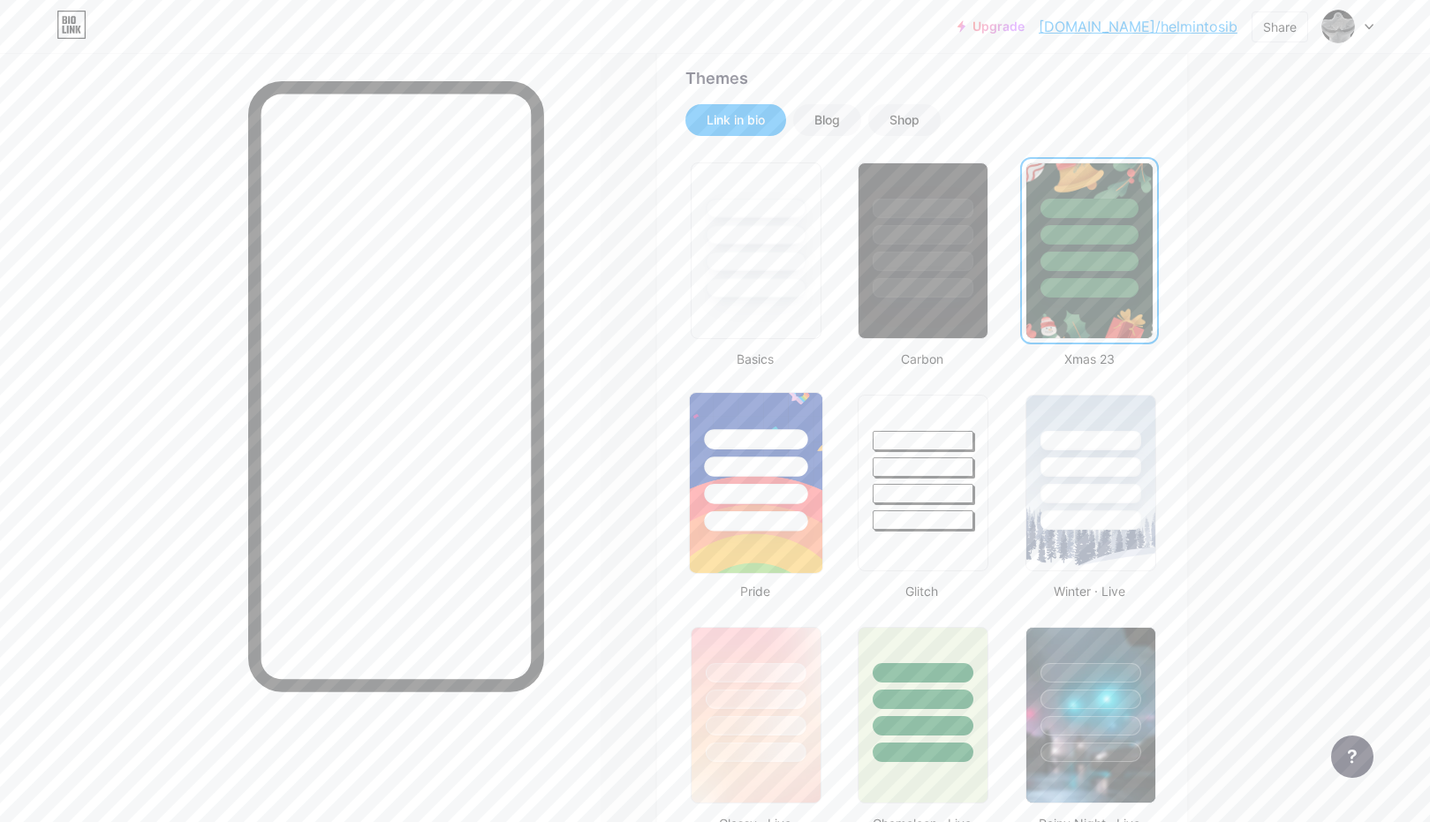
click at [785, 577] on div at bounding box center [756, 483] width 146 height 192
click at [778, 559] on img at bounding box center [756, 483] width 132 height 180
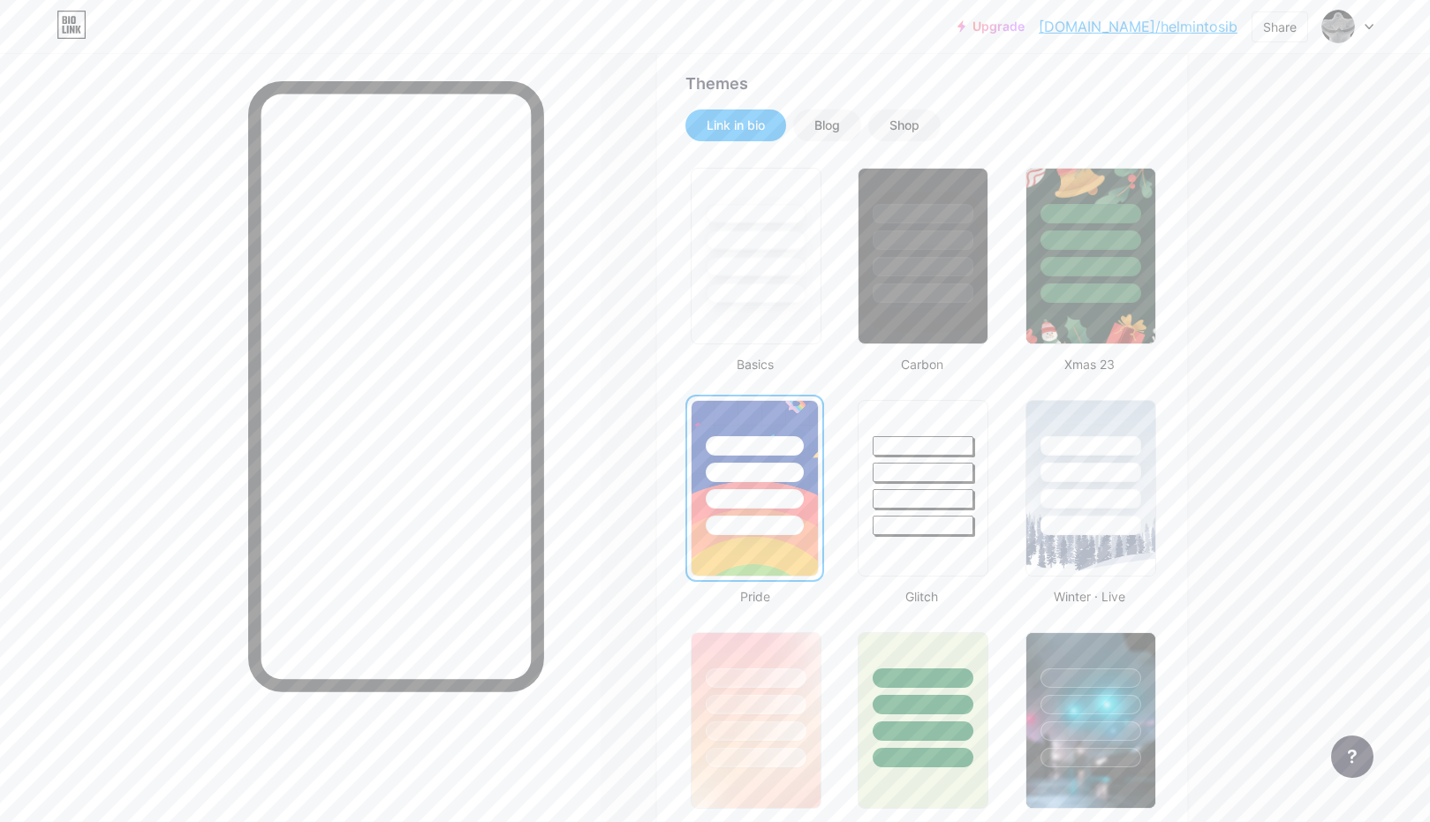
scroll to position [357, 0]
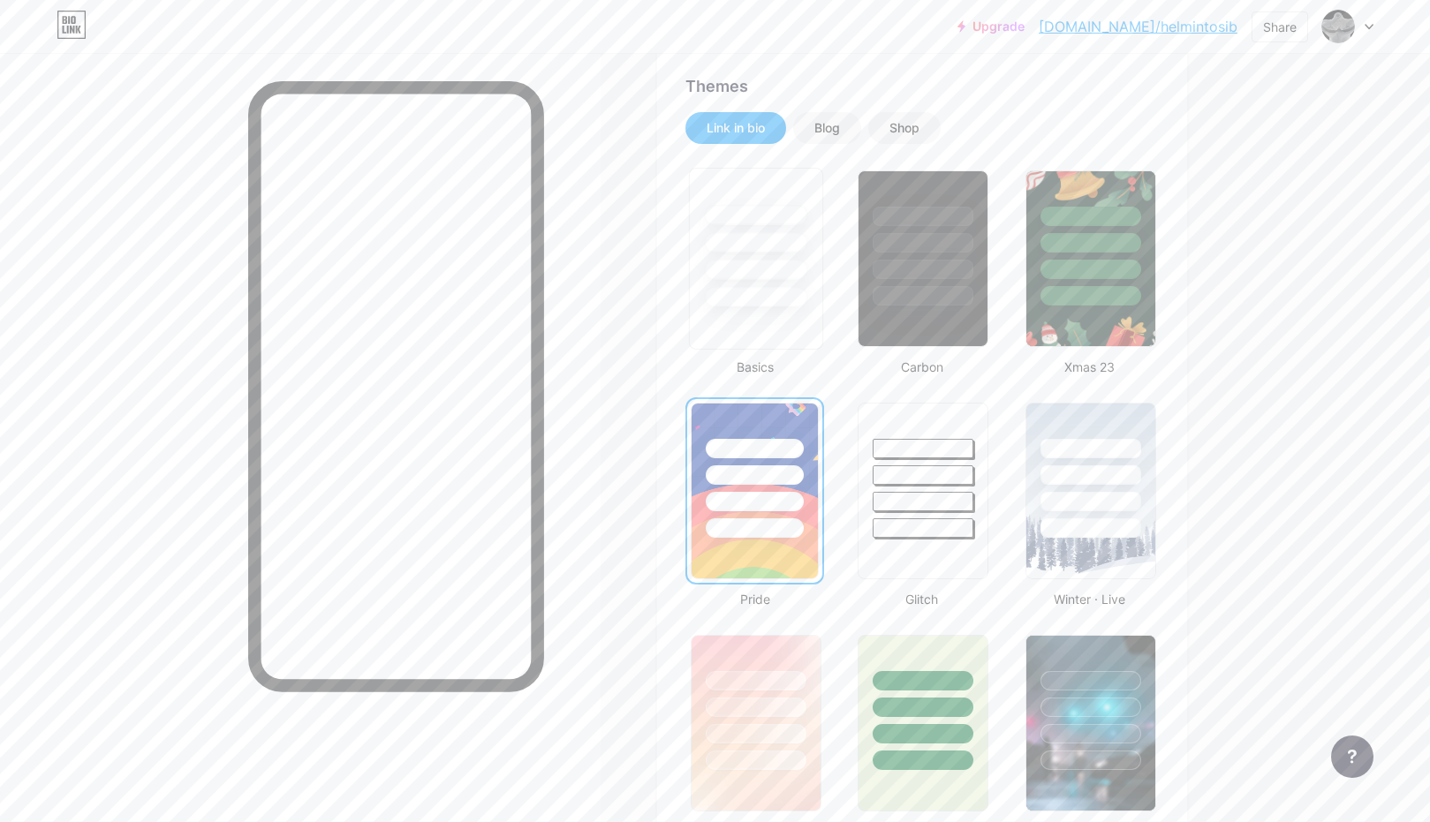
click at [728, 307] on div at bounding box center [756, 259] width 134 height 182
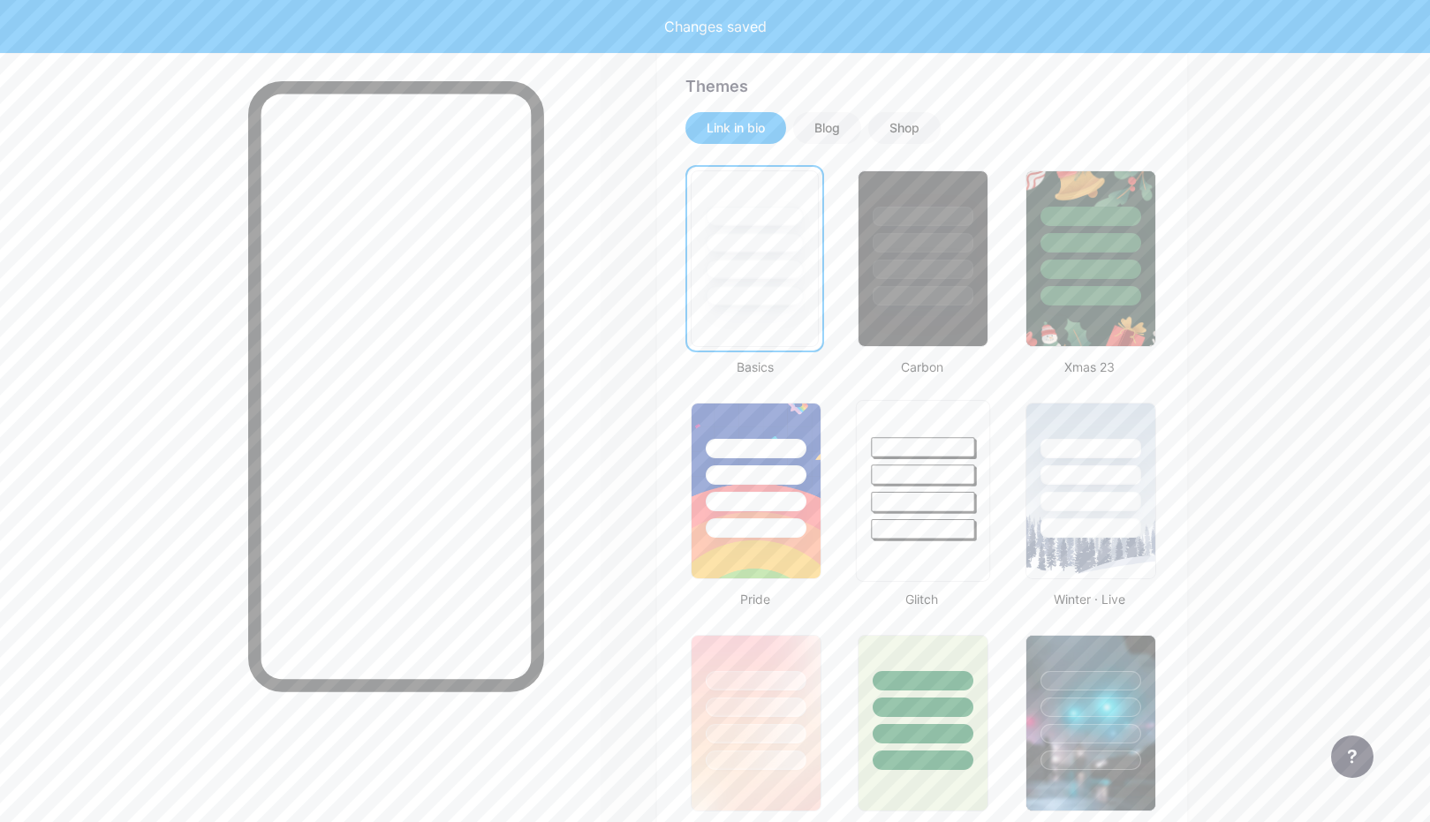
click at [927, 501] on div at bounding box center [922, 502] width 103 height 20
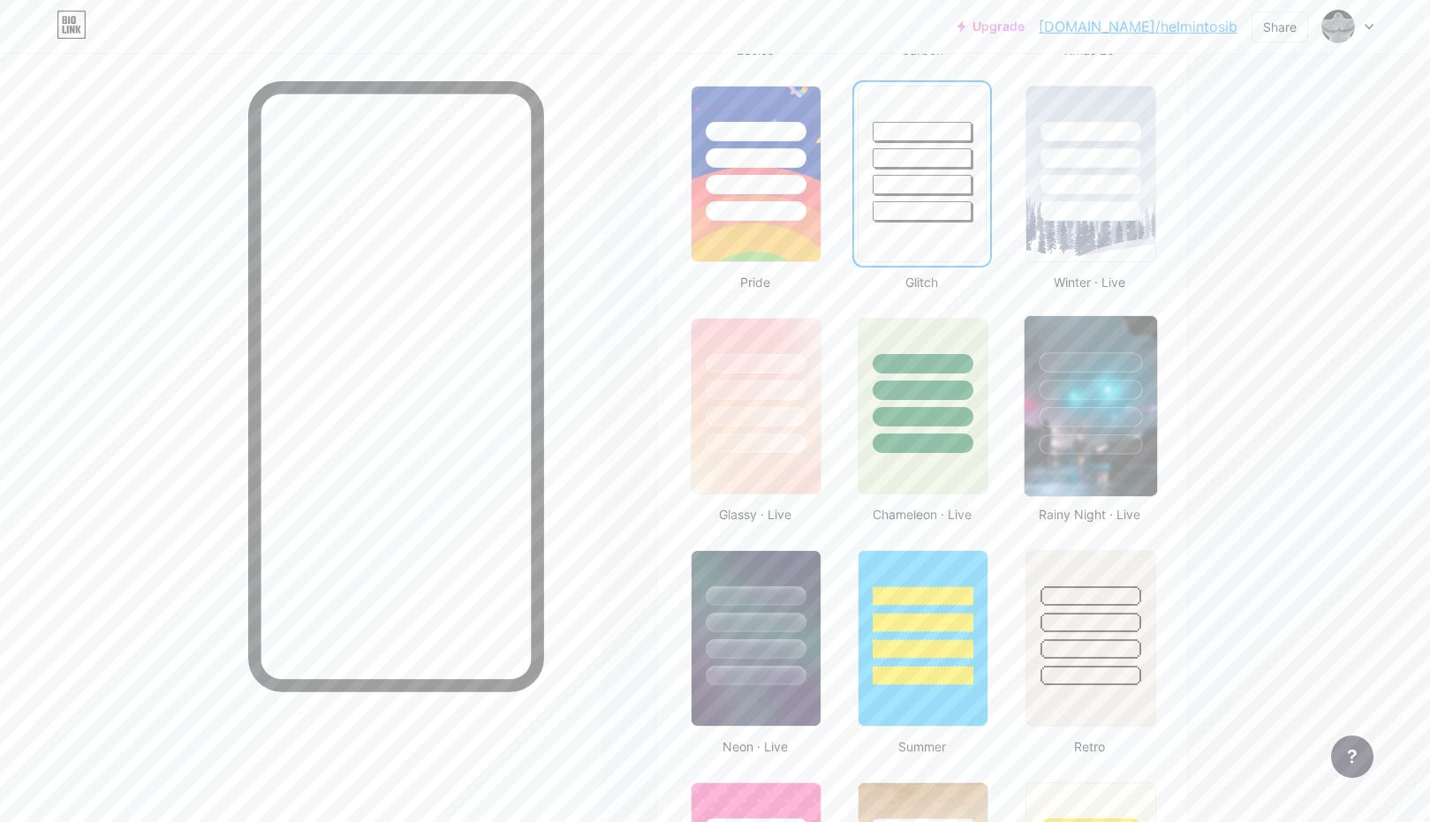
scroll to position [708, 0]
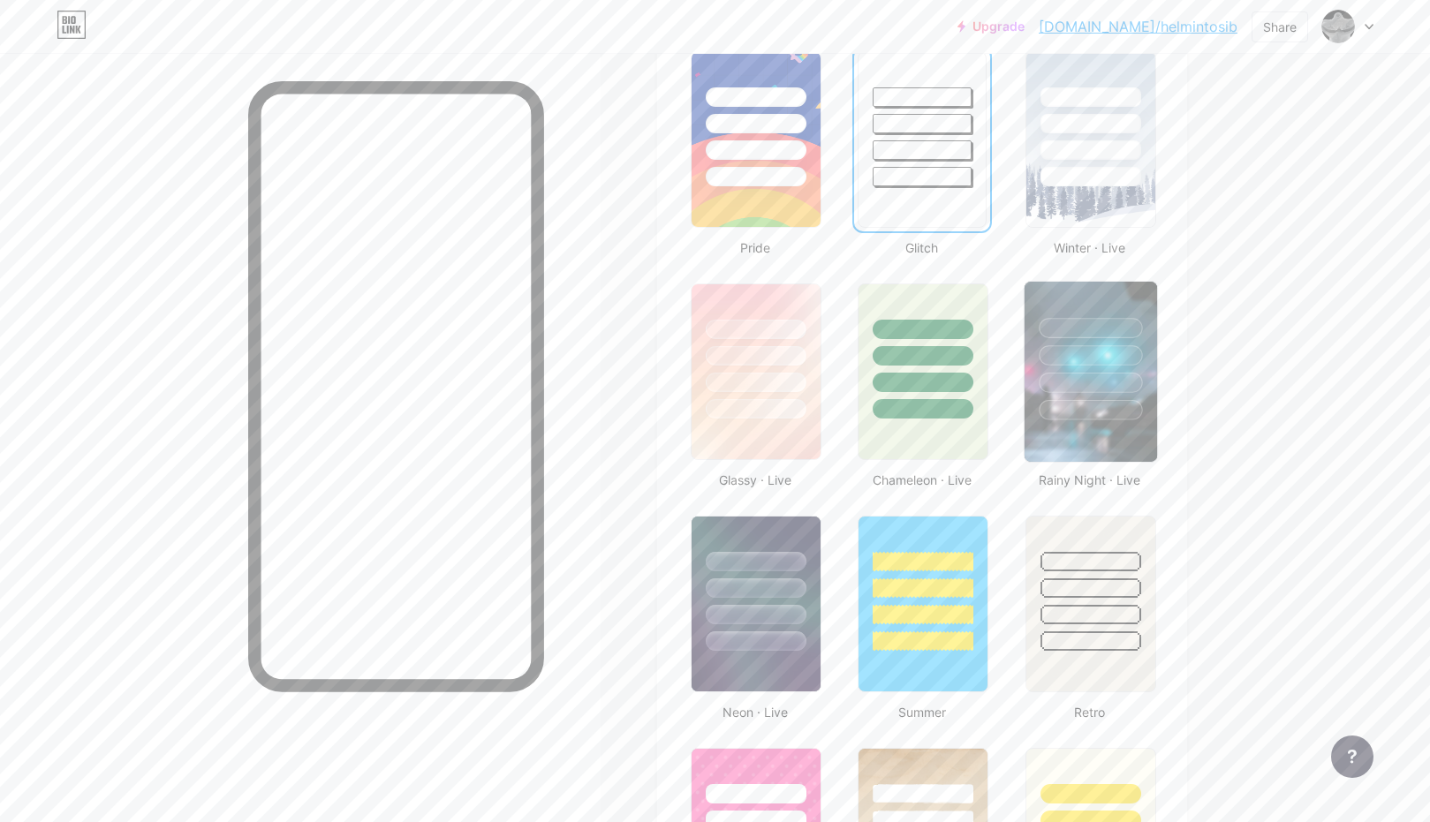
click at [1081, 411] on div at bounding box center [1089, 410] width 103 height 20
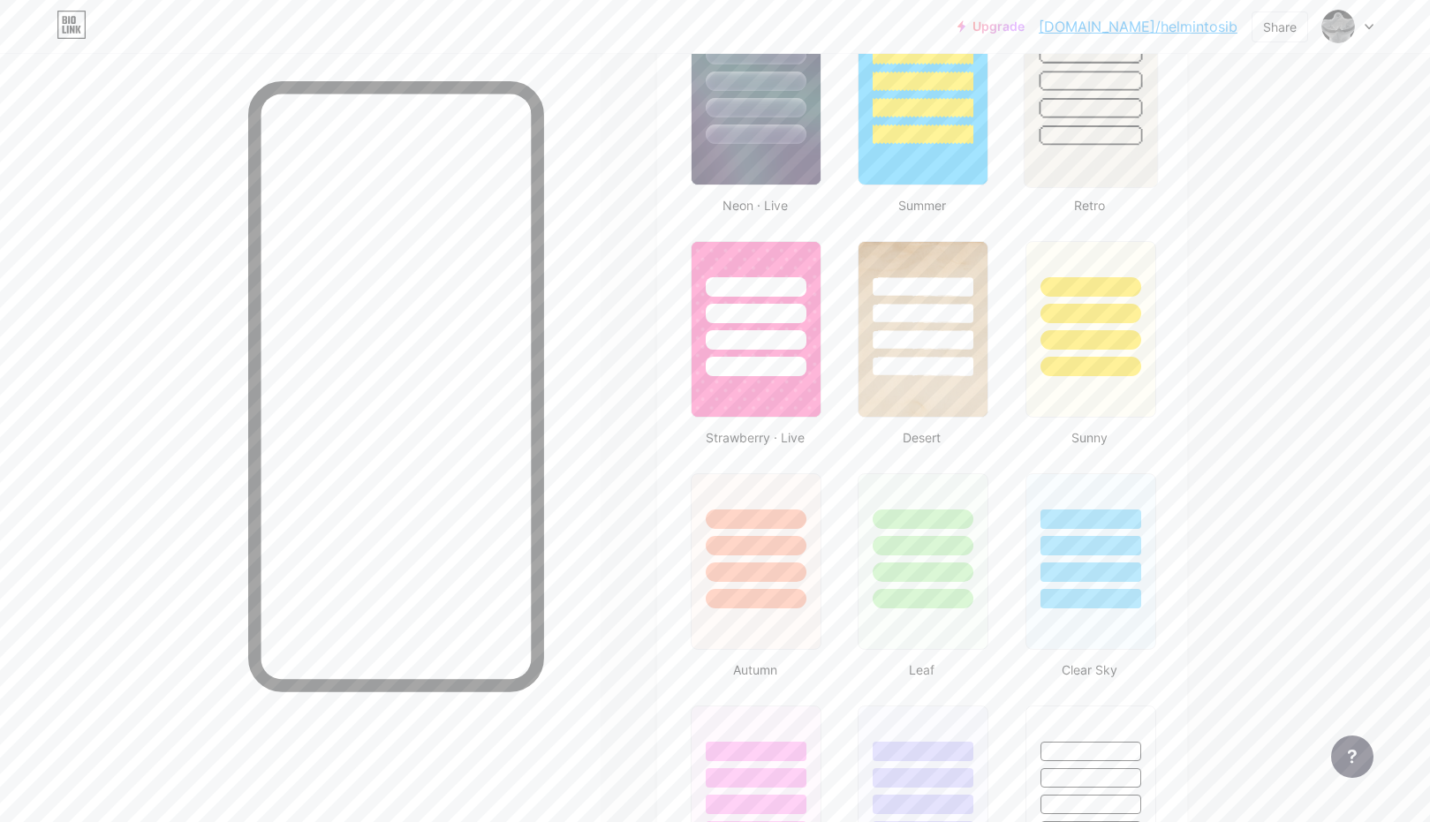
scroll to position [1224, 0]
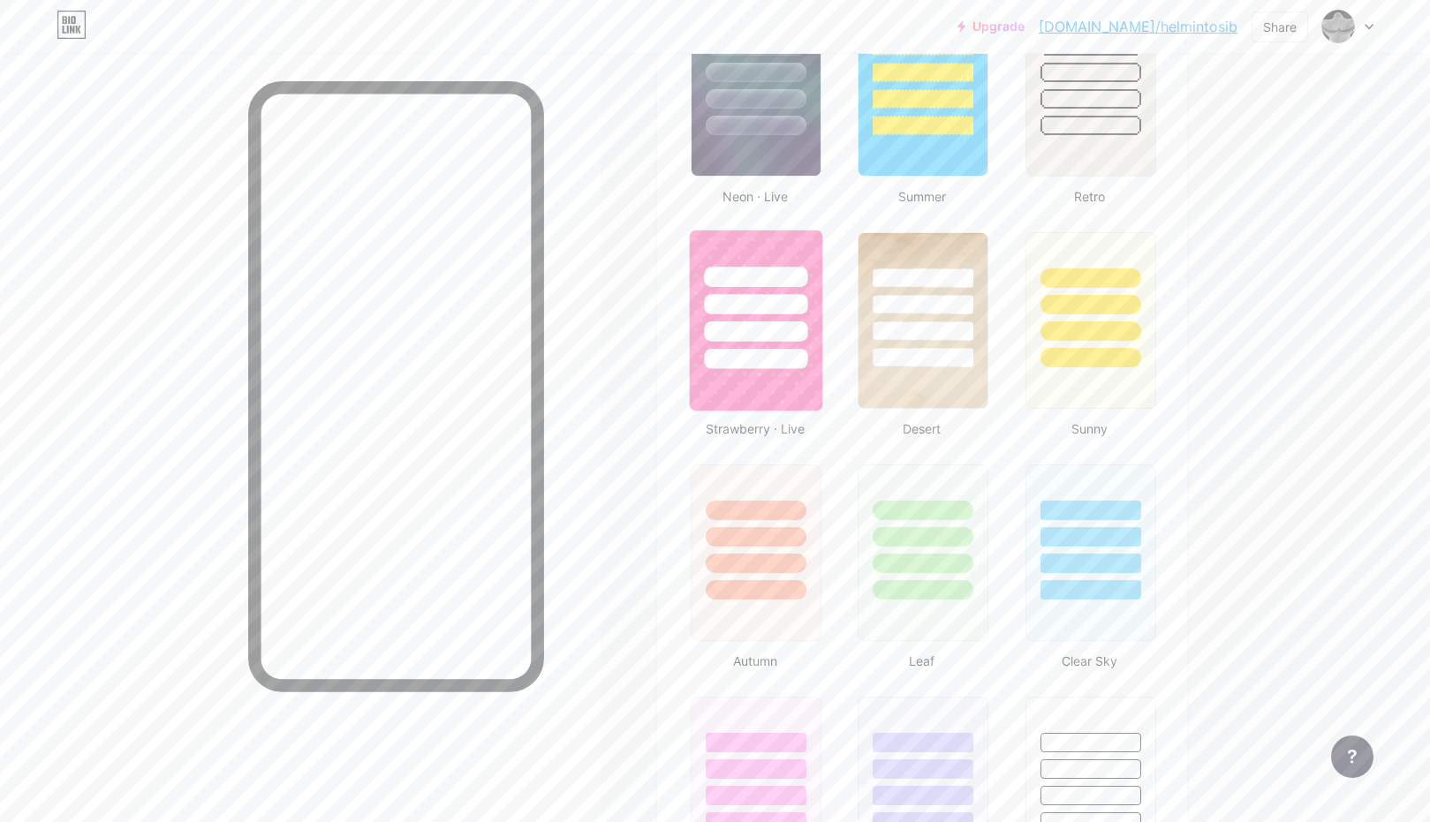
click at [797, 365] on div at bounding box center [755, 359] width 103 height 20
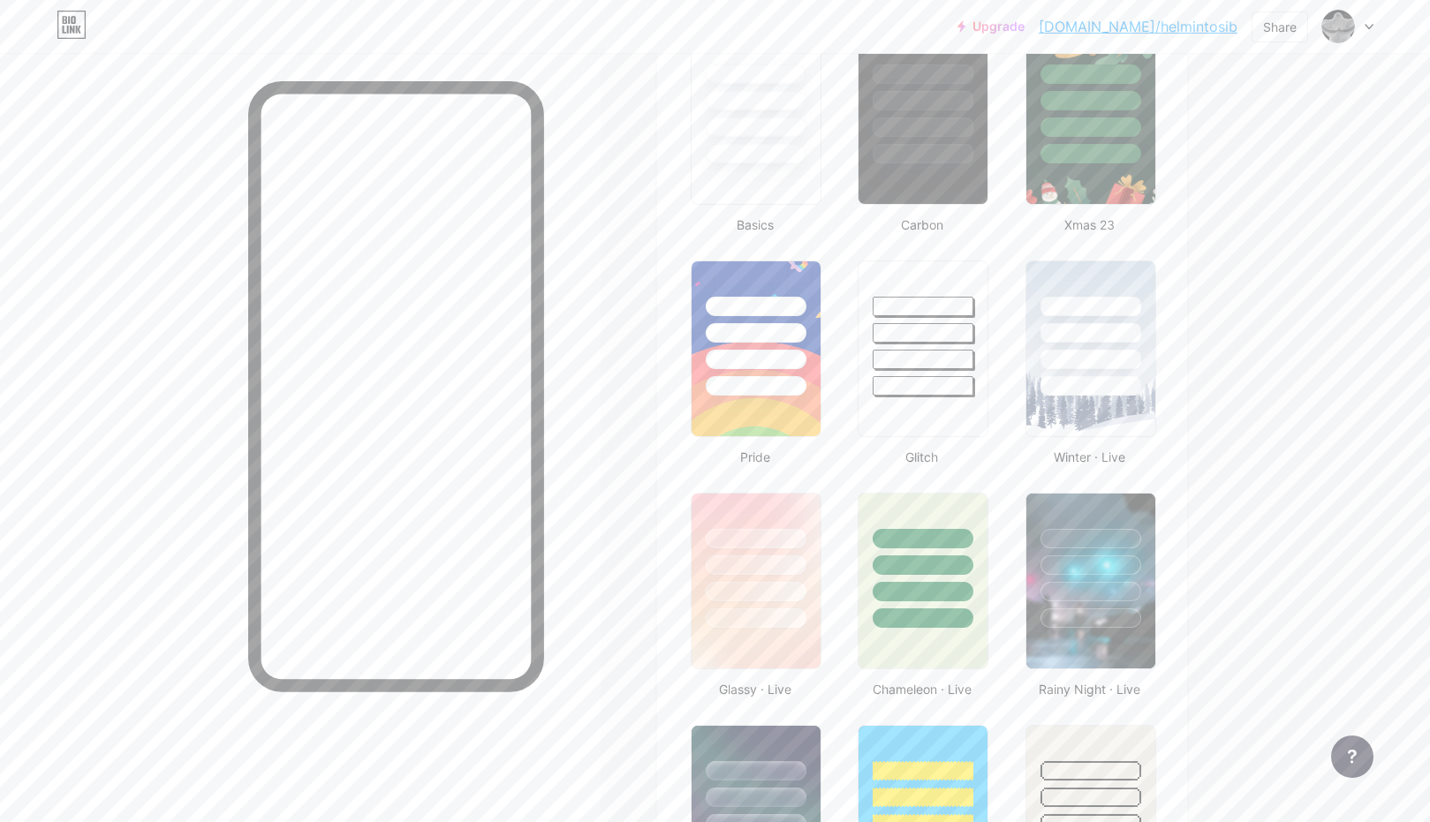
scroll to position [507, 0]
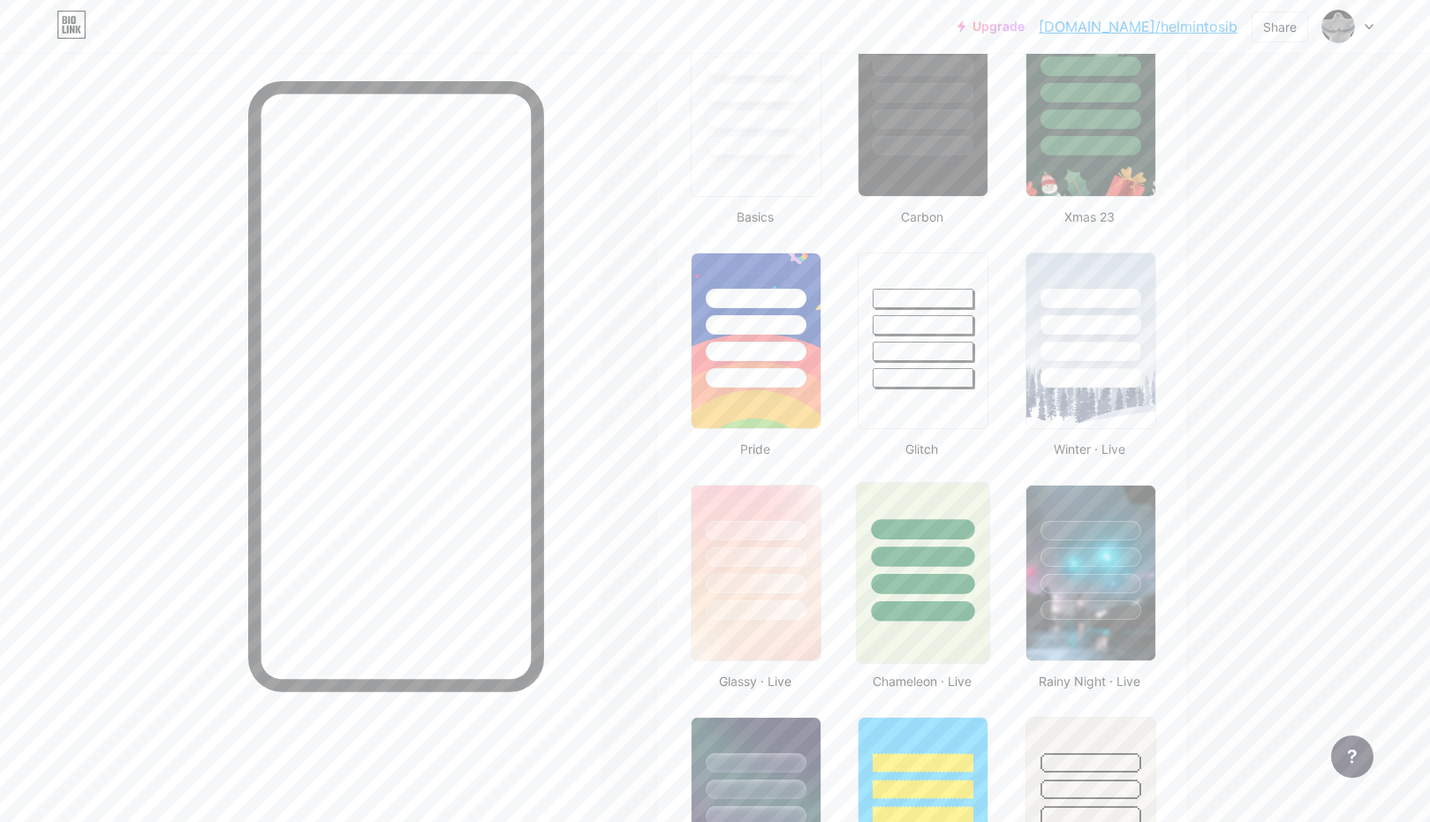
click at [937, 571] on div at bounding box center [922, 552] width 132 height 139
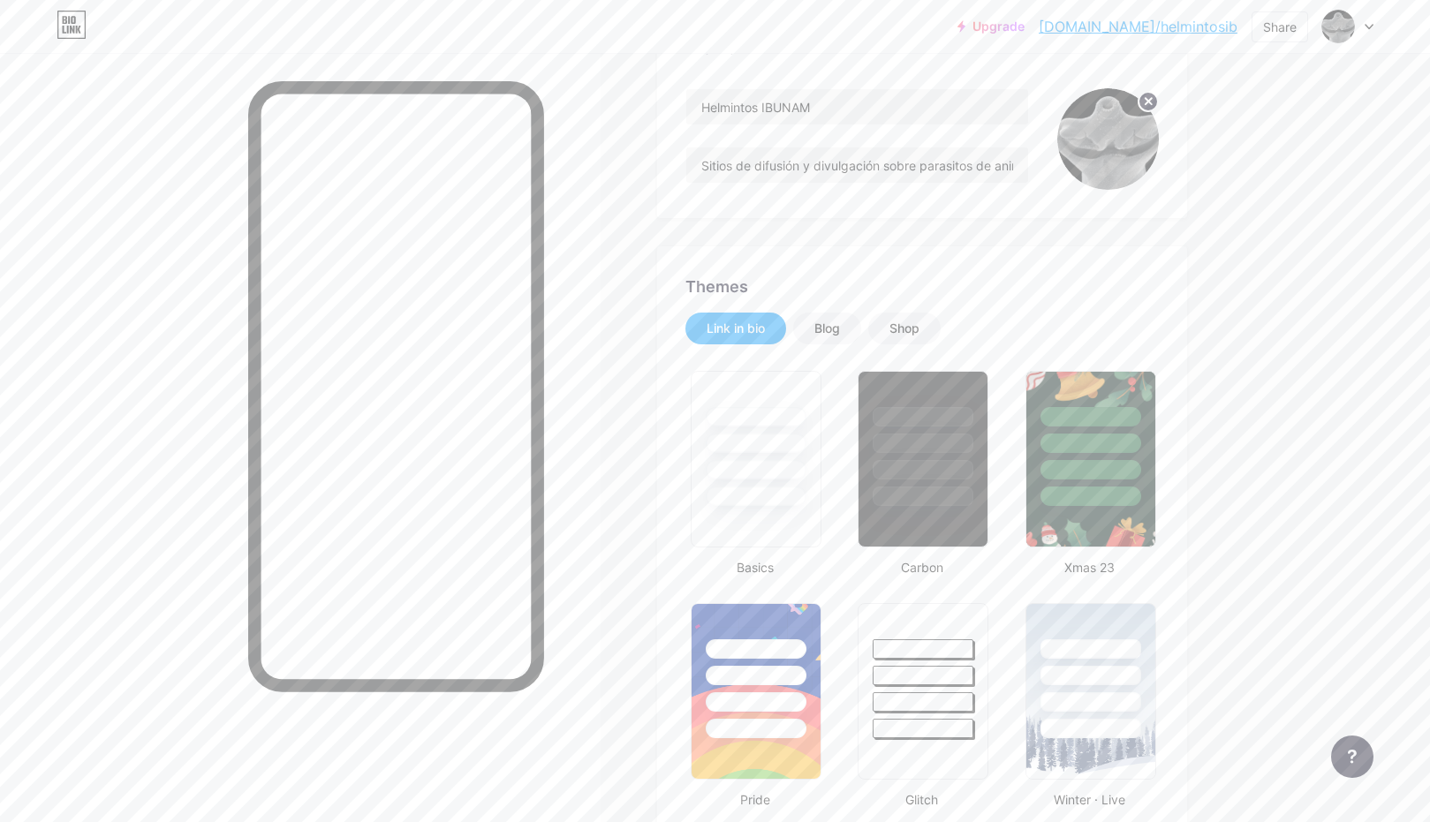
scroll to position [152, 0]
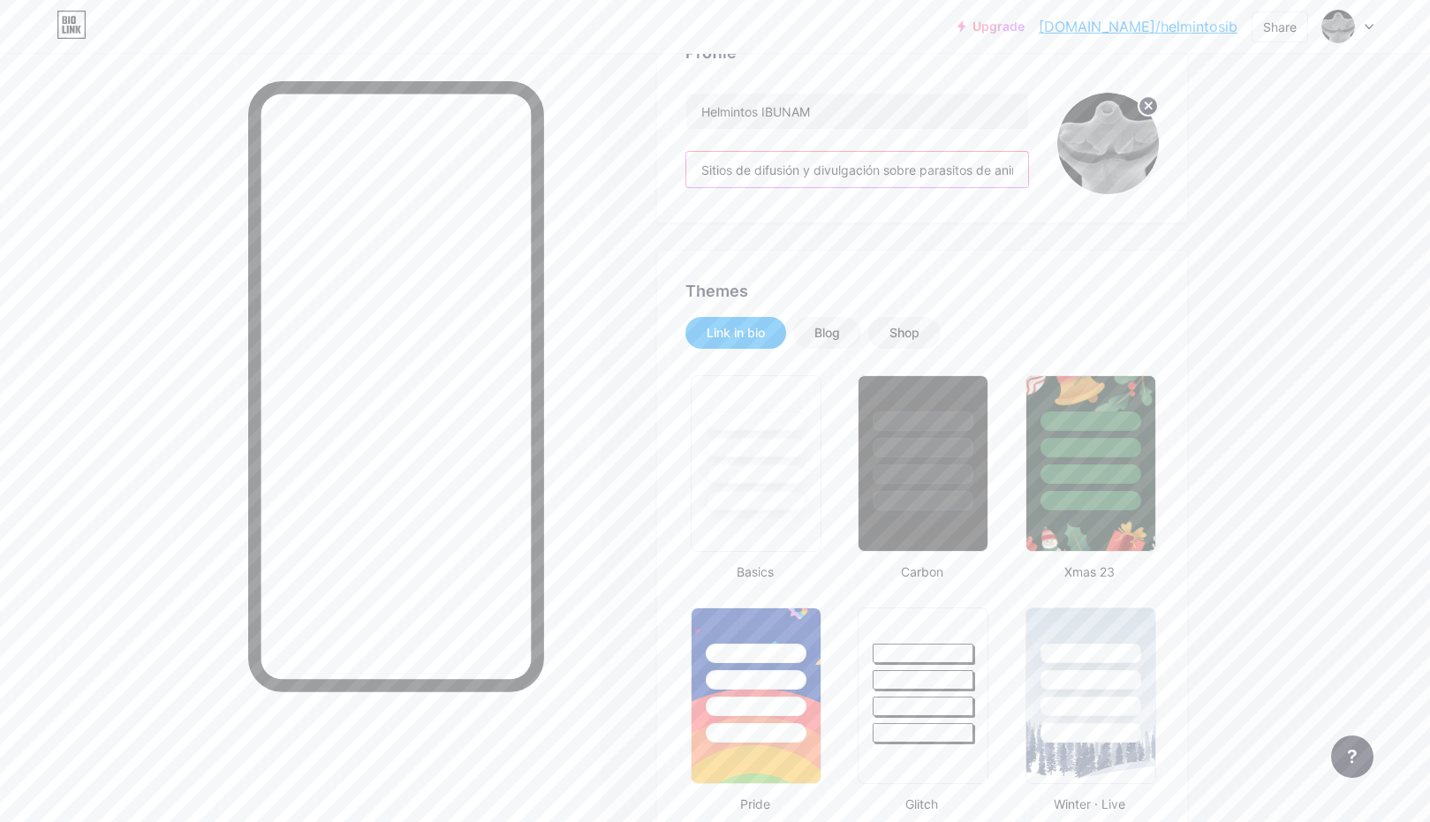
click at [838, 171] on input "Sitios de difusión y divulgación sobre parasitos de animales de [PERSON_NAME], …" at bounding box center [857, 169] width 342 height 35
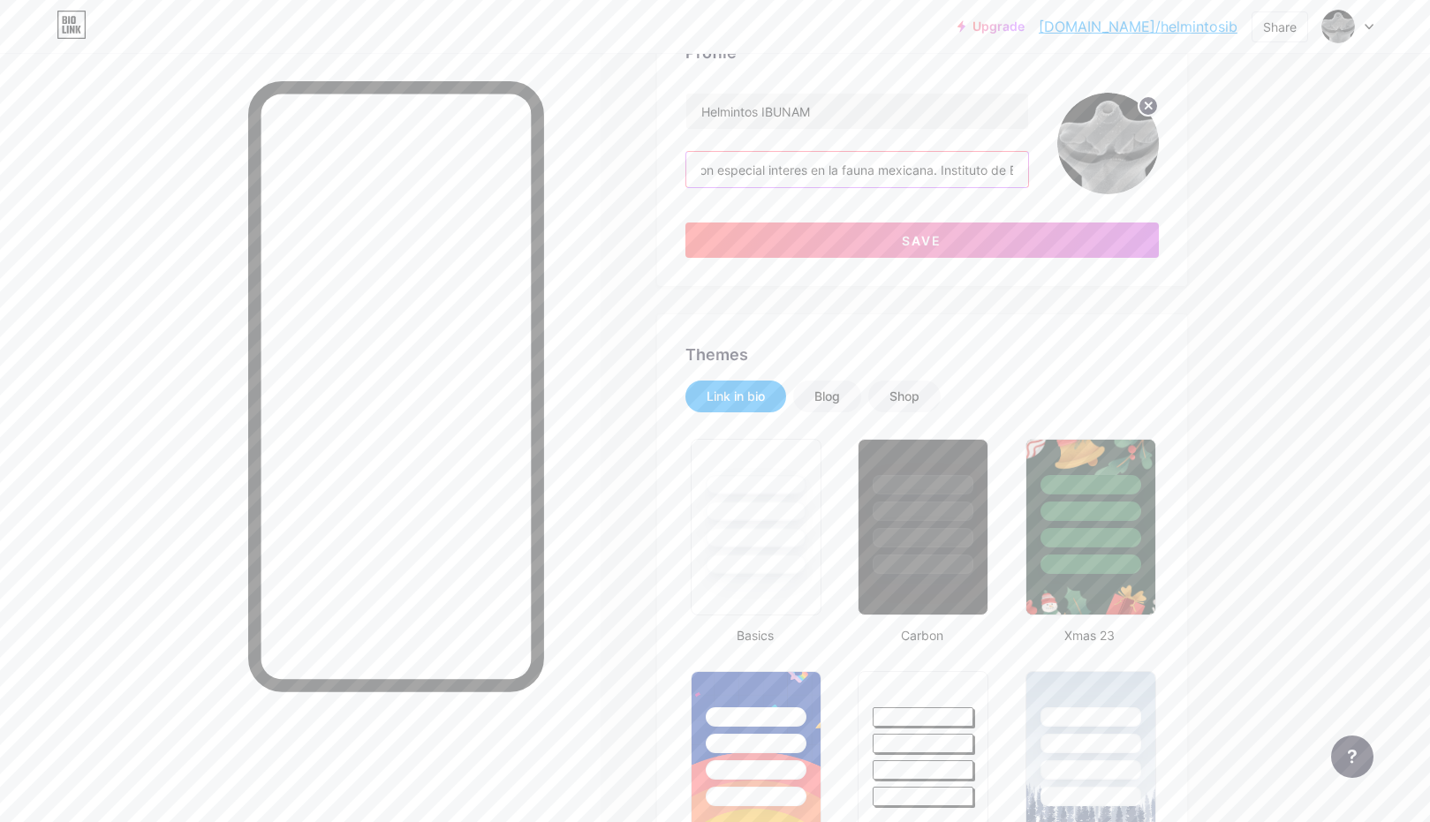
scroll to position [144, 0]
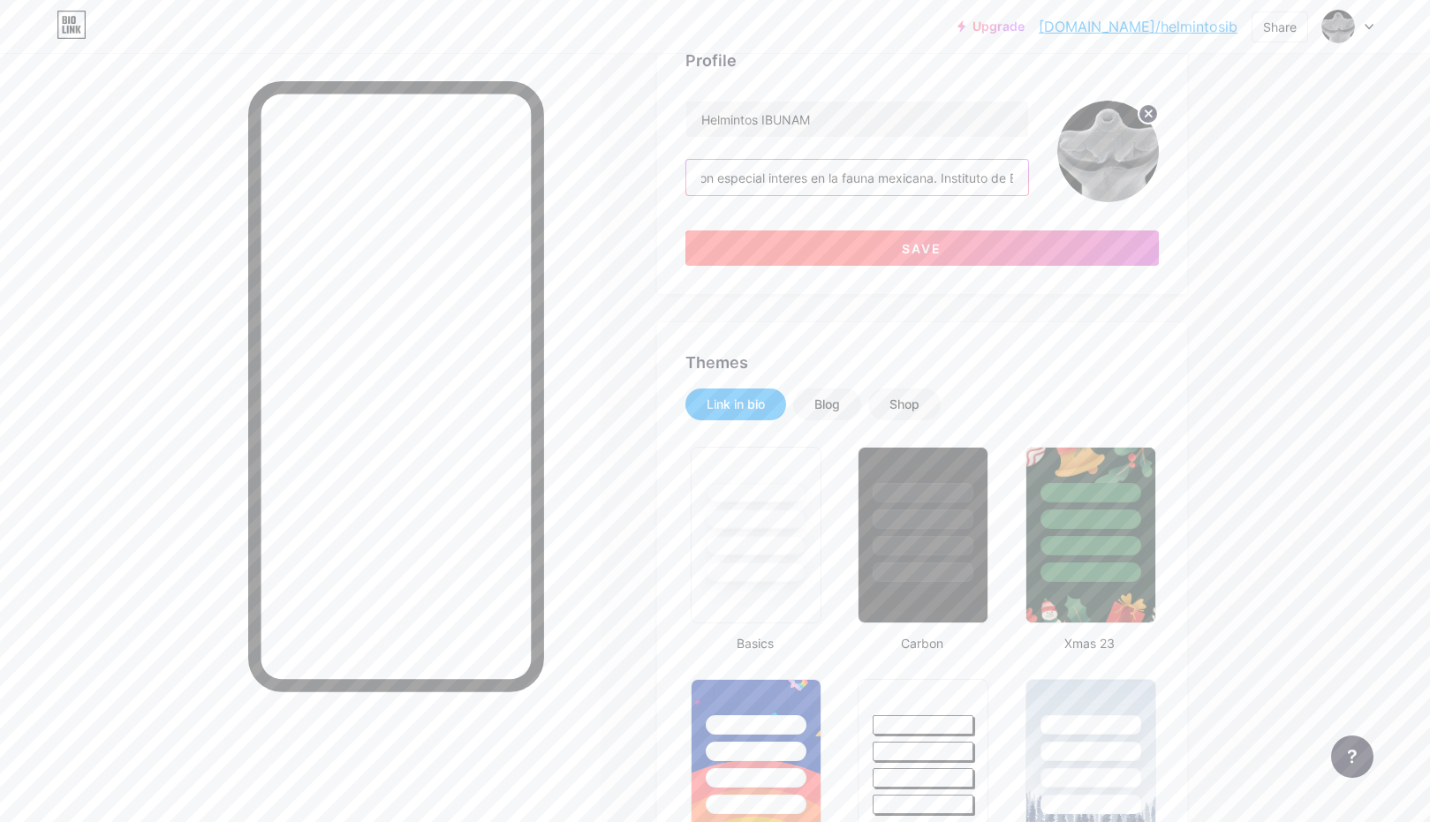
type input "Sitios de difusión y divulgación sobre parasitos de animales de [PERSON_NAME], …"
click at [893, 254] on button "Save" at bounding box center [921, 247] width 473 height 35
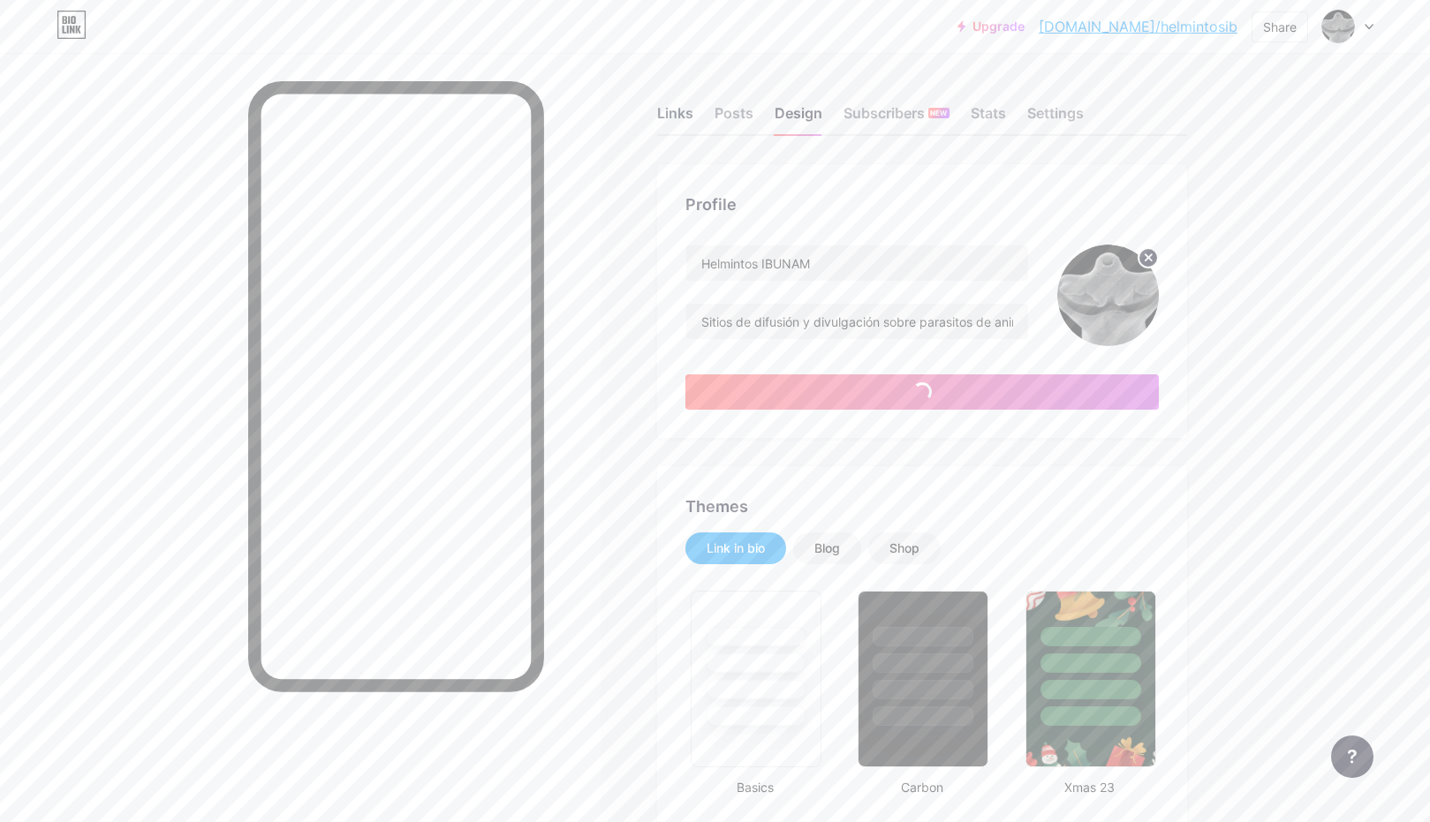
click at [671, 111] on div "Links" at bounding box center [675, 118] width 36 height 32
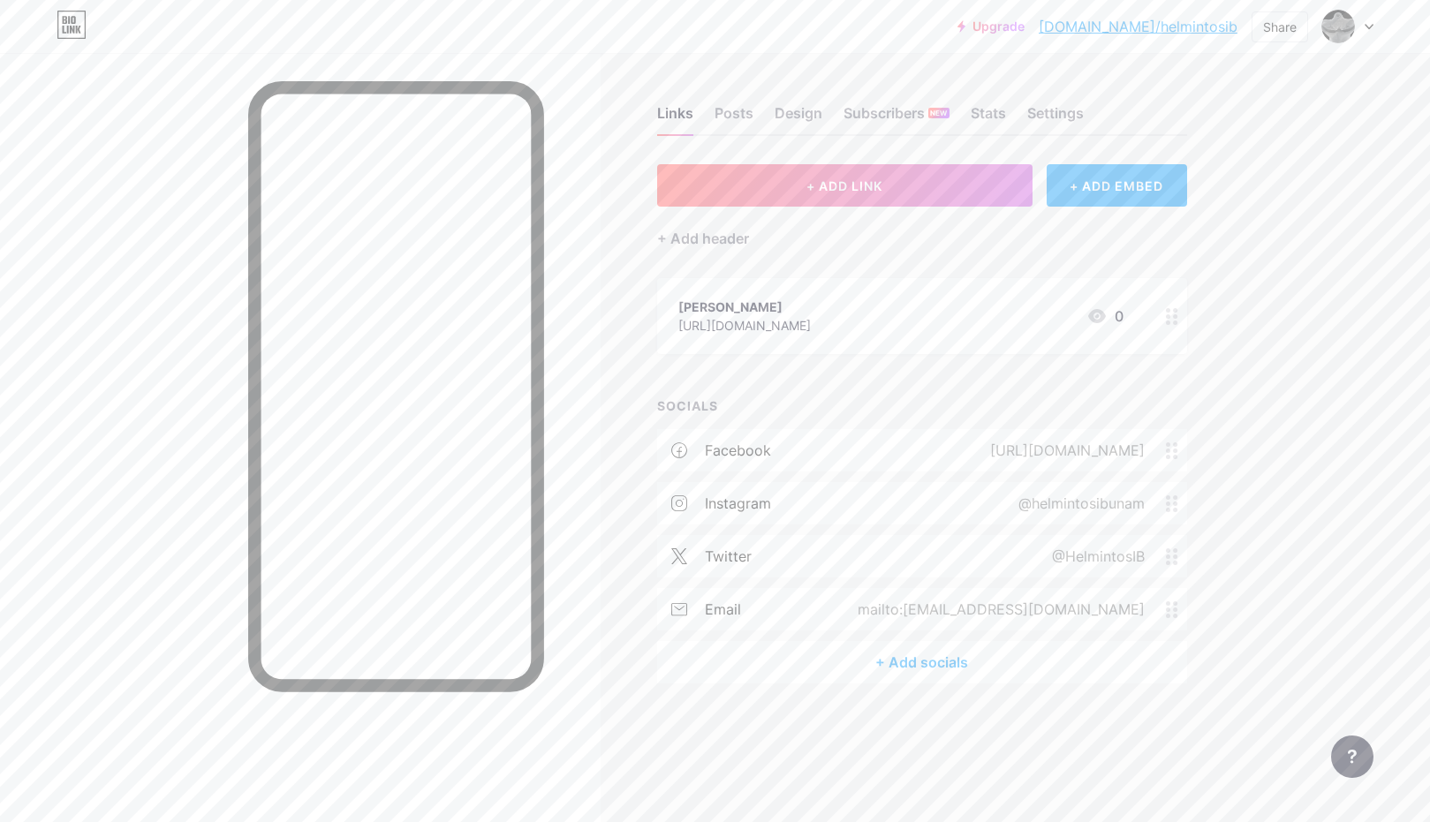
click at [938, 662] on div "+ Add socials" at bounding box center [922, 662] width 530 height 42
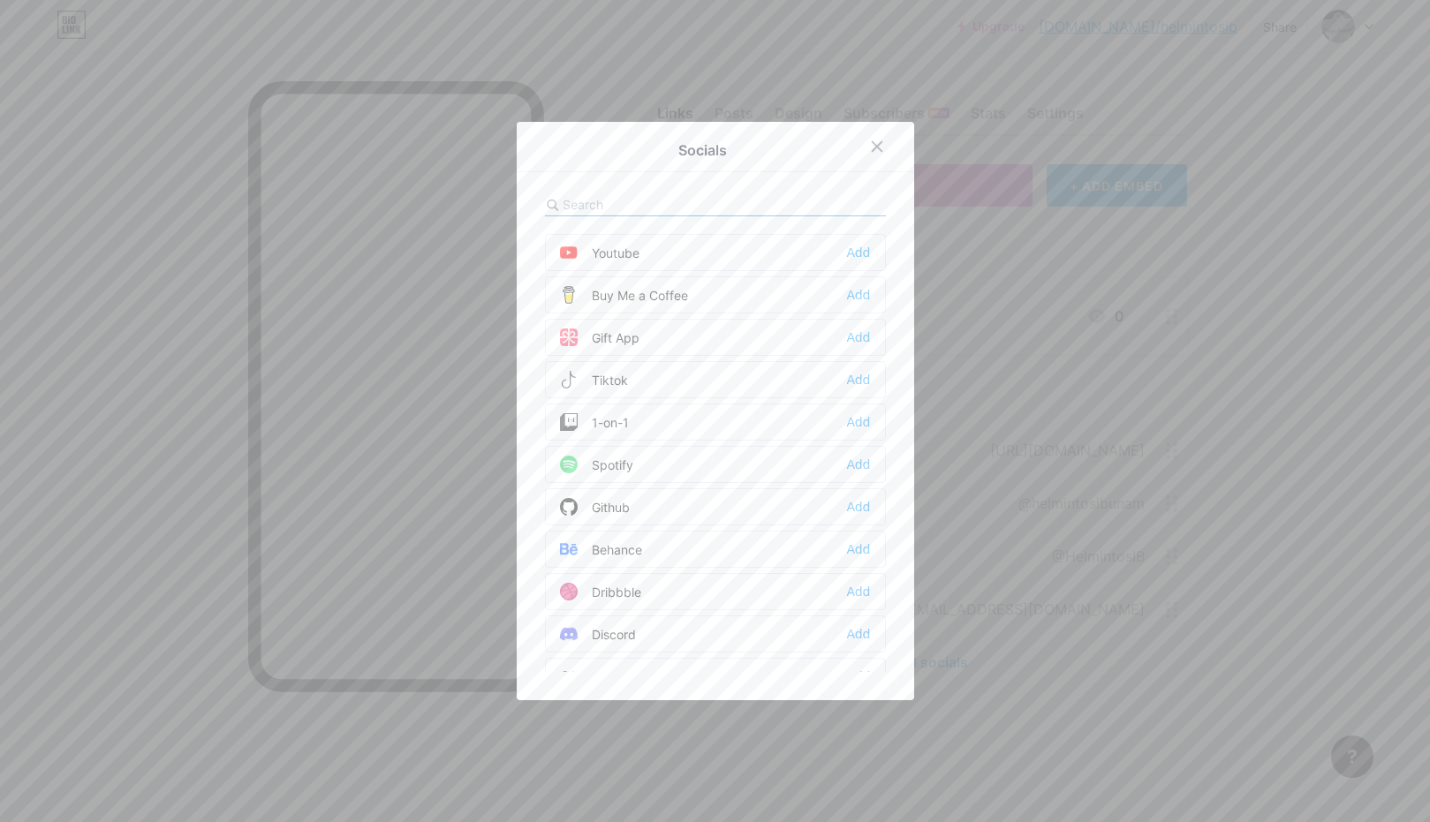
scroll to position [170, 0]
click at [864, 463] on div "Add" at bounding box center [858, 461] width 24 height 18
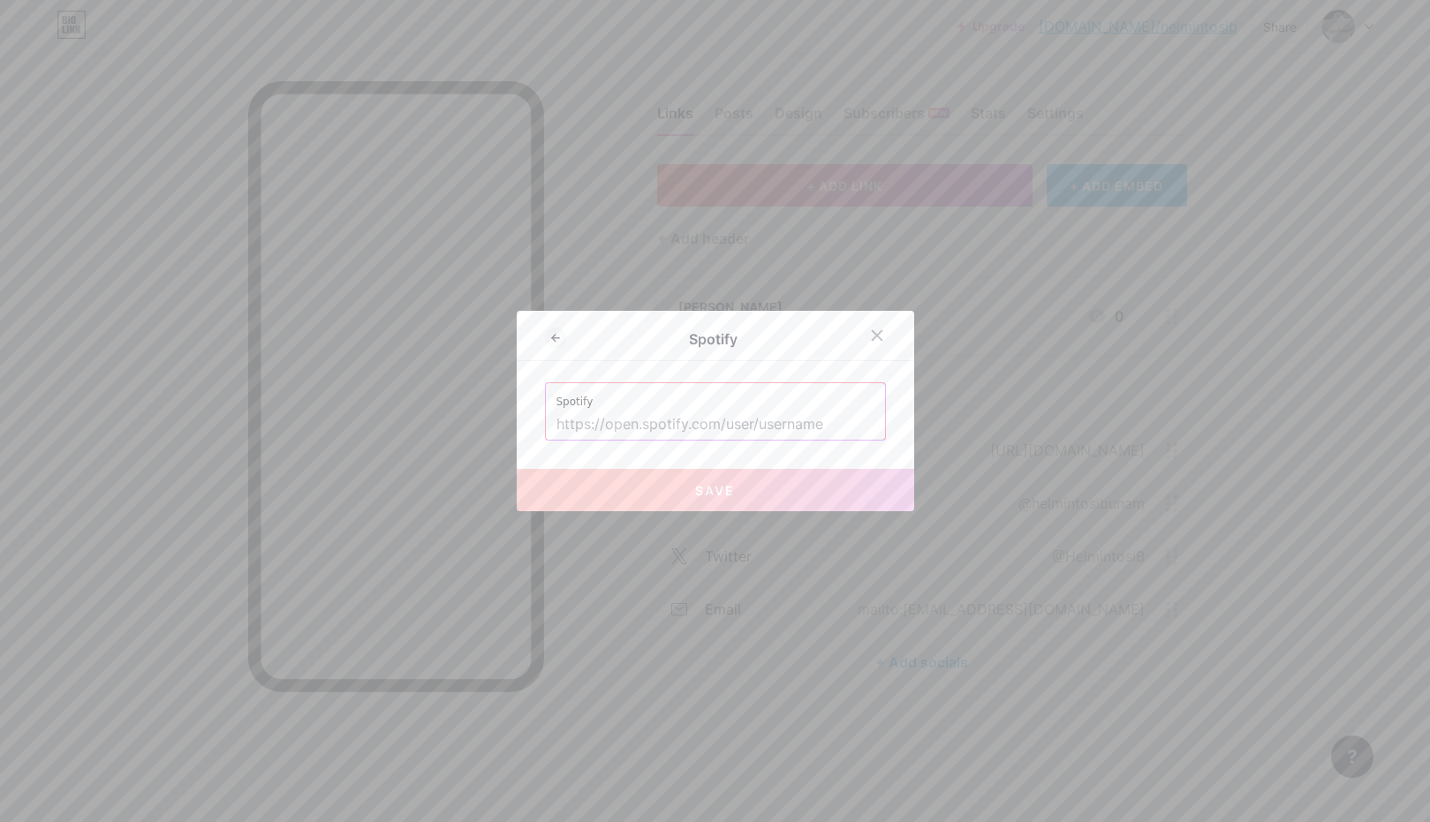
click at [795, 431] on input "text" at bounding box center [715, 425] width 318 height 30
click at [733, 426] on input "text" at bounding box center [715, 425] width 318 height 30
paste input "[URL][DOMAIN_NAME]"
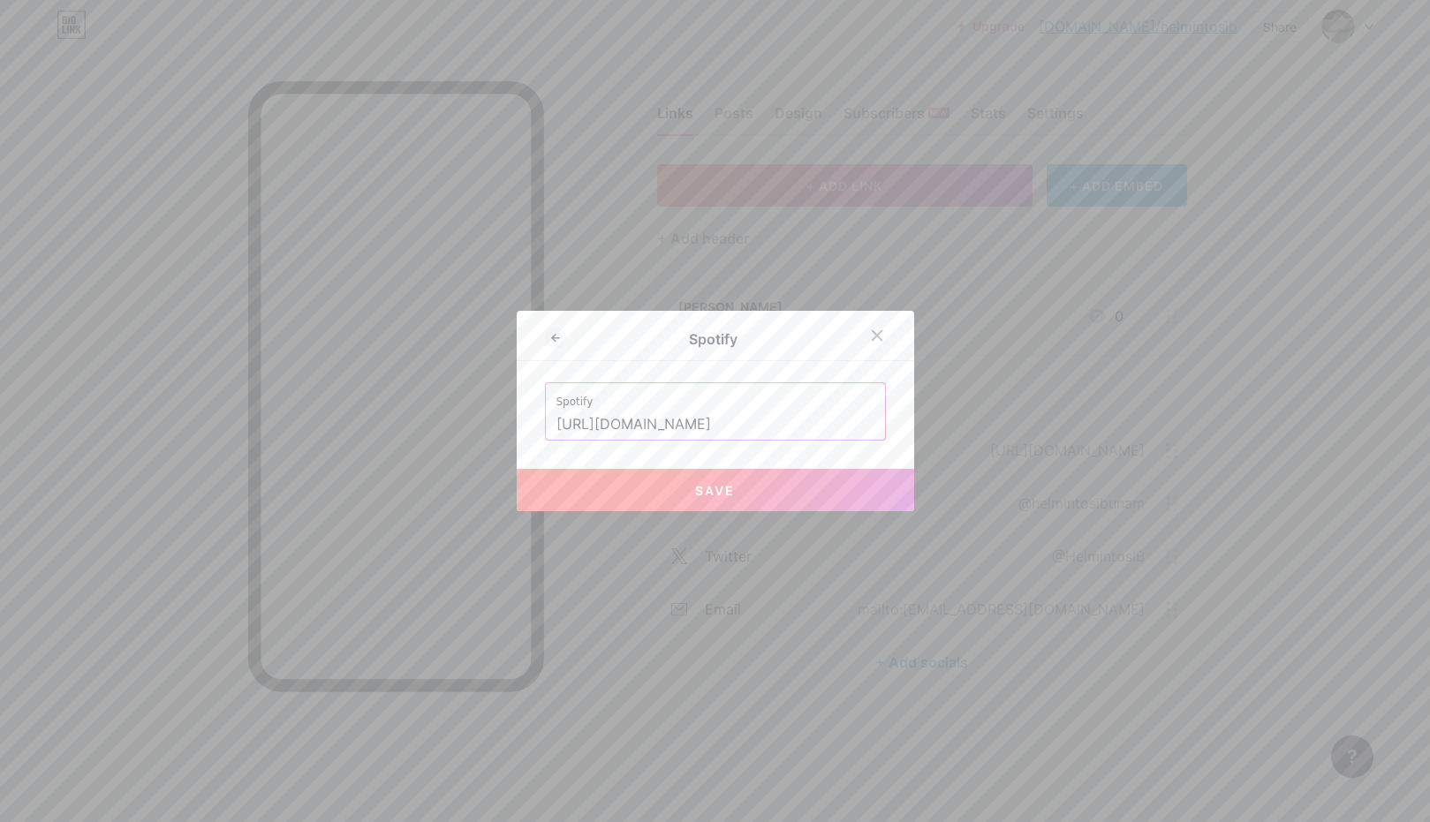
scroll to position [0, 245]
type input "[URL][DOMAIN_NAME]"
click at [752, 501] on button "Save" at bounding box center [715, 490] width 397 height 42
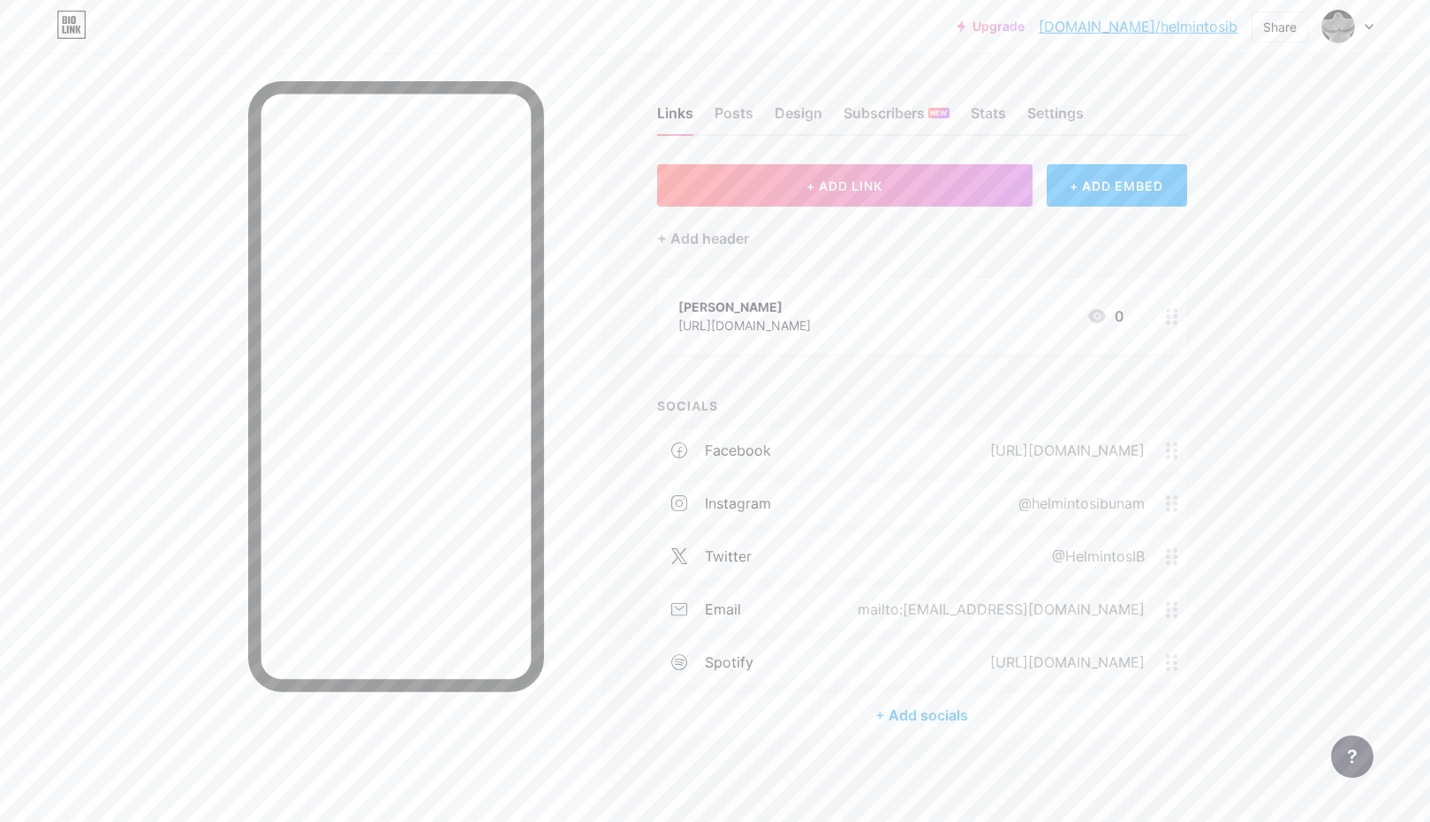
scroll to position [2, 0]
click at [1044, 110] on div "Settings" at bounding box center [1055, 117] width 57 height 32
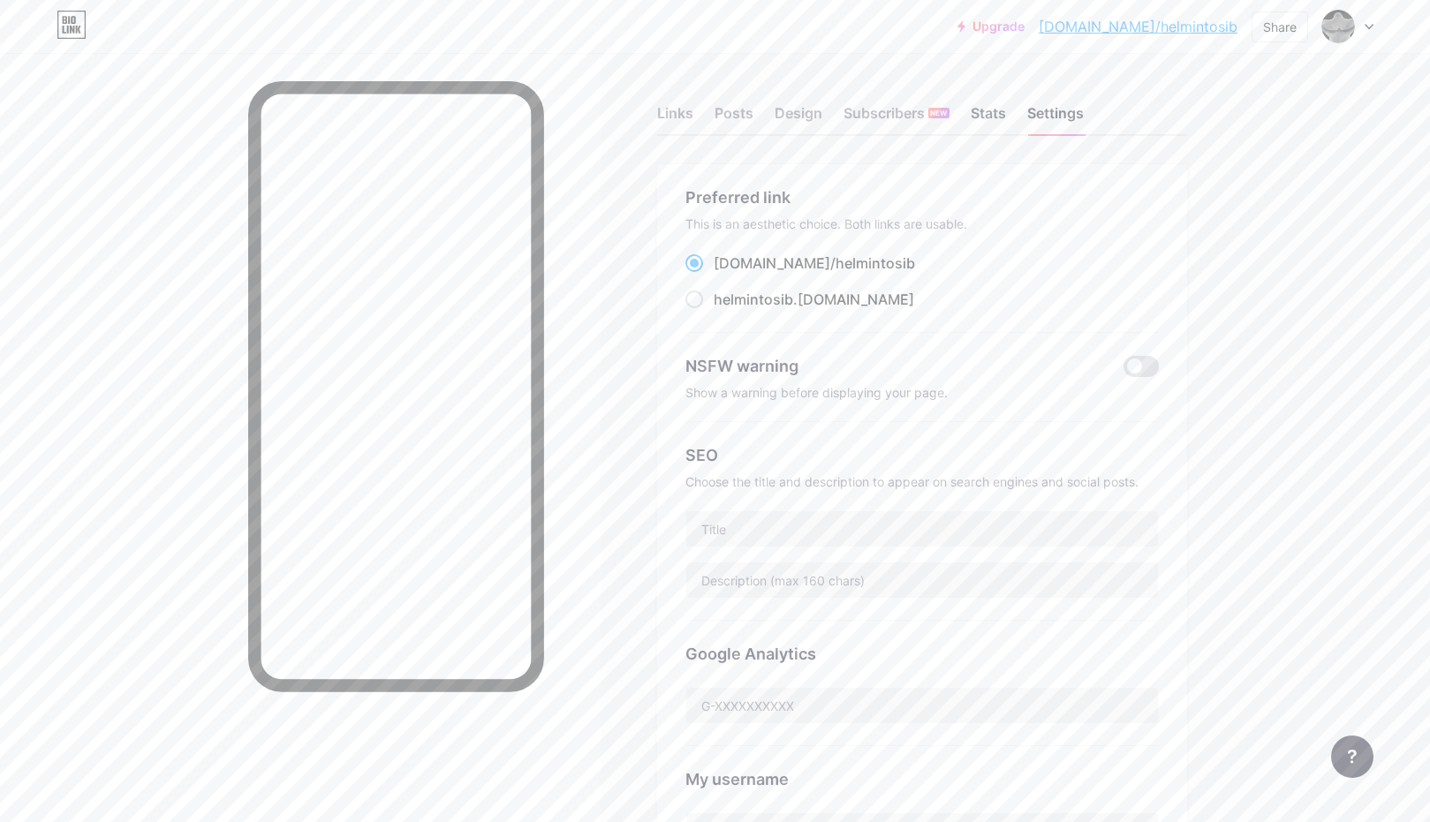
click at [988, 122] on div "Stats" at bounding box center [987, 118] width 35 height 32
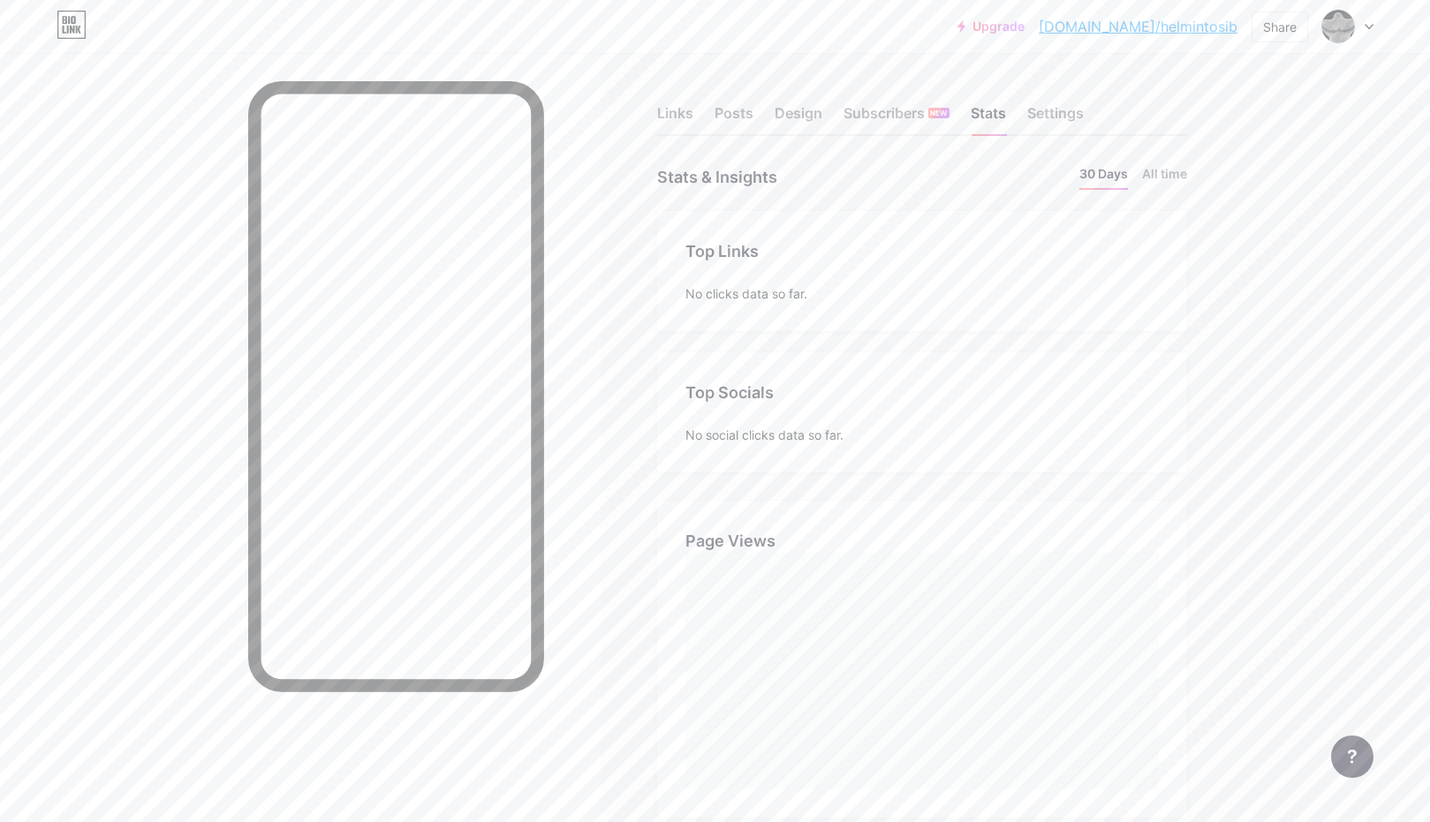
scroll to position [822, 1430]
click at [676, 113] on div "Links" at bounding box center [675, 118] width 36 height 32
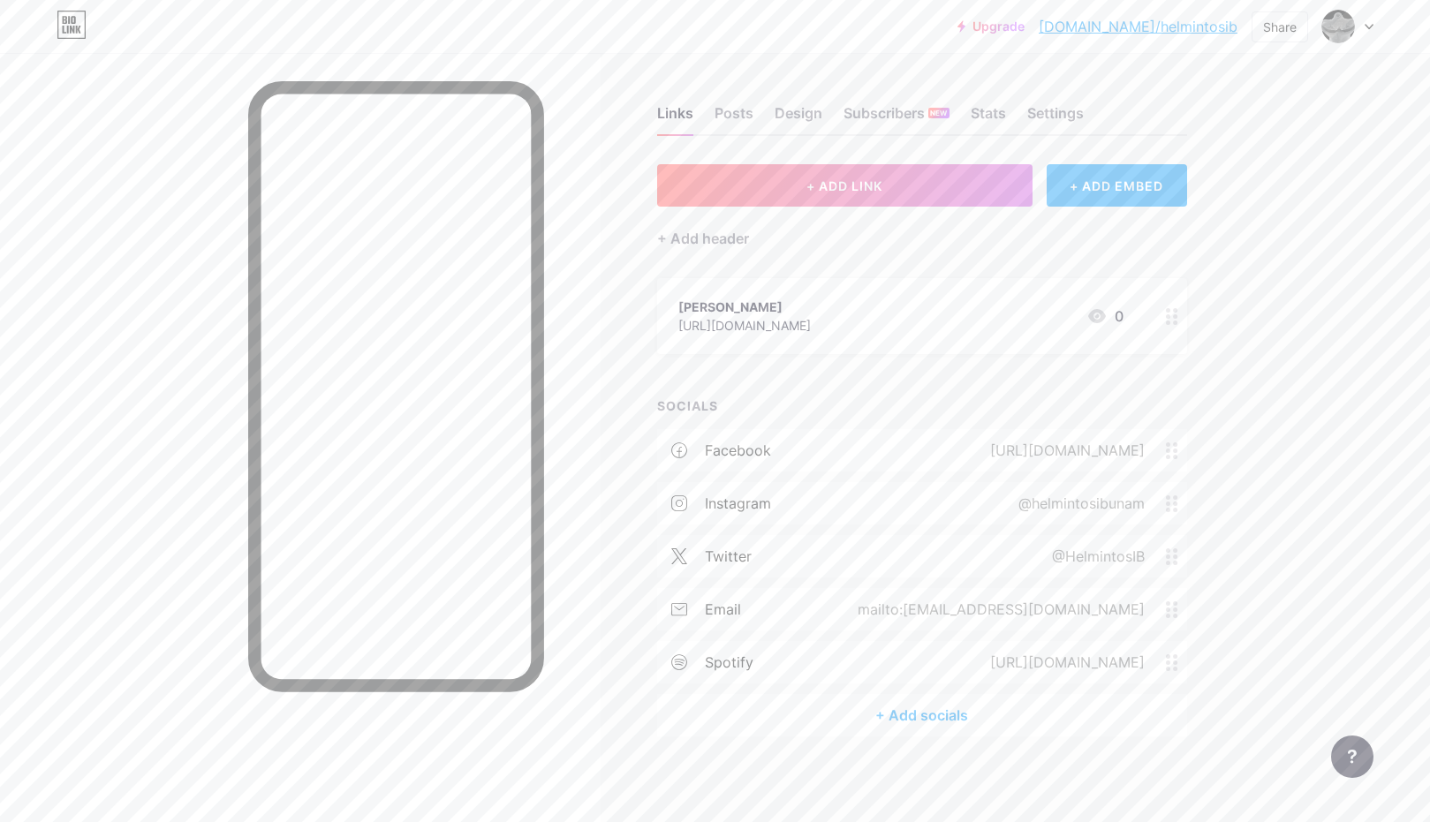
scroll to position [2, 0]
click at [1095, 187] on div "+ ADD EMBED" at bounding box center [1116, 183] width 140 height 42
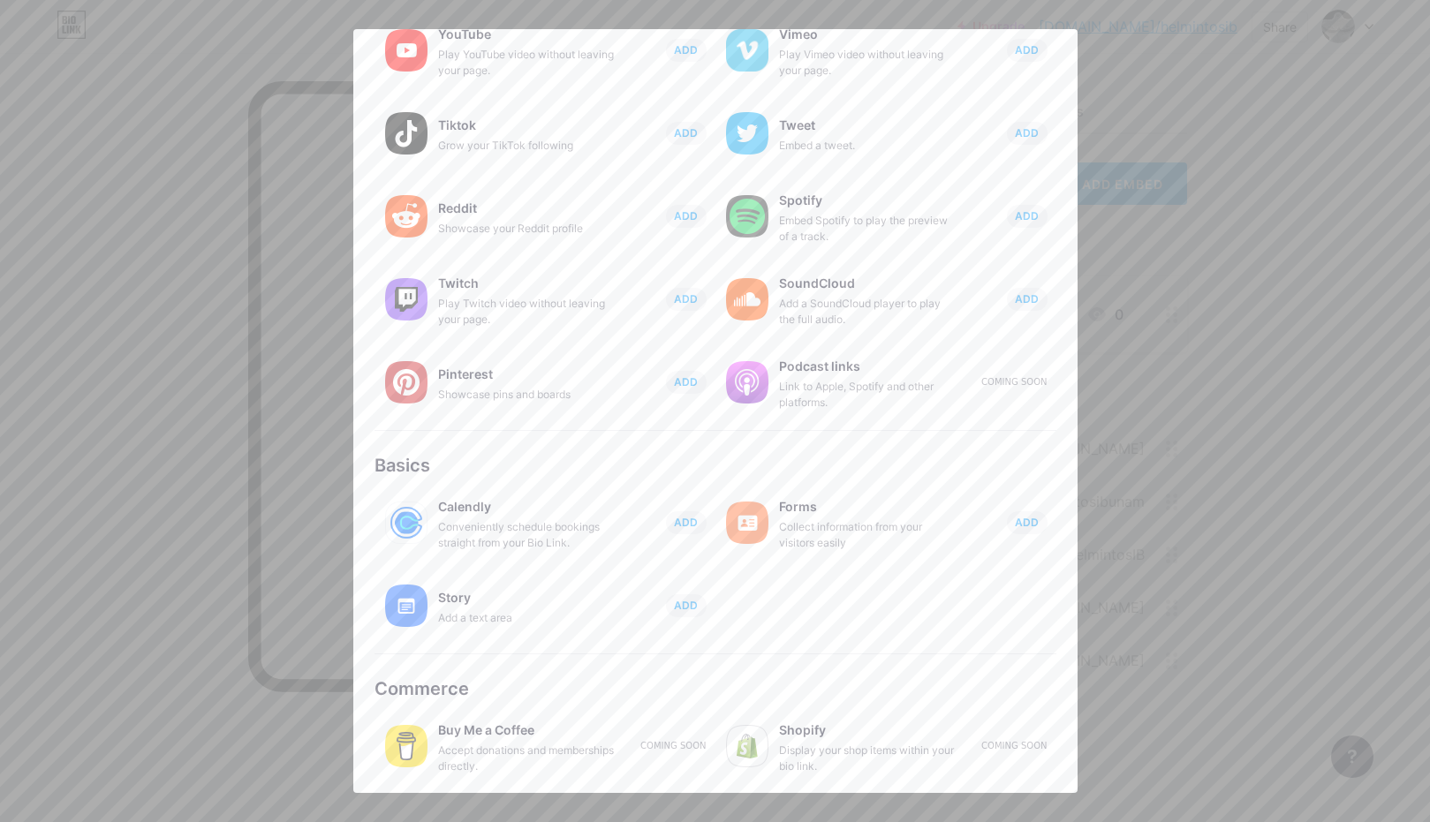
scroll to position [0, 0]
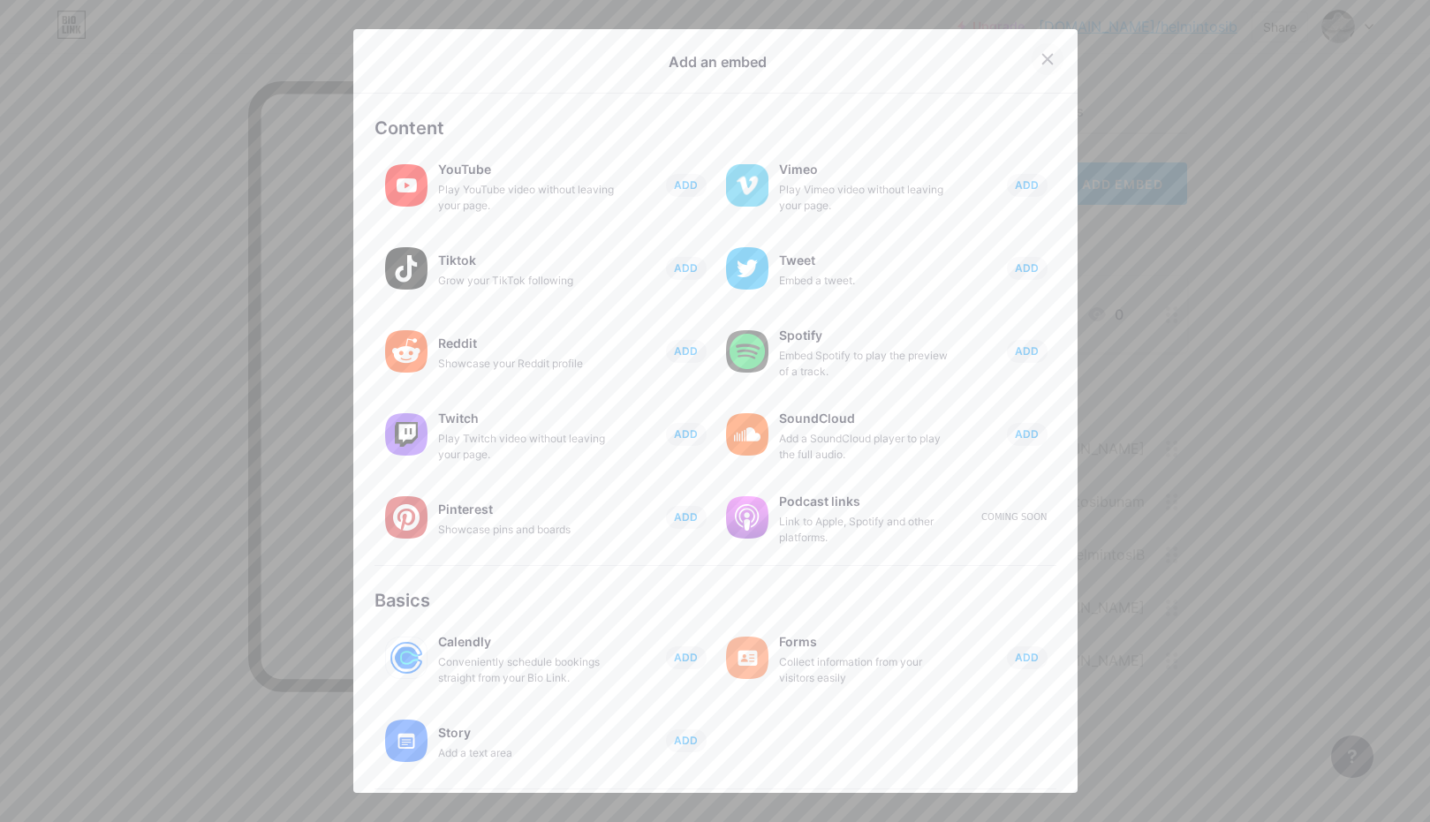
click at [1045, 59] on icon at bounding box center [1047, 59] width 14 height 14
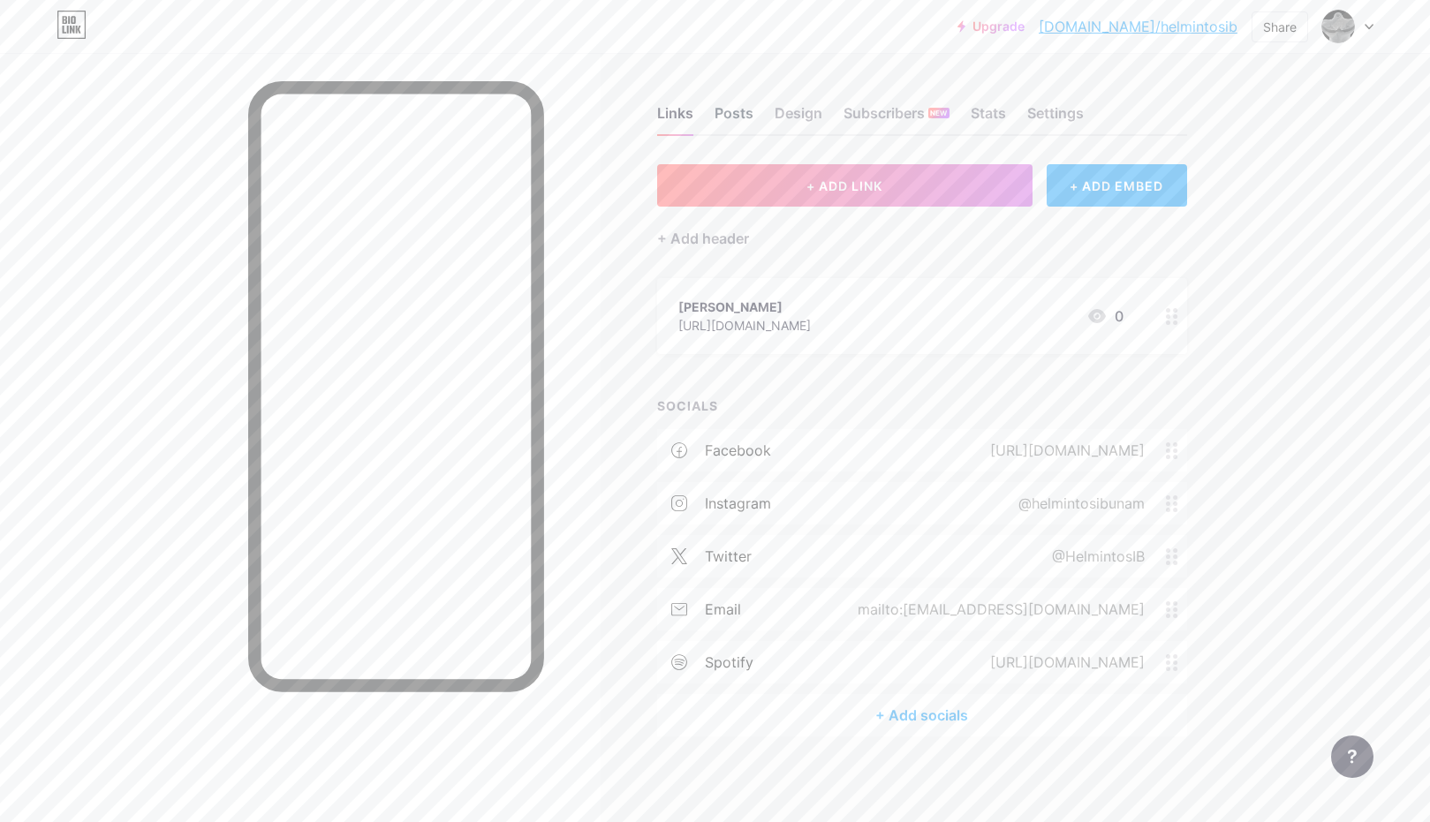
click at [720, 108] on div "Posts" at bounding box center [733, 118] width 39 height 32
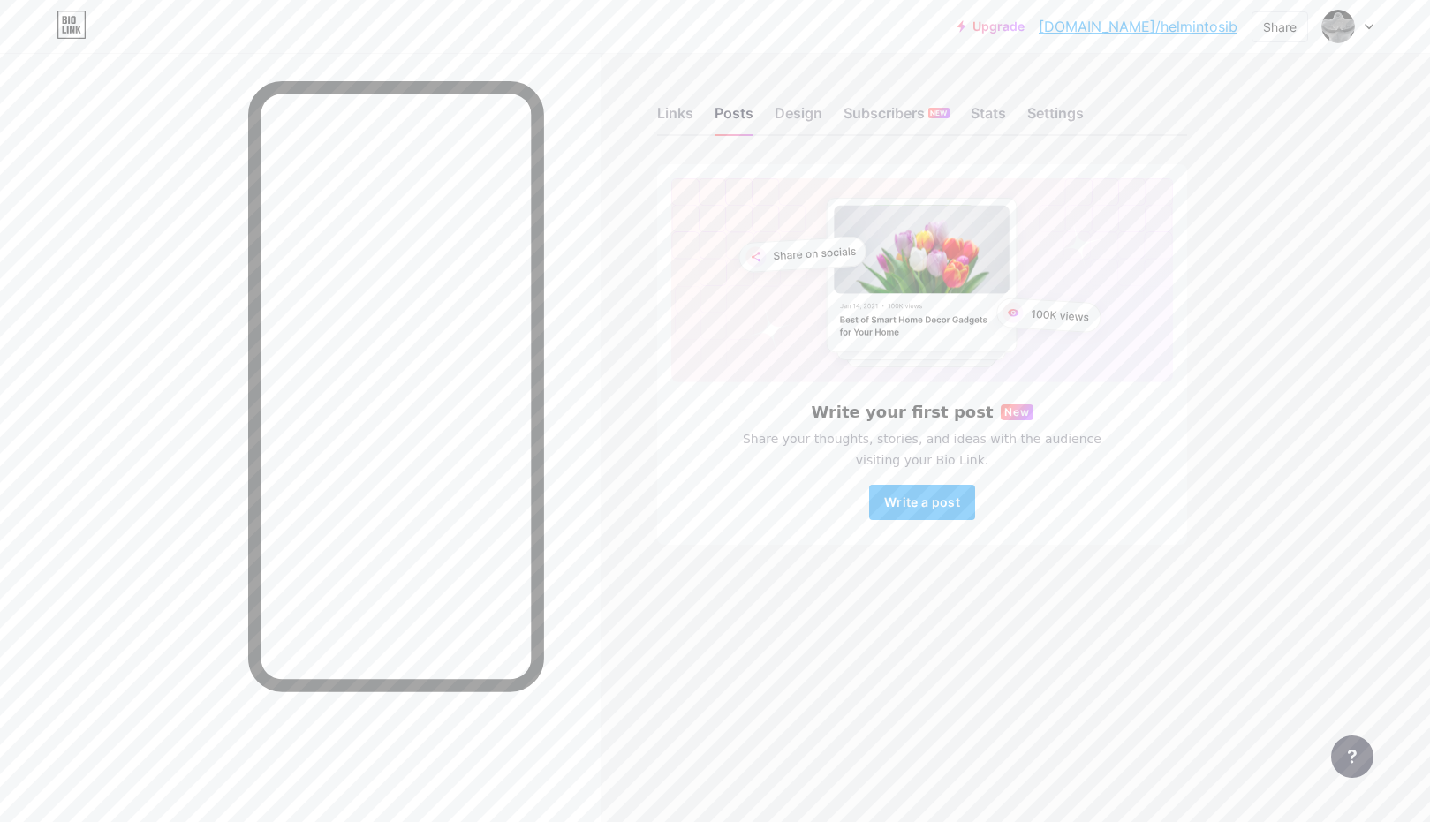
click at [825, 112] on div "Links Posts Design Subscribers NEW Stats Settings" at bounding box center [922, 105] width 530 height 62
click at [806, 113] on div "Design" at bounding box center [798, 118] width 48 height 32
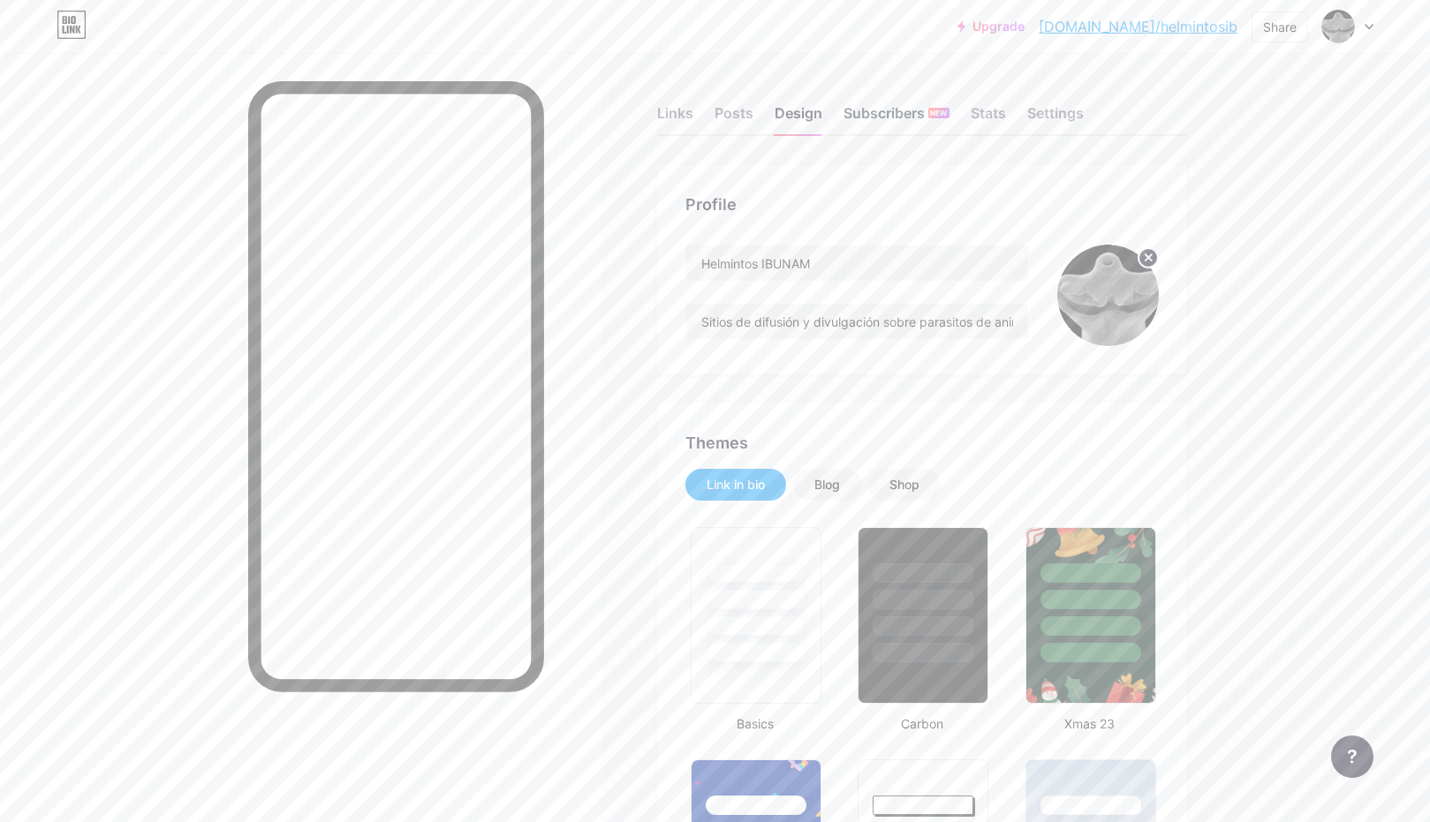
click at [879, 117] on div "Subscribers NEW" at bounding box center [896, 118] width 106 height 32
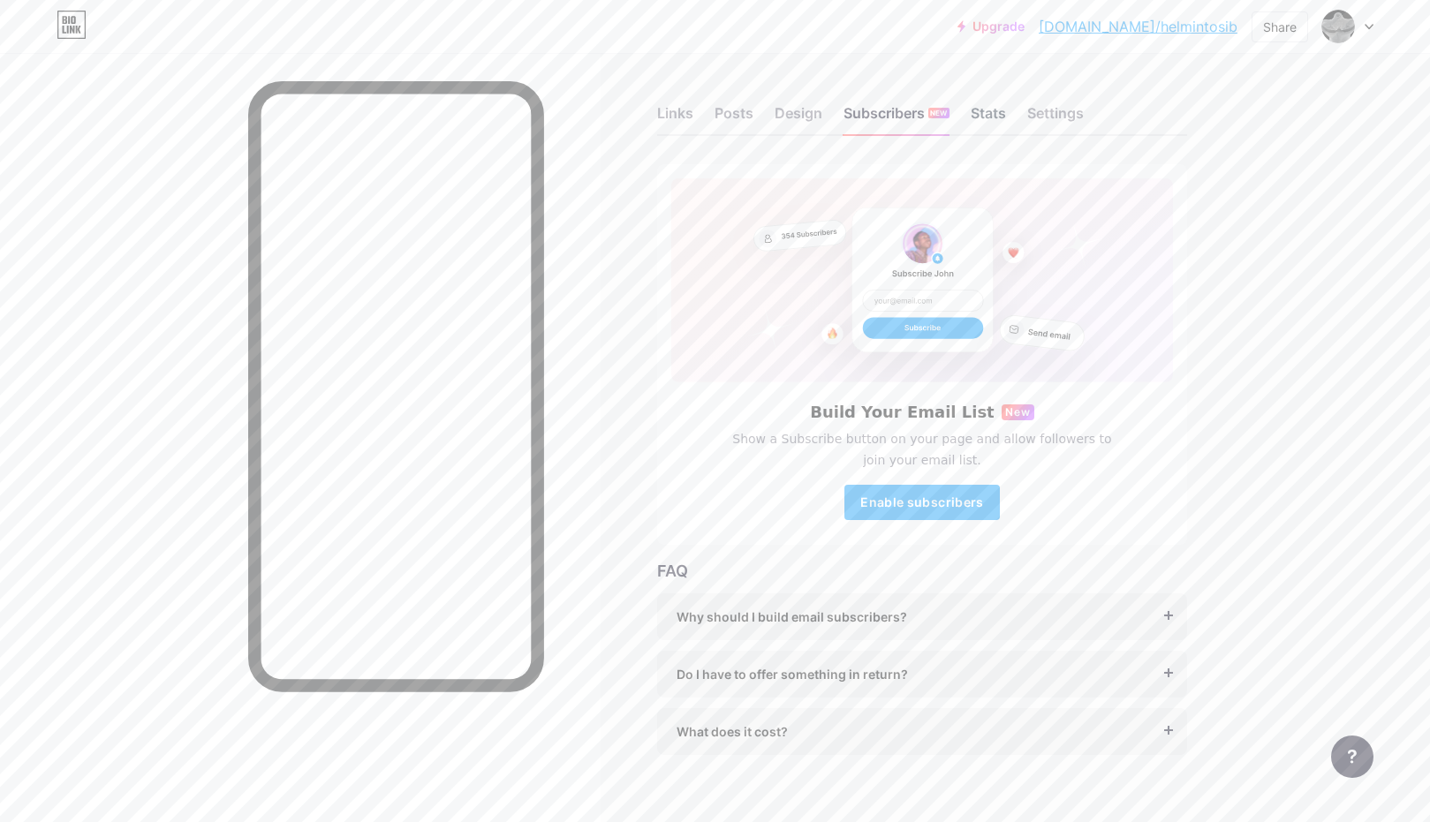
click at [984, 117] on div "Stats" at bounding box center [987, 118] width 35 height 32
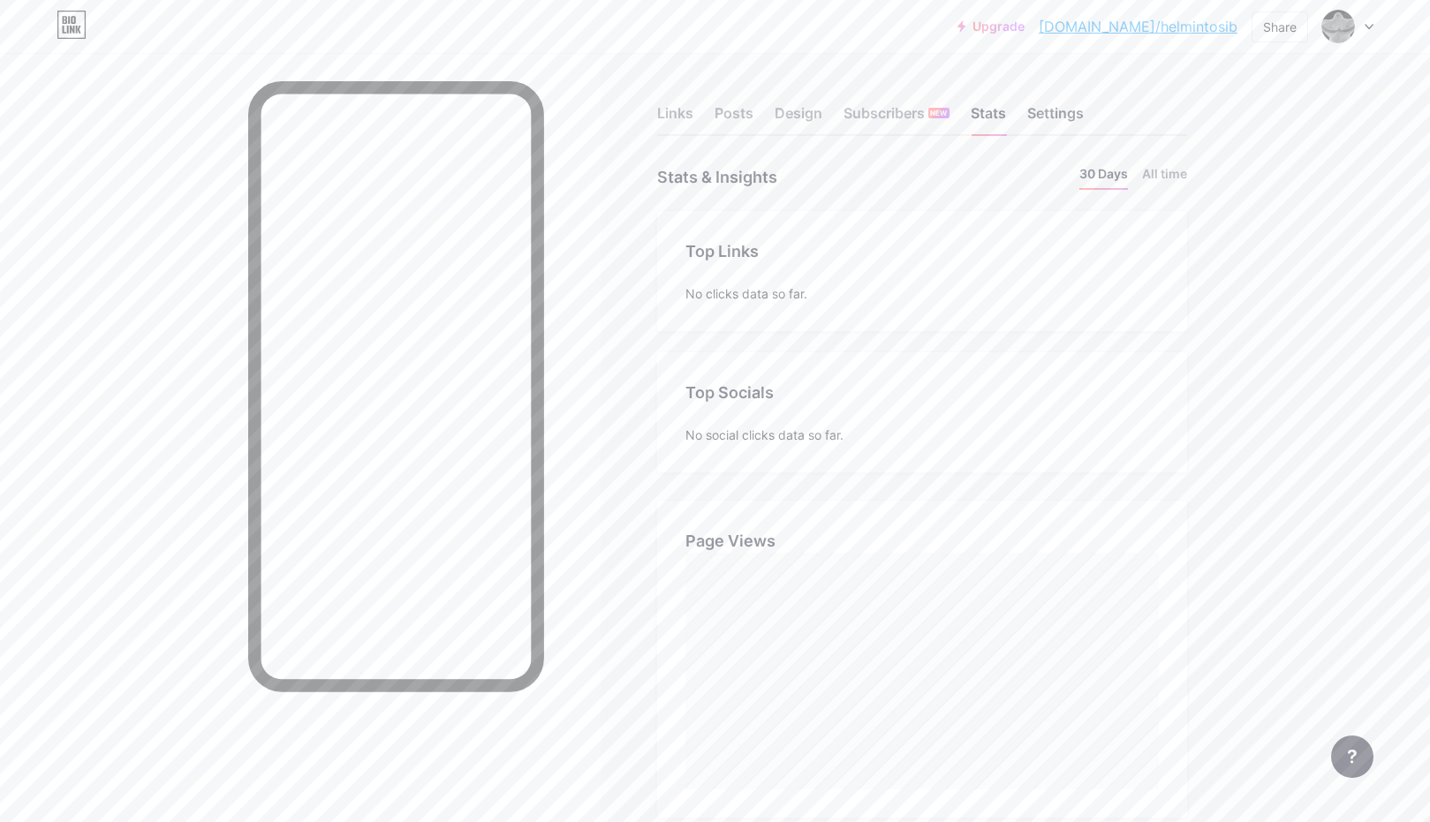
click at [1050, 122] on div "Settings" at bounding box center [1055, 118] width 57 height 32
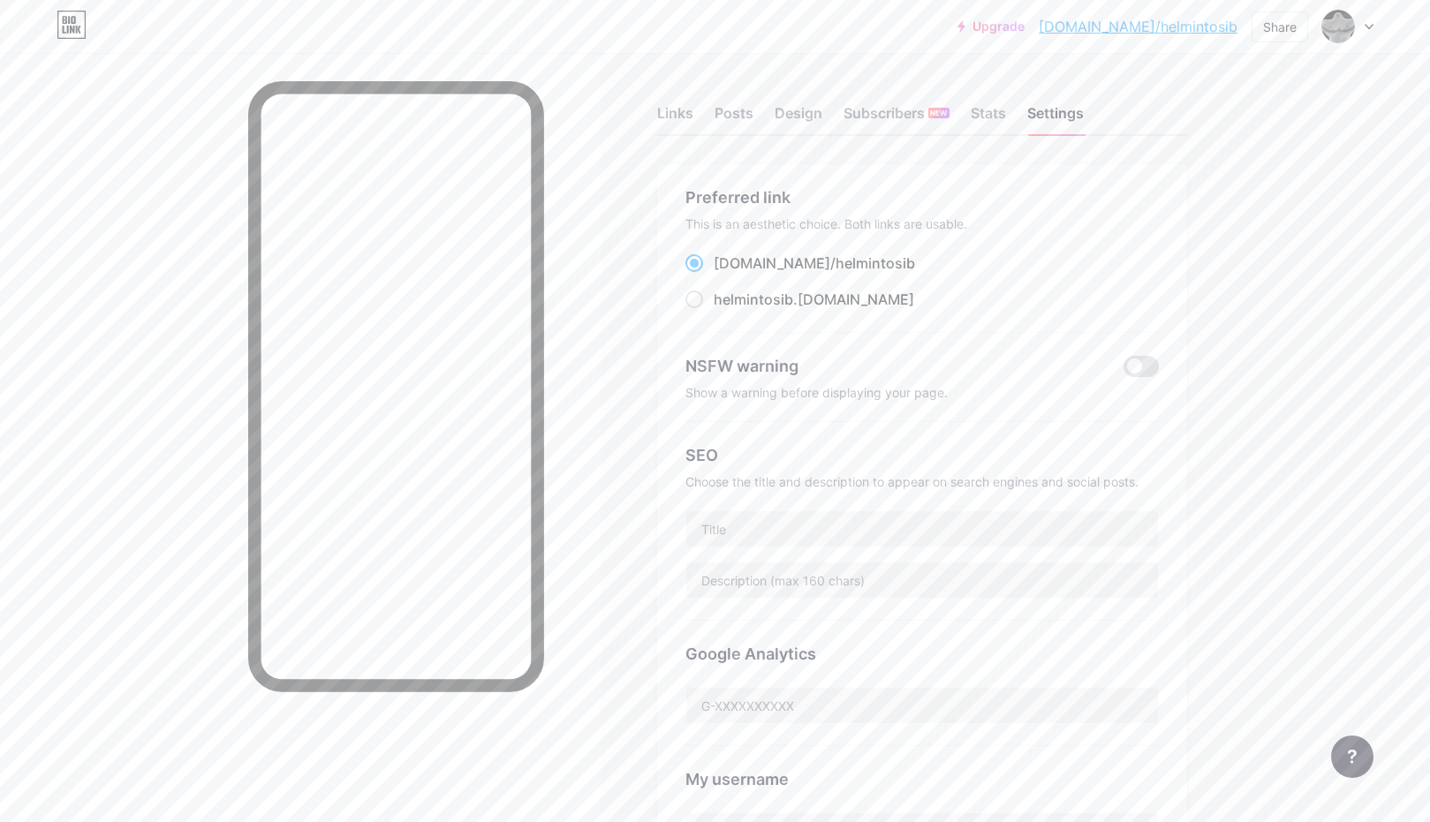
drag, startPoint x: 1352, startPoint y: 263, endPoint x: 1231, endPoint y: 231, distance: 125.1
click at [1347, 261] on div "Upgrade [DOMAIN_NAME]/[PERSON_NAME]... [DOMAIN_NAME]/helmintosib Share Switch a…" at bounding box center [715, 691] width 1430 height 1383
click at [667, 105] on div "Links" at bounding box center [675, 118] width 36 height 32
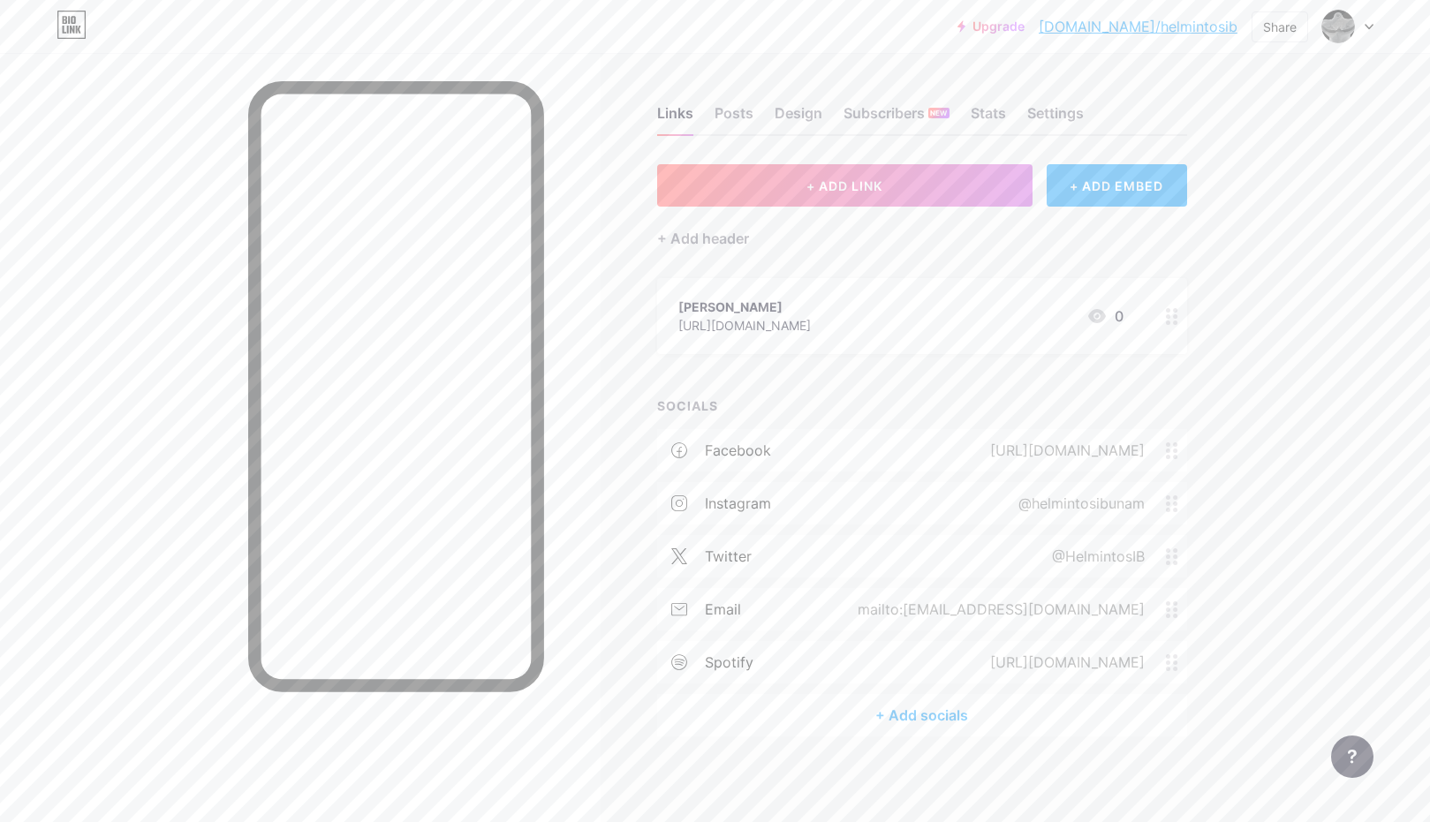
scroll to position [2, 0]
